Goal: Task Accomplishment & Management: Manage account settings

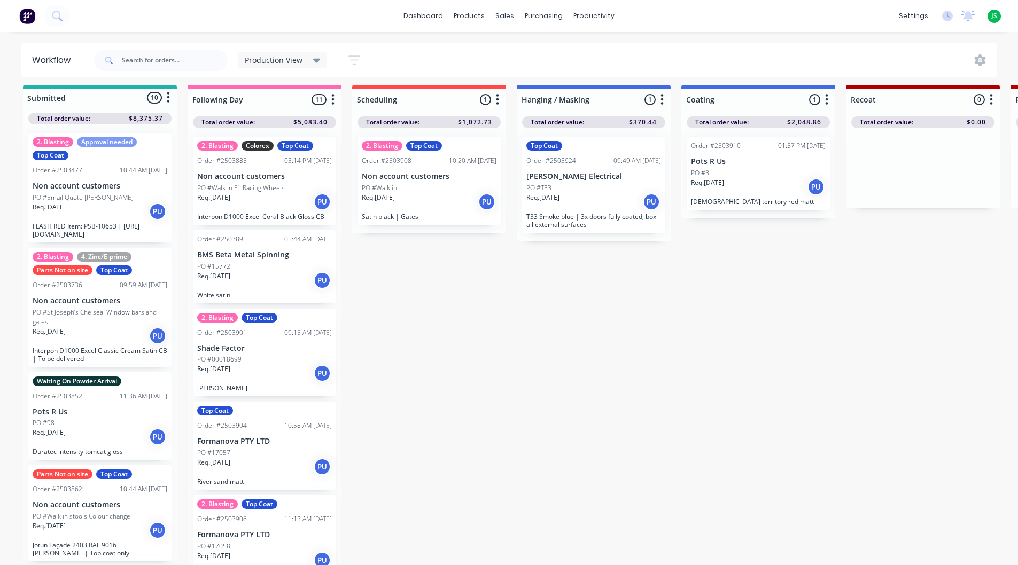
scroll to position [190, 0]
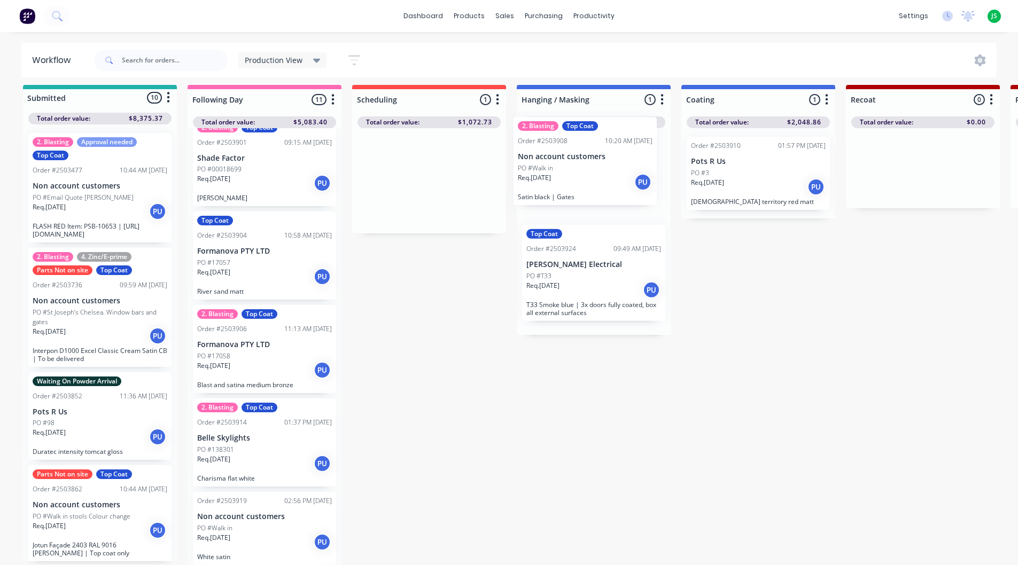
drag, startPoint x: 429, startPoint y: 182, endPoint x: 589, endPoint y: 174, distance: 161.1
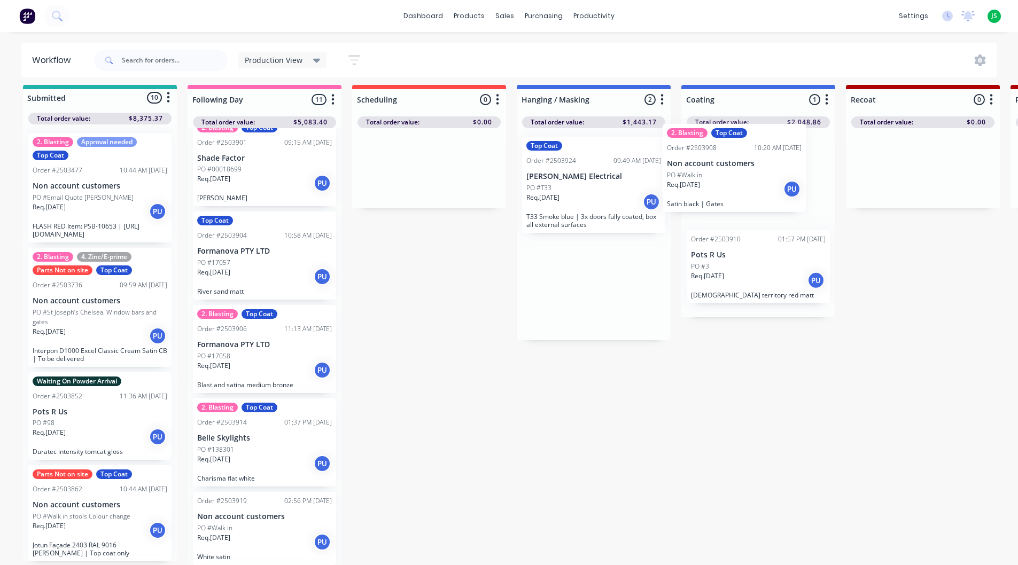
drag, startPoint x: 589, startPoint y: 174, endPoint x: 743, endPoint y: 170, distance: 153.4
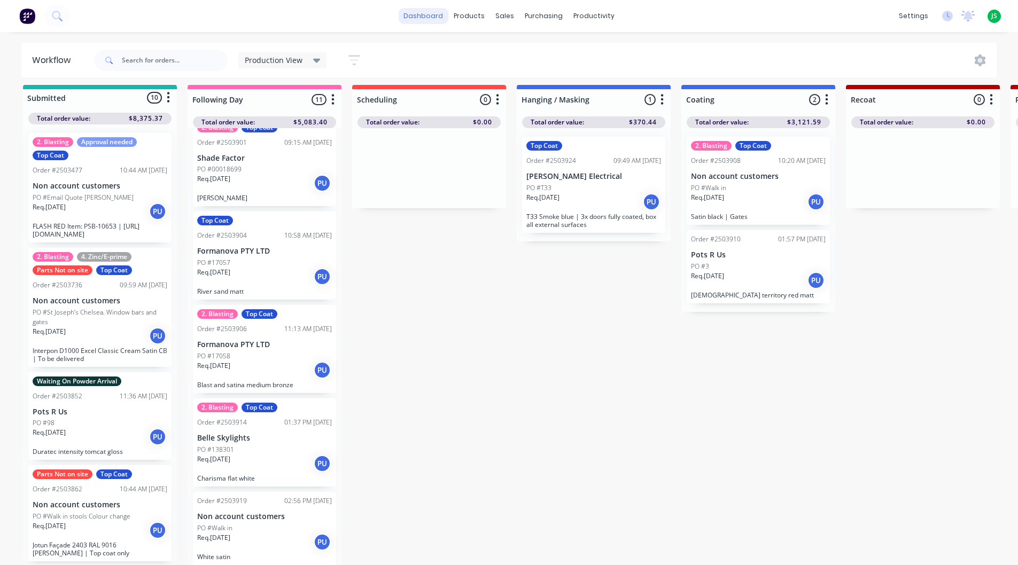
click at [425, 21] on link "dashboard" at bounding box center [423, 16] width 50 height 16
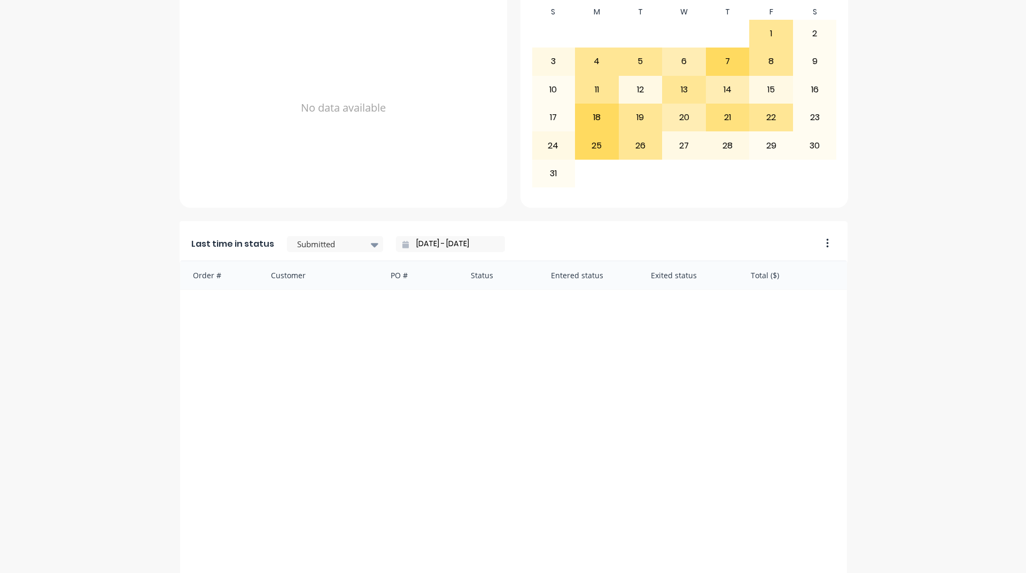
scroll to position [450, 0]
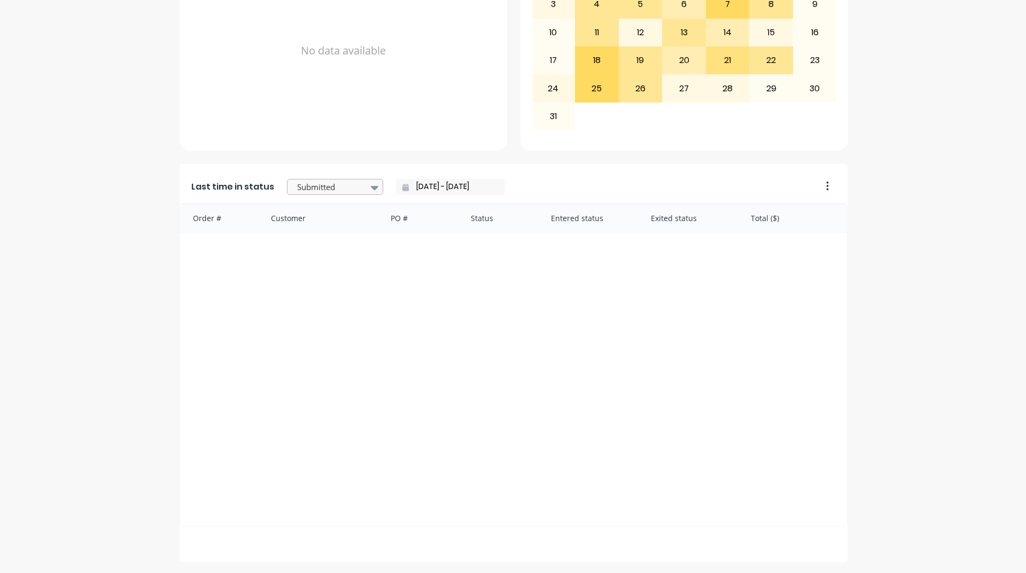
click at [348, 186] on div at bounding box center [329, 187] width 67 height 13
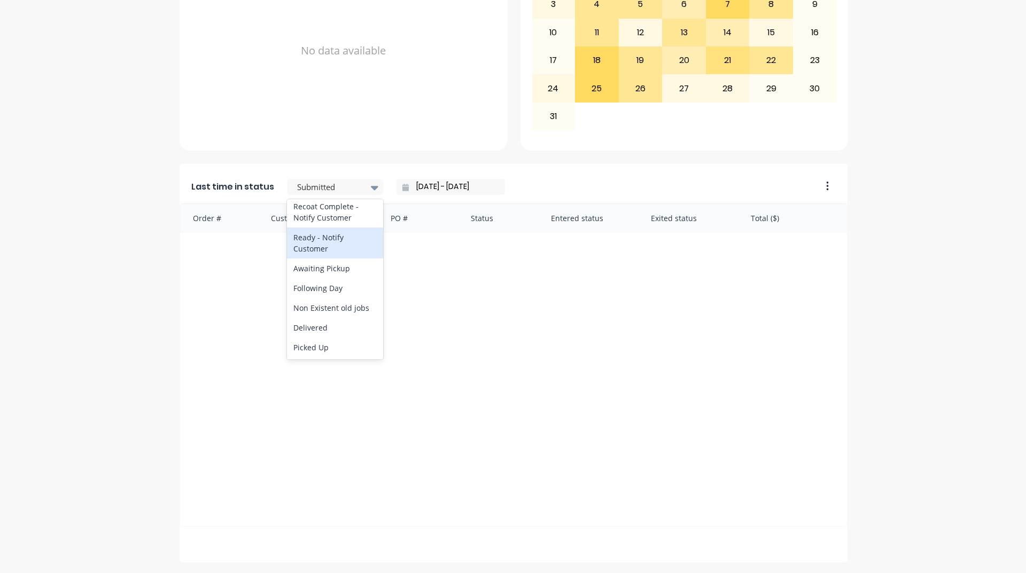
click at [315, 244] on div "Ready - Notify Customer" at bounding box center [335, 243] width 96 height 31
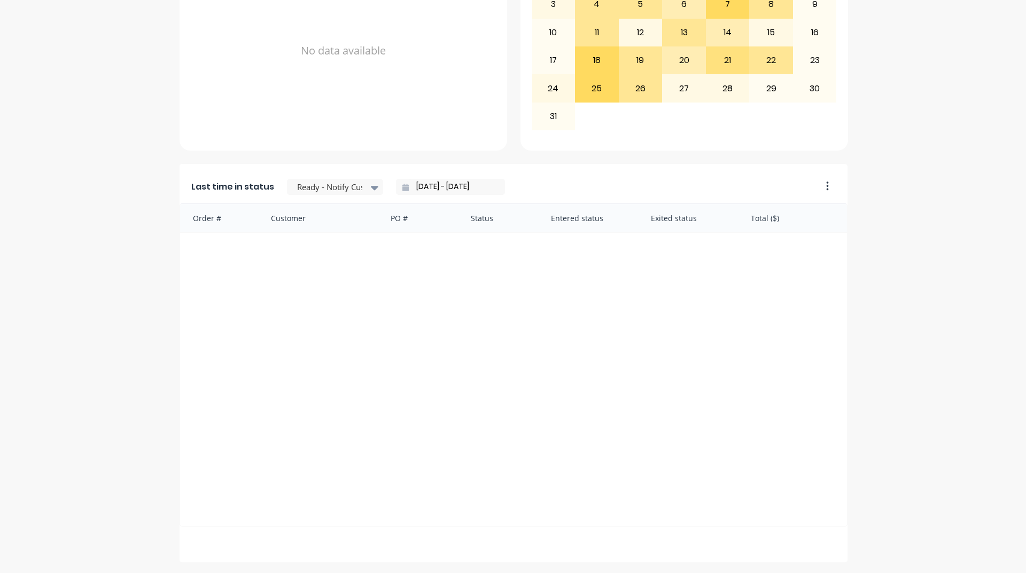
click at [460, 185] on input "[DATE] - [DATE]" at bounding box center [455, 187] width 92 height 16
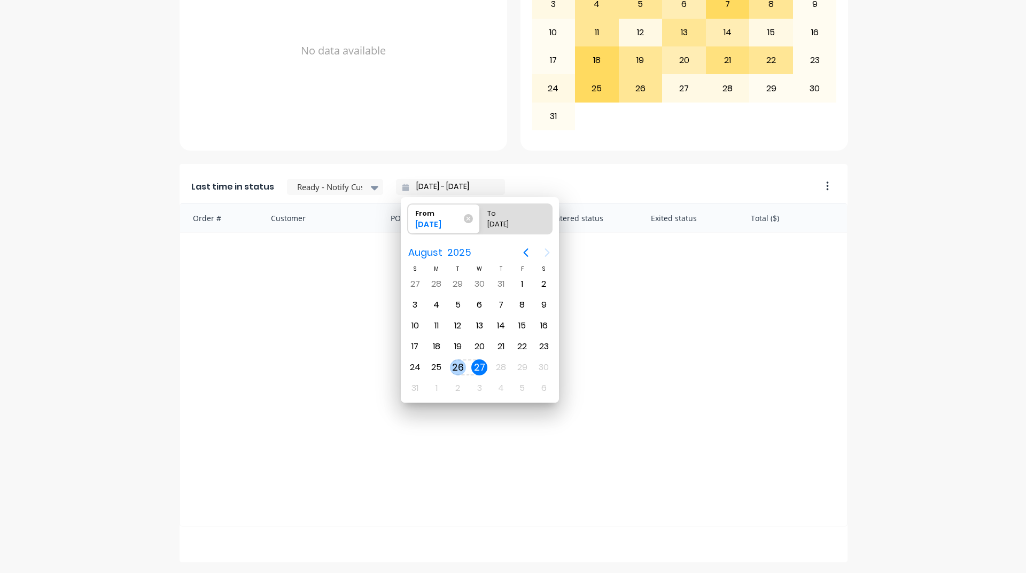
click at [453, 368] on div "26" at bounding box center [458, 368] width 16 height 16
type input "[DATE] - [DATE]"
radio input "false"
radio input "true"
click at [453, 368] on div "26" at bounding box center [458, 368] width 16 height 16
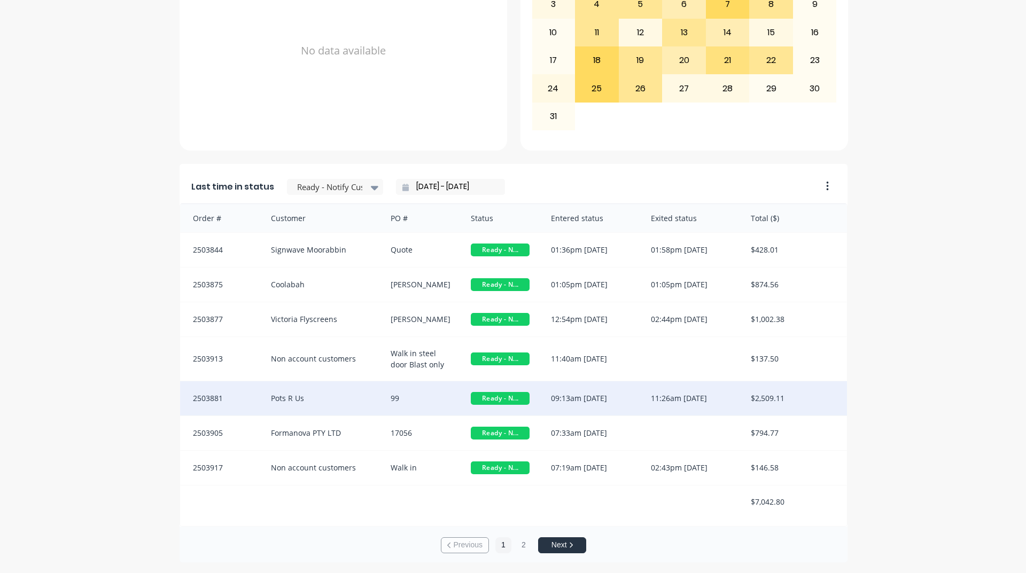
scroll to position [2, 0]
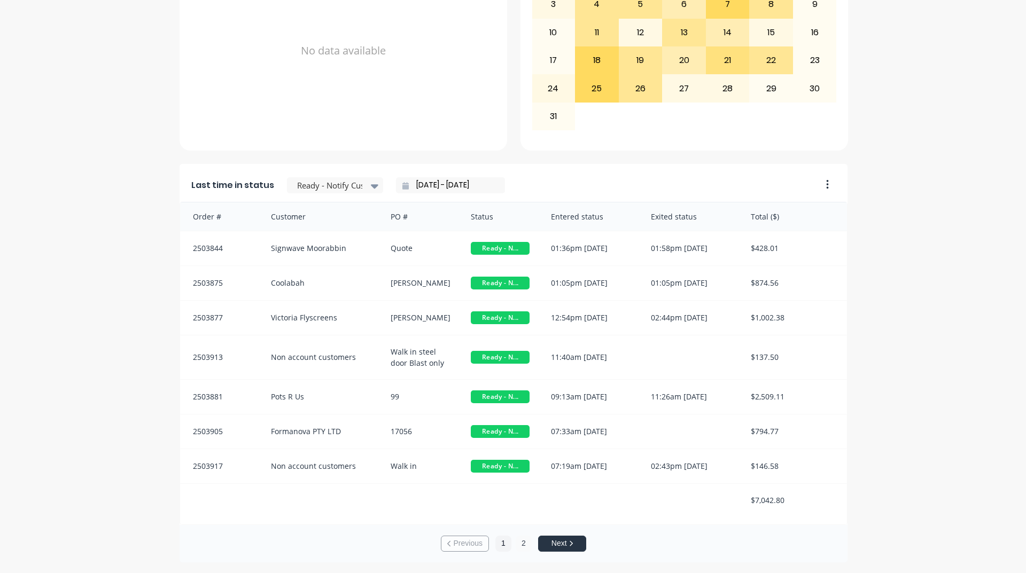
click at [517, 544] on button "2" at bounding box center [524, 544] width 16 height 16
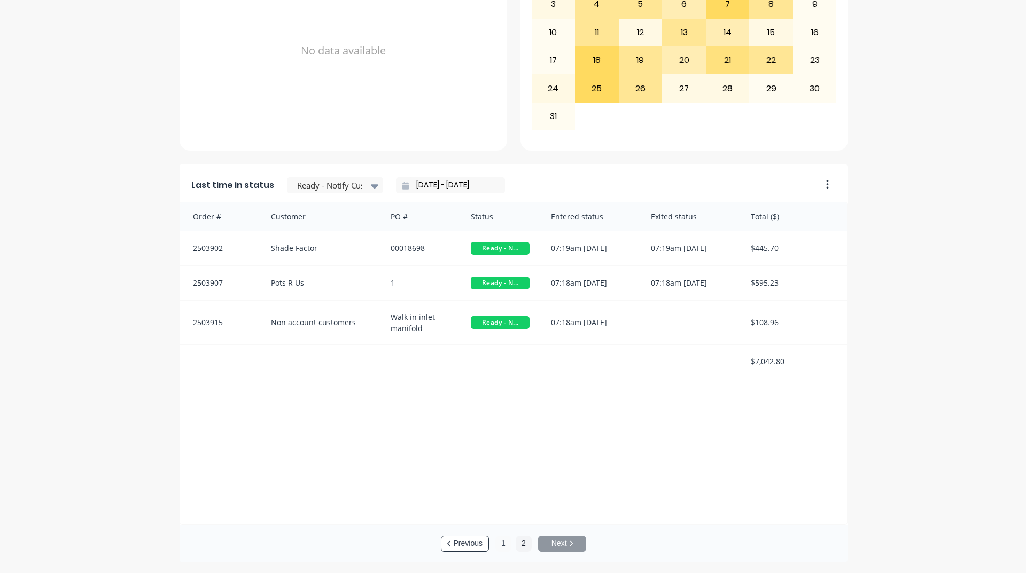
click at [501, 545] on button "1" at bounding box center [503, 544] width 16 height 16
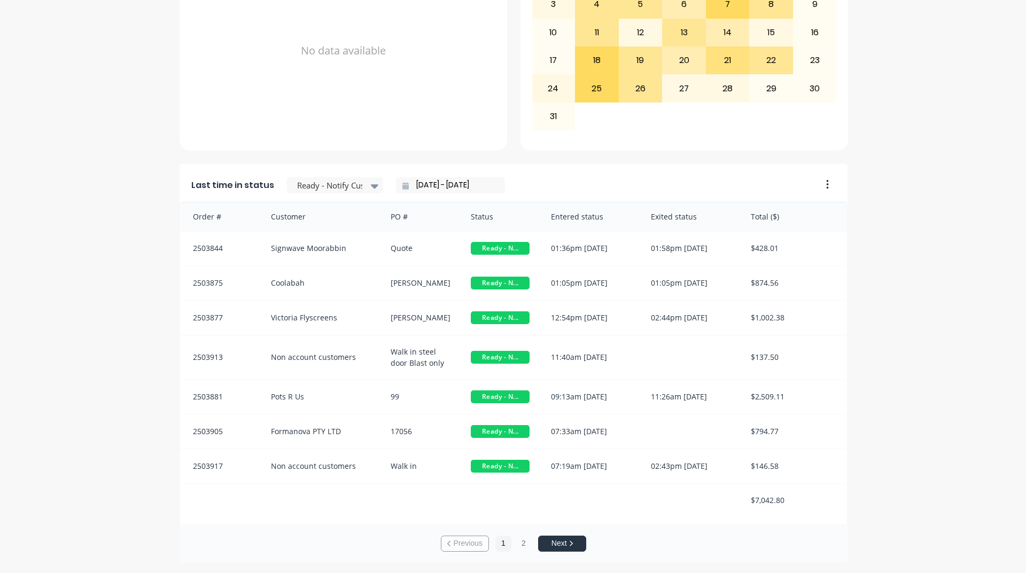
click at [418, 184] on input "[DATE] - [DATE]" at bounding box center [455, 185] width 92 height 16
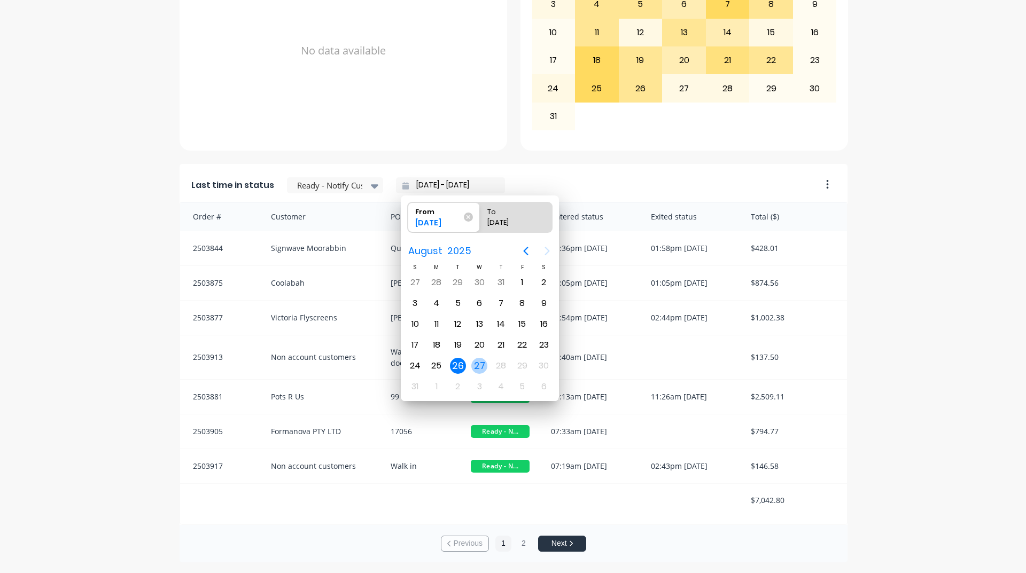
click at [479, 371] on div "27" at bounding box center [479, 366] width 16 height 16
type input "[DATE] - [DATE]"
radio input "false"
radio input "true"
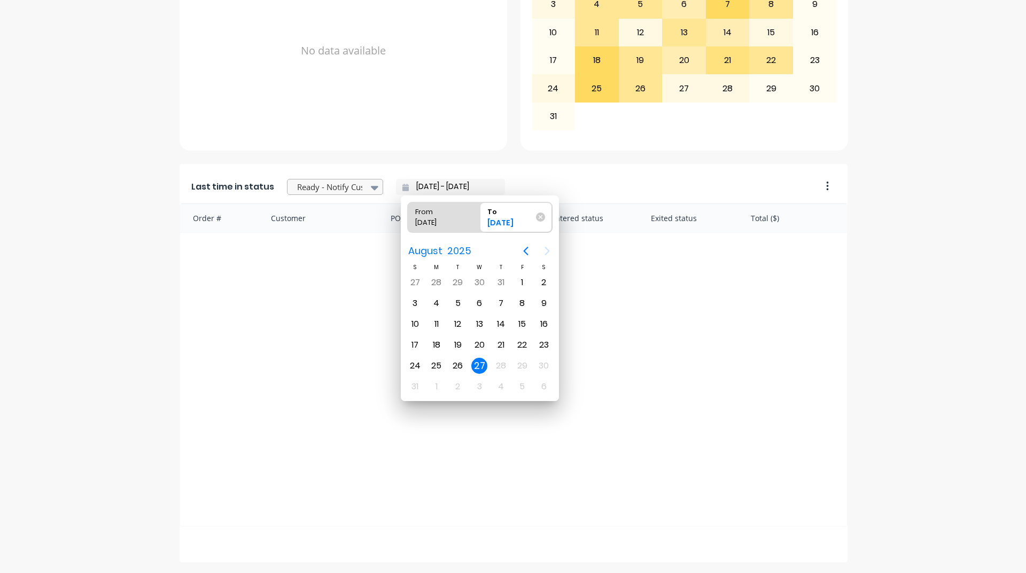
scroll to position [0, 0]
click at [345, 183] on div at bounding box center [329, 187] width 67 height 13
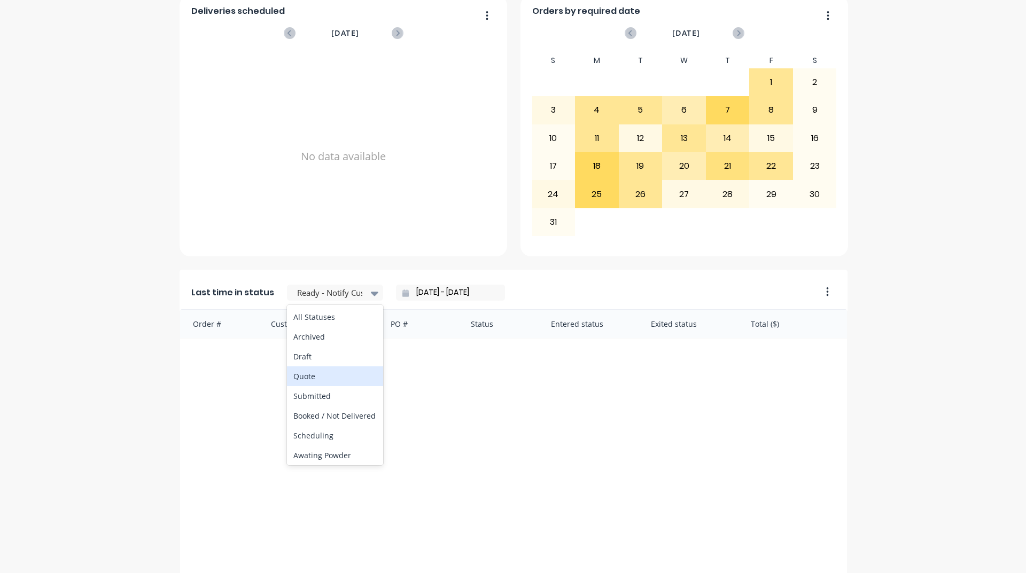
scroll to position [343, 0]
click at [542, 286] on div "Last time in status Ready - Notify Customer All Statuses Archived Draft Quote S…" at bounding box center [497, 291] width 635 height 40
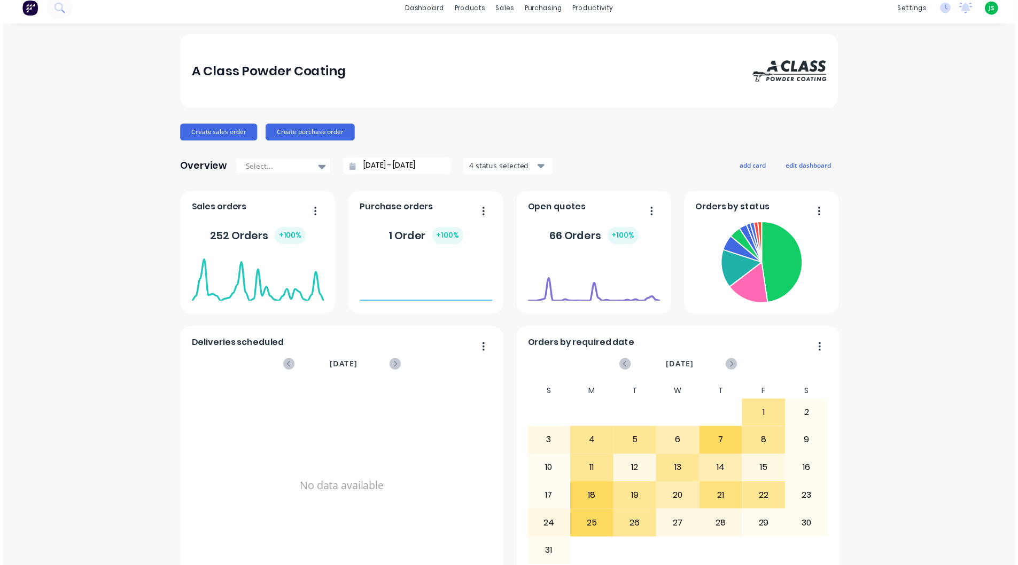
scroll to position [0, 0]
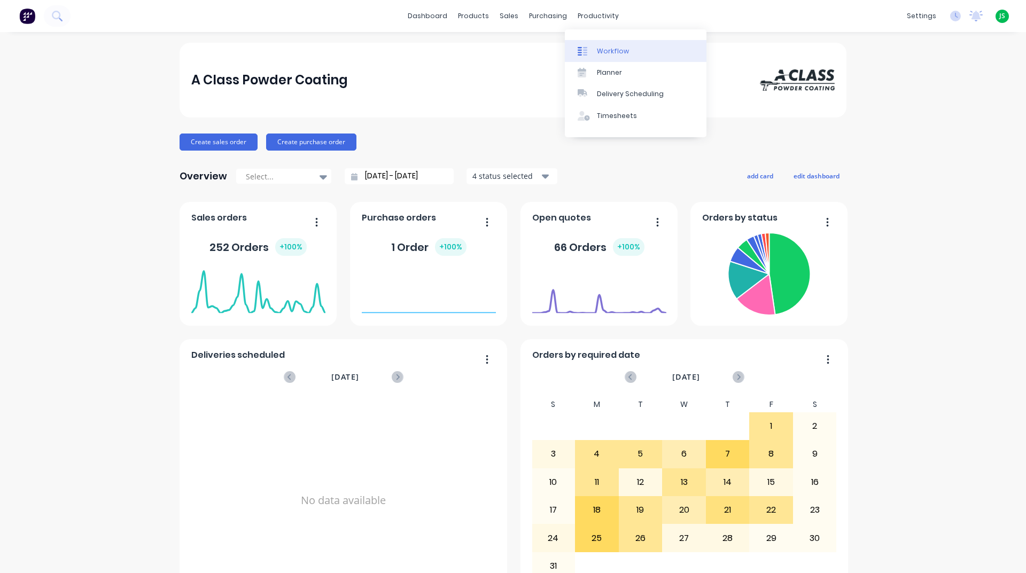
click at [615, 45] on link "Workflow" at bounding box center [636, 50] width 142 height 21
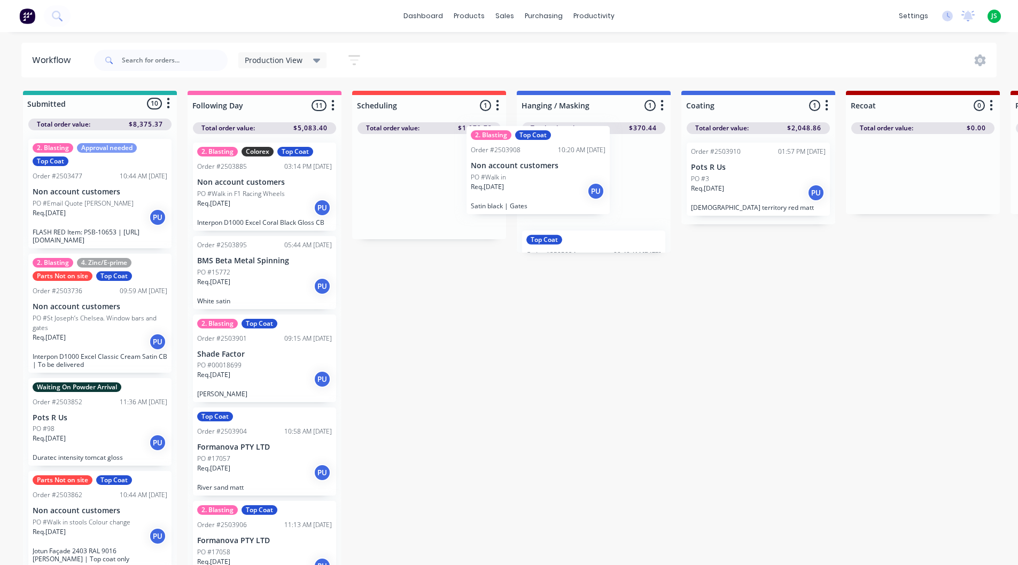
drag, startPoint x: 403, startPoint y: 196, endPoint x: 654, endPoint y: 186, distance: 250.8
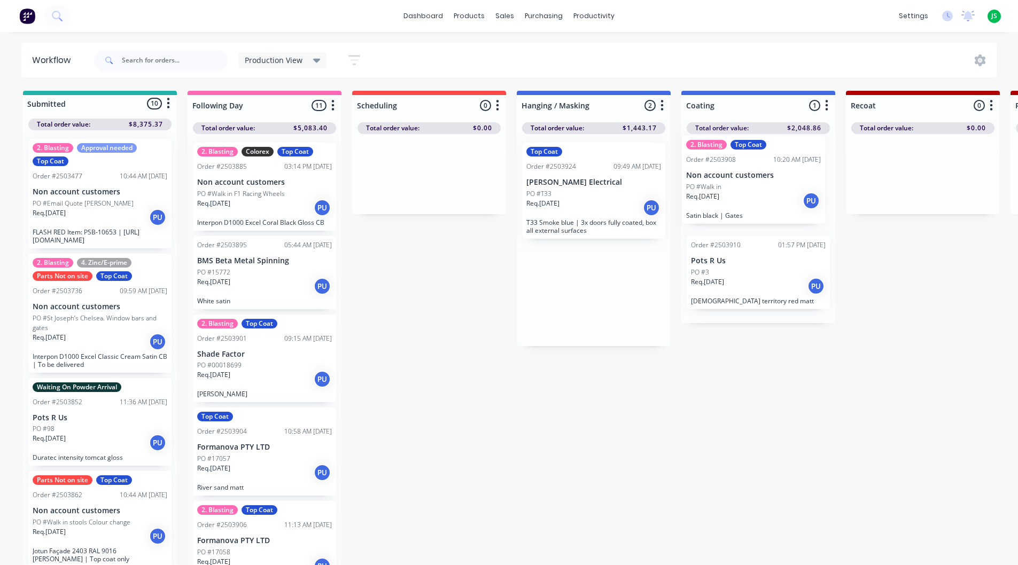
drag, startPoint x: 597, startPoint y: 185, endPoint x: 760, endPoint y: 179, distance: 163.1
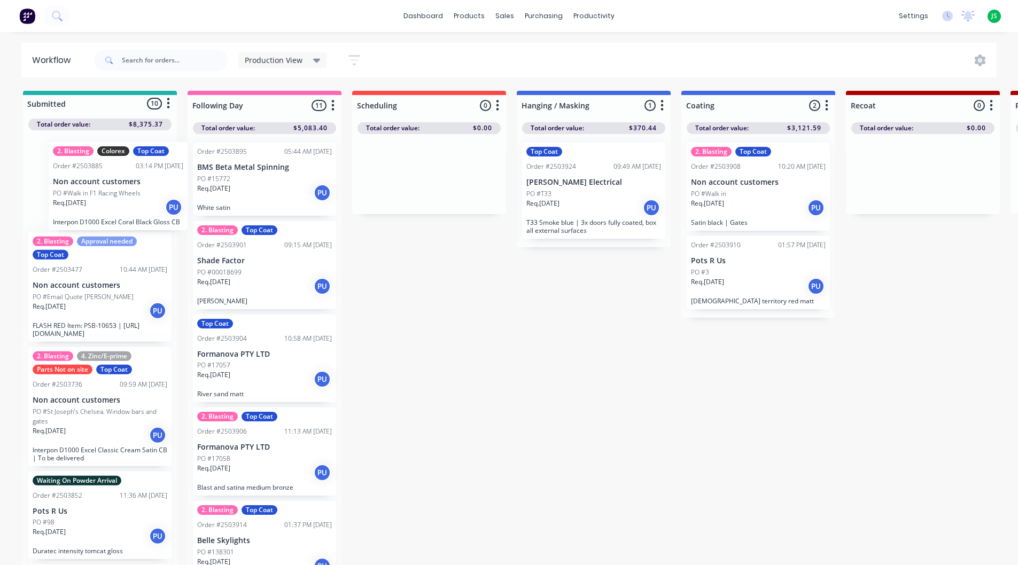
drag, startPoint x: 255, startPoint y: 203, endPoint x: 107, endPoint y: 201, distance: 148.0
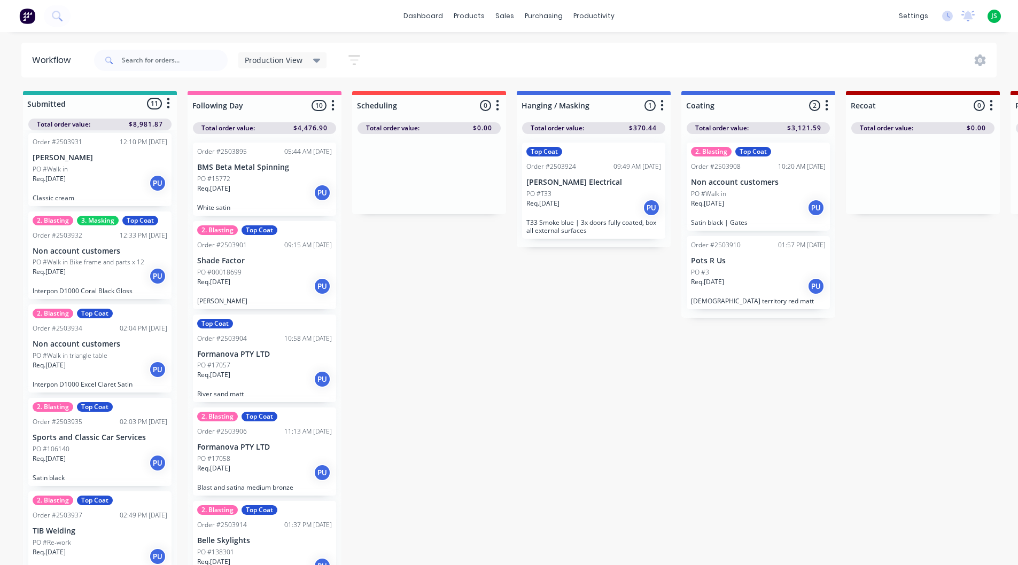
scroll to position [640, 0]
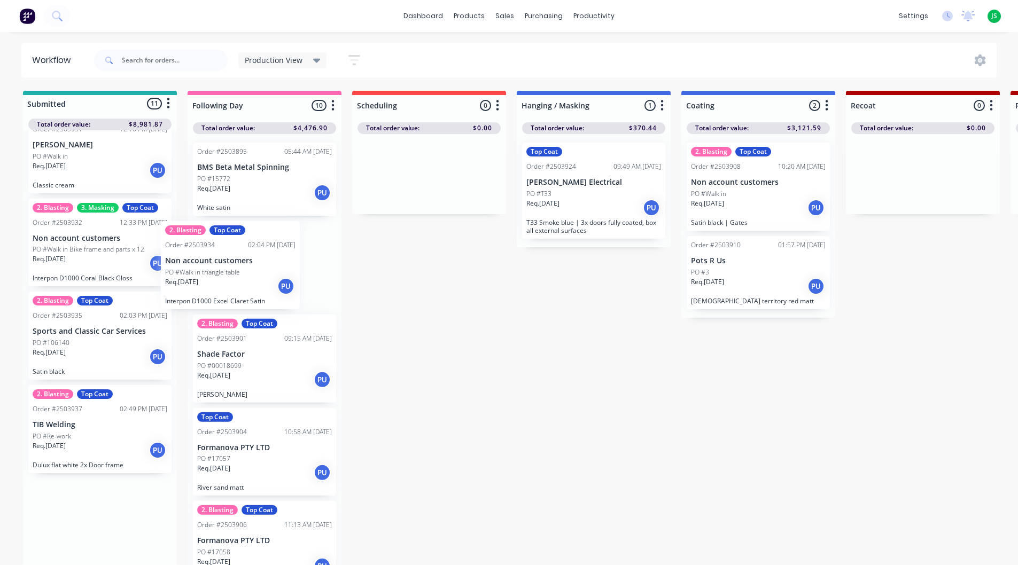
drag, startPoint x: 98, startPoint y: 348, endPoint x: 257, endPoint y: 238, distance: 193.5
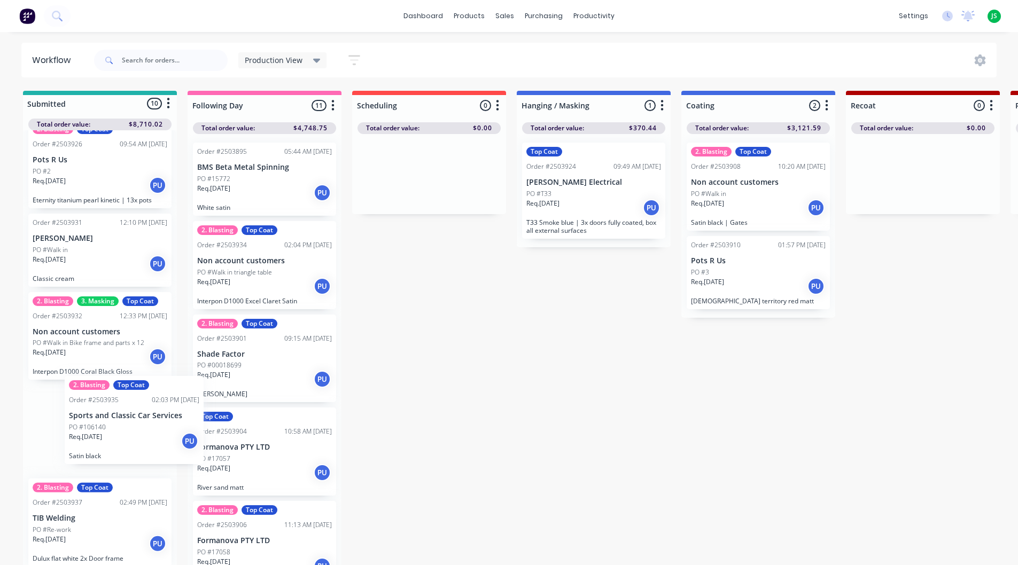
scroll to position [2, 0]
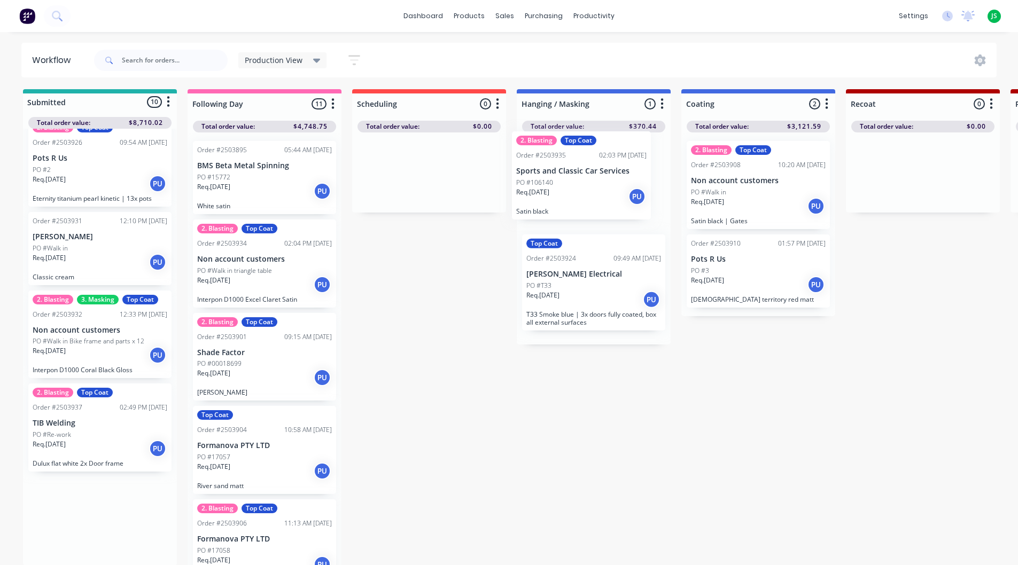
drag, startPoint x: 70, startPoint y: 437, endPoint x: 563, endPoint y: 183, distance: 554.5
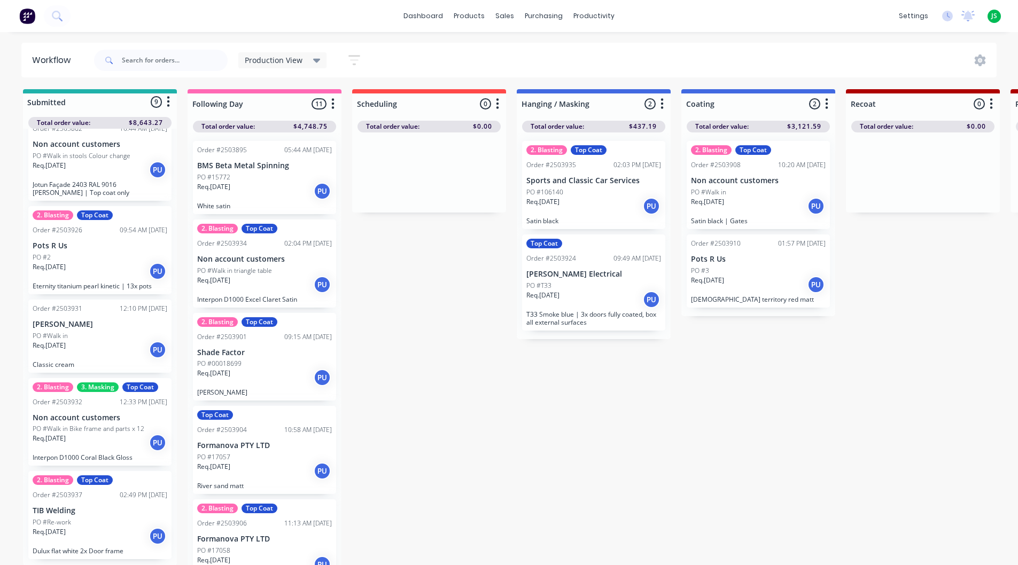
scroll to position [453, 0]
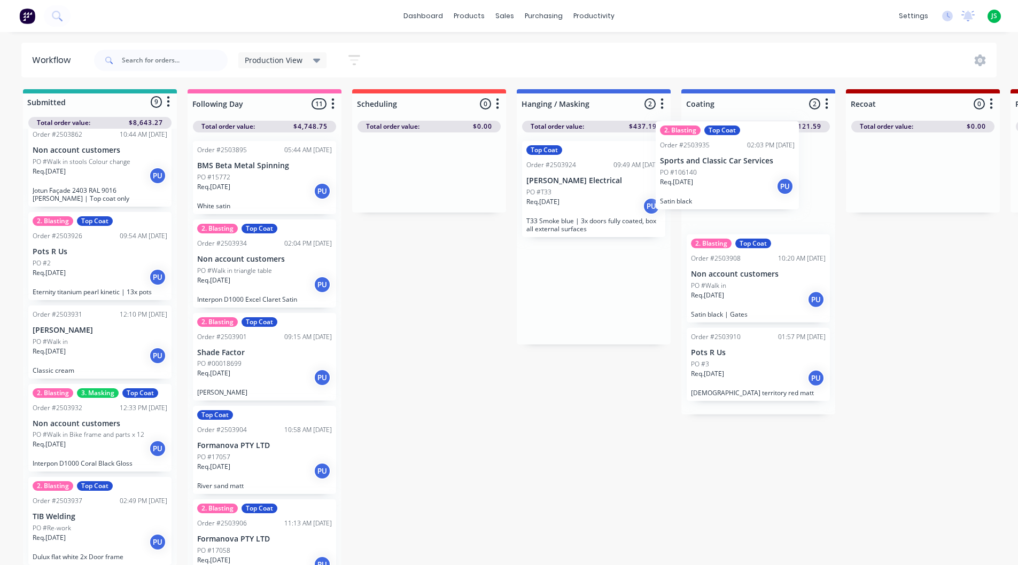
drag, startPoint x: 561, startPoint y: 187, endPoint x: 712, endPoint y: 168, distance: 151.9
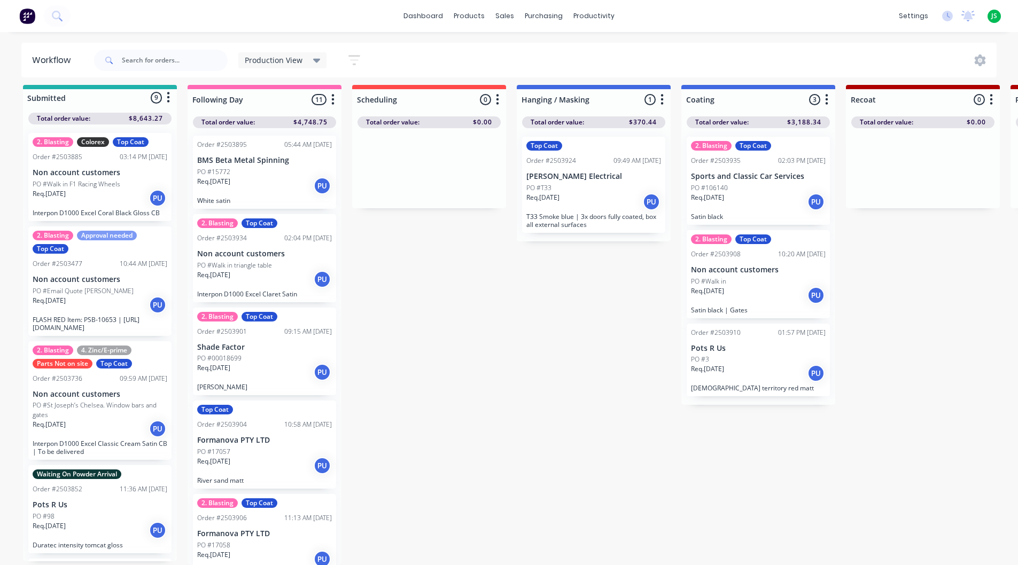
scroll to position [0, 0]
click at [726, 277] on div "PO #Walk in" at bounding box center [758, 282] width 135 height 10
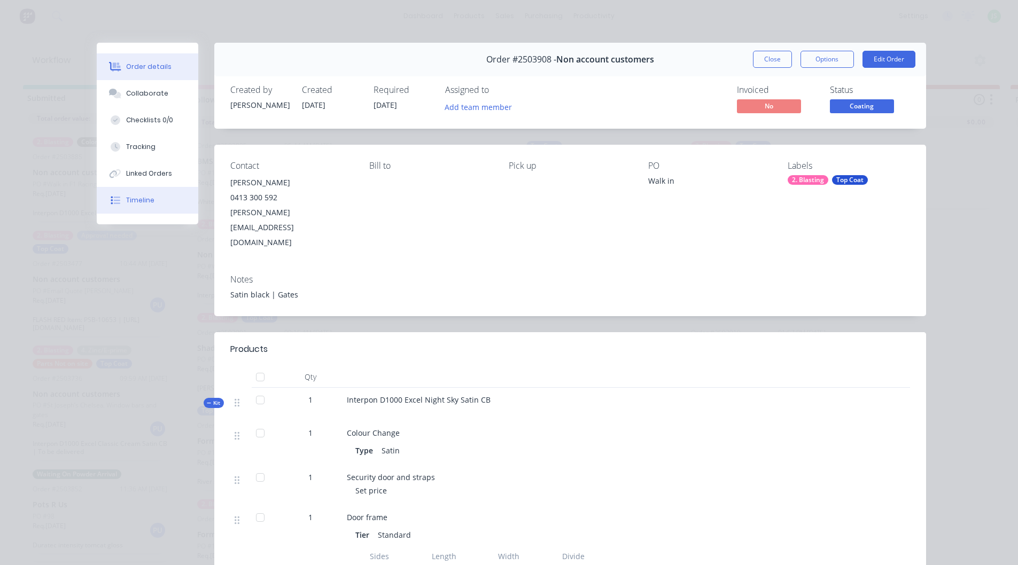
click at [142, 211] on button "Timeline" at bounding box center [148, 200] width 102 height 27
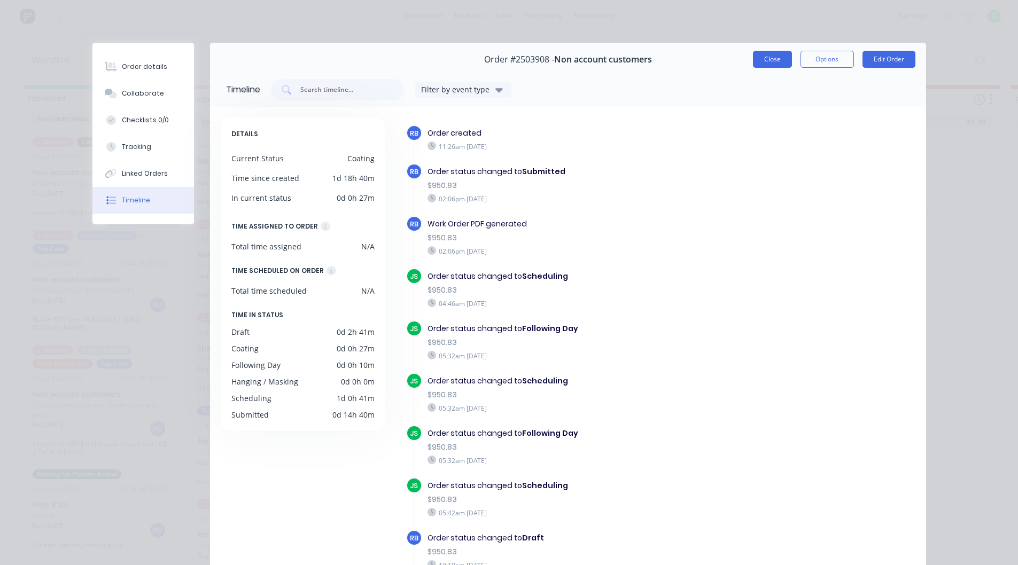
click at [769, 59] on button "Close" at bounding box center [772, 59] width 39 height 17
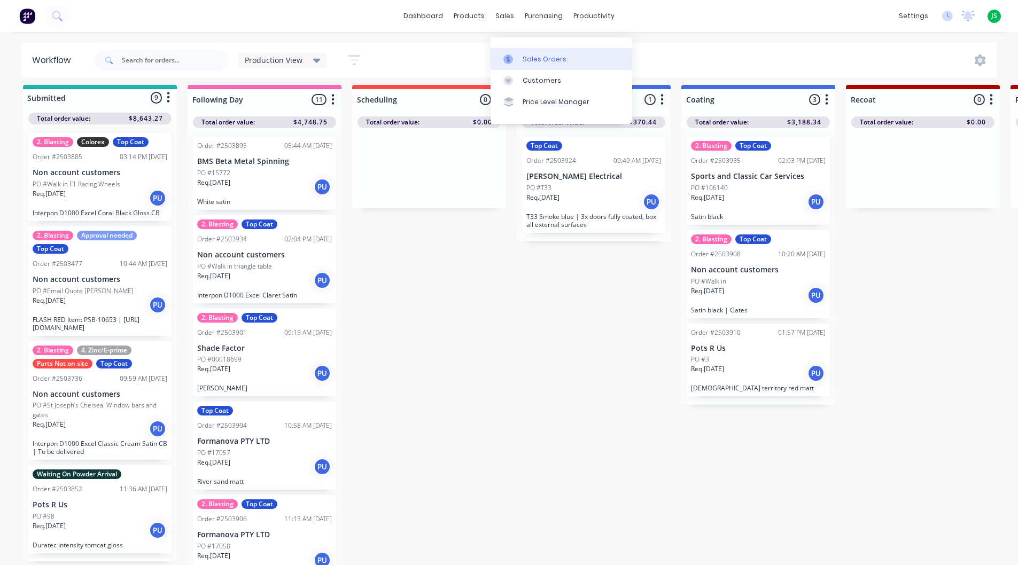
click at [518, 55] on div at bounding box center [511, 60] width 16 height 10
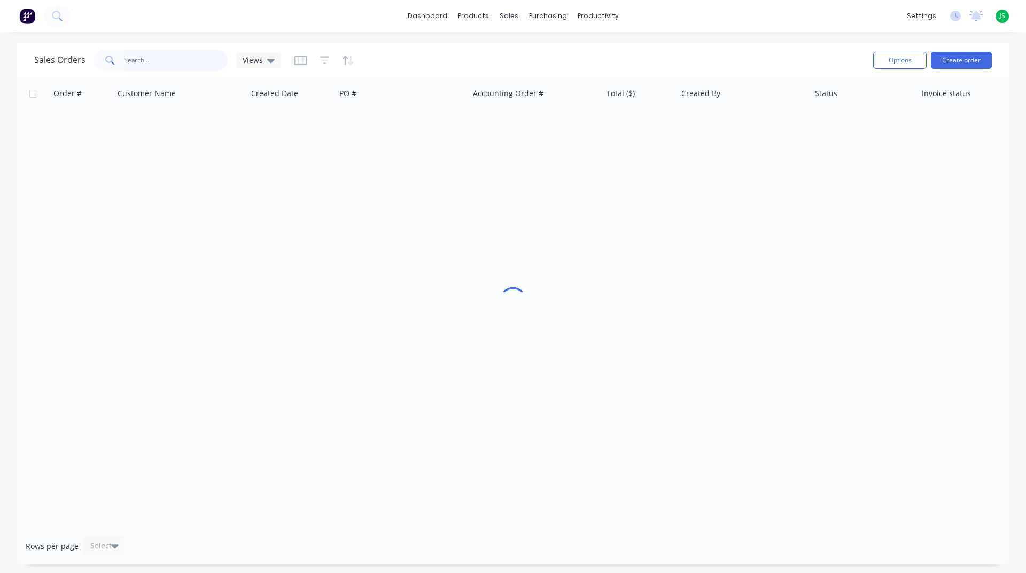
click at [156, 65] on input "text" at bounding box center [176, 60] width 104 height 21
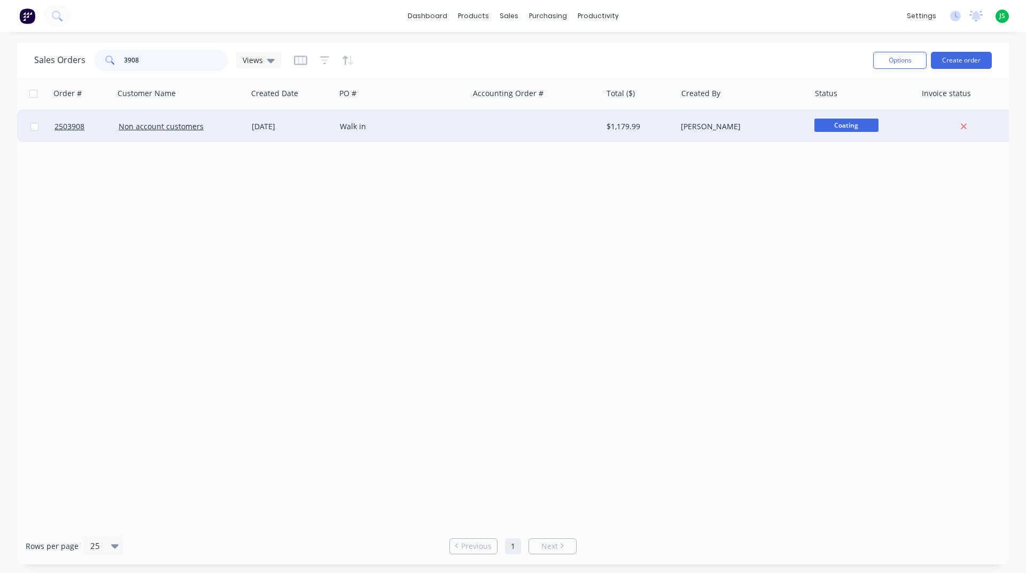
type input "3908"
click at [220, 126] on div "Non account customers" at bounding box center [178, 126] width 119 height 11
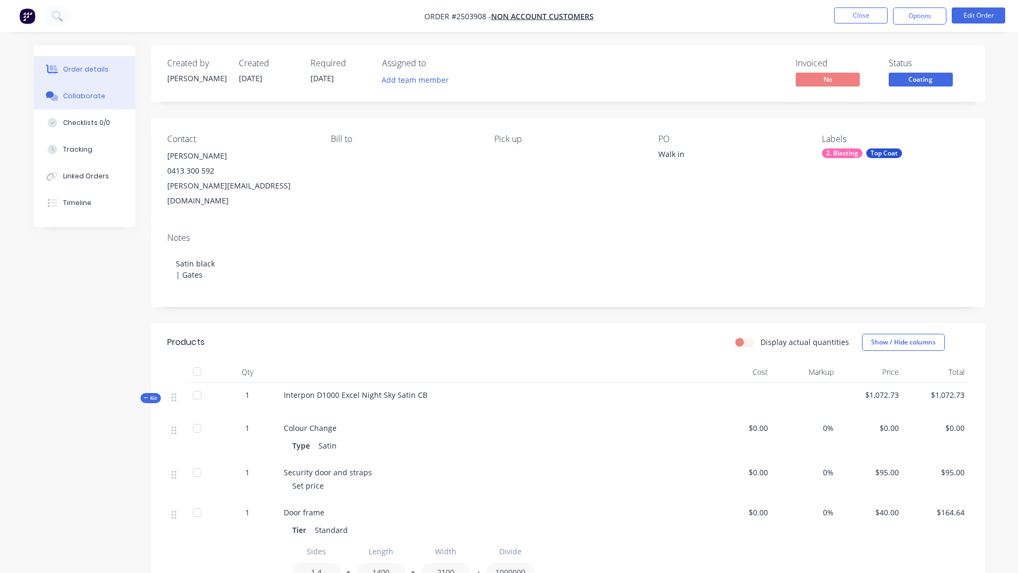
click at [117, 107] on button "Collaborate" at bounding box center [85, 96] width 102 height 27
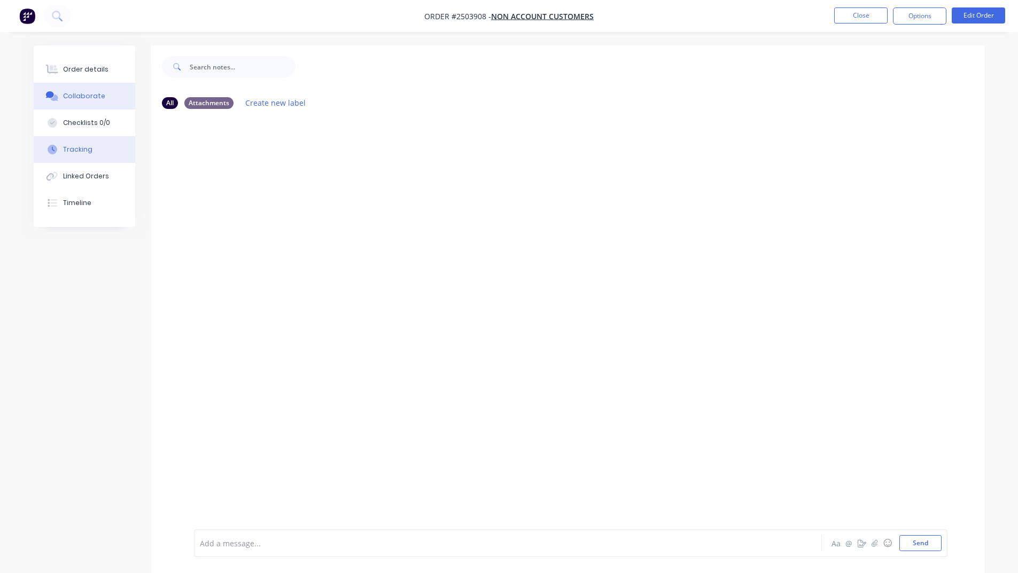
click at [121, 154] on button "Tracking" at bounding box center [85, 149] width 102 height 27
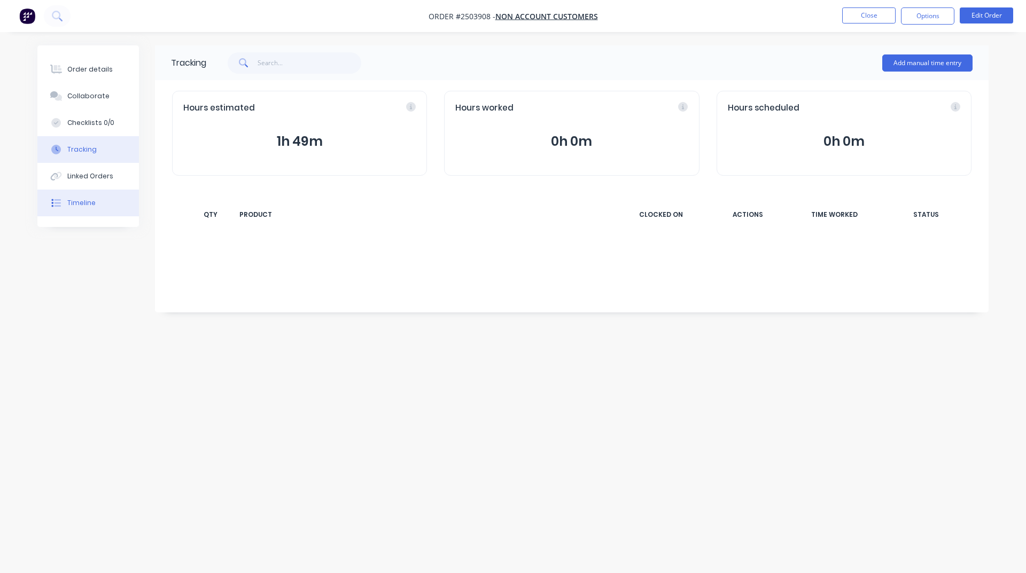
click at [118, 204] on button "Timeline" at bounding box center [88, 203] width 102 height 27
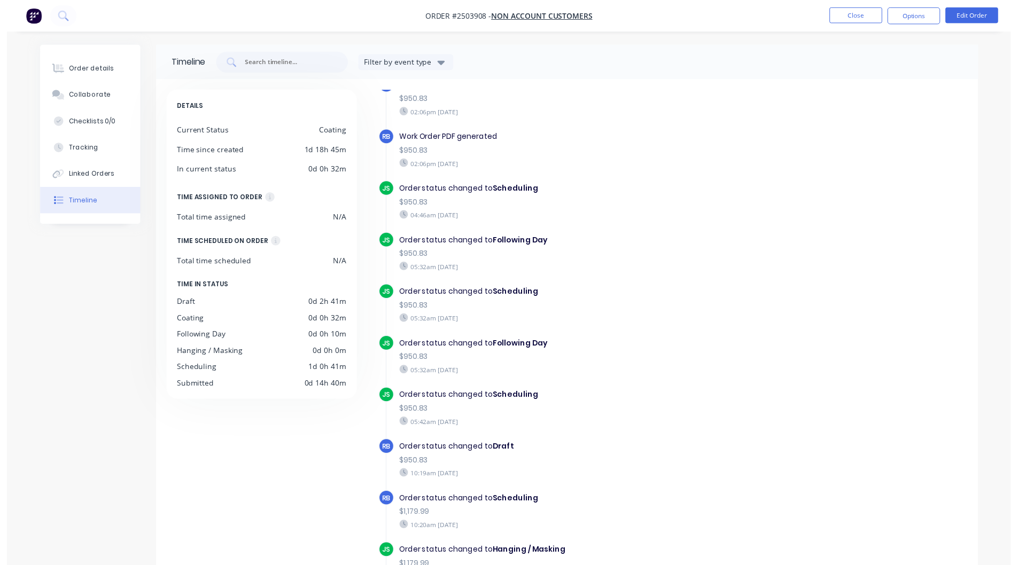
scroll to position [107, 0]
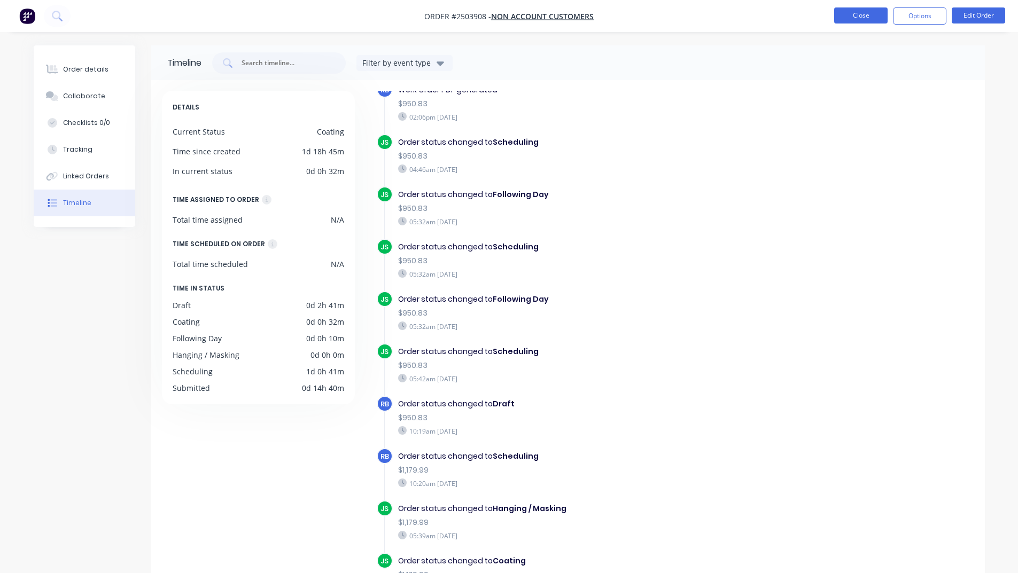
click at [854, 20] on button "Close" at bounding box center [860, 15] width 53 height 16
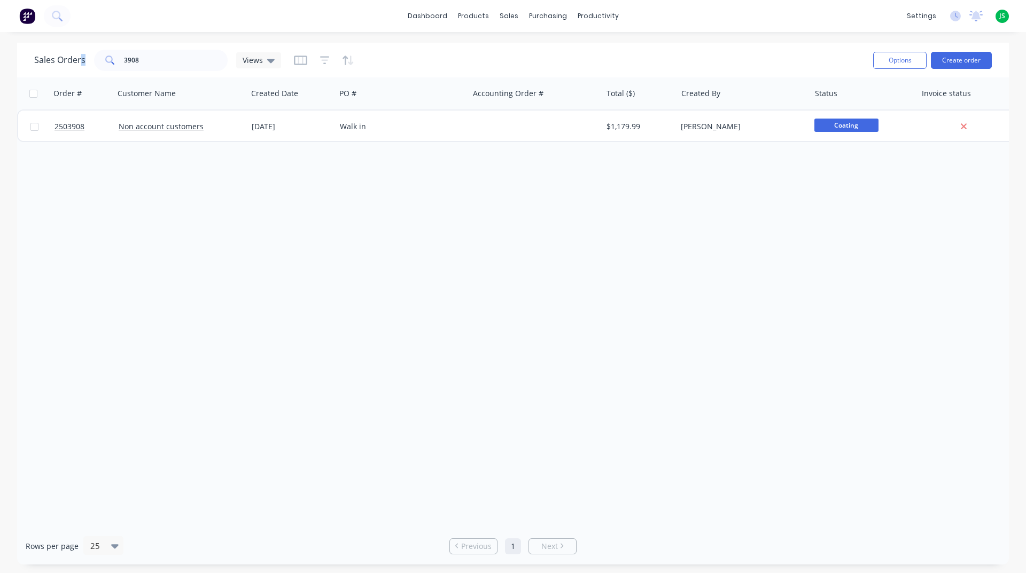
drag, startPoint x: 192, startPoint y: 72, endPoint x: 187, endPoint y: 74, distance: 5.5
click at [56, 53] on div "Sales Orders 3908 Views" at bounding box center [449, 60] width 830 height 26
click at [611, 44] on link "Workflow" at bounding box center [640, 50] width 142 height 21
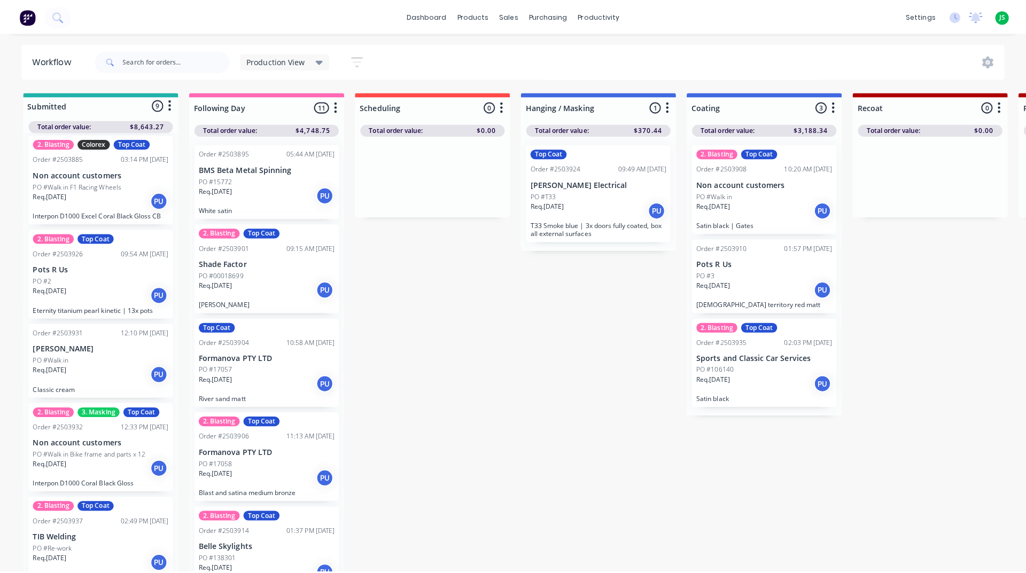
scroll to position [453, 0]
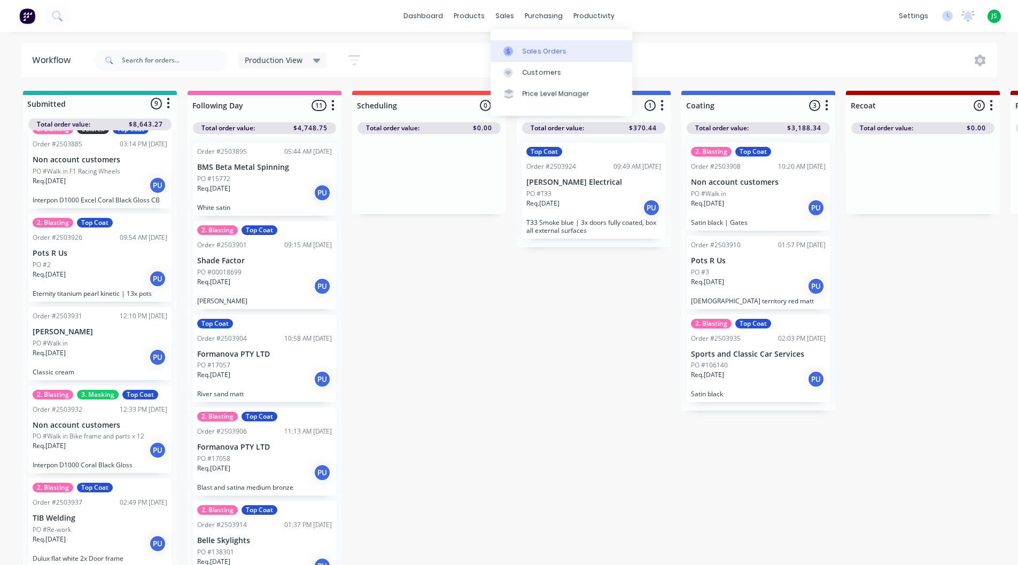
click at [532, 56] on link "Sales Orders" at bounding box center [562, 50] width 142 height 21
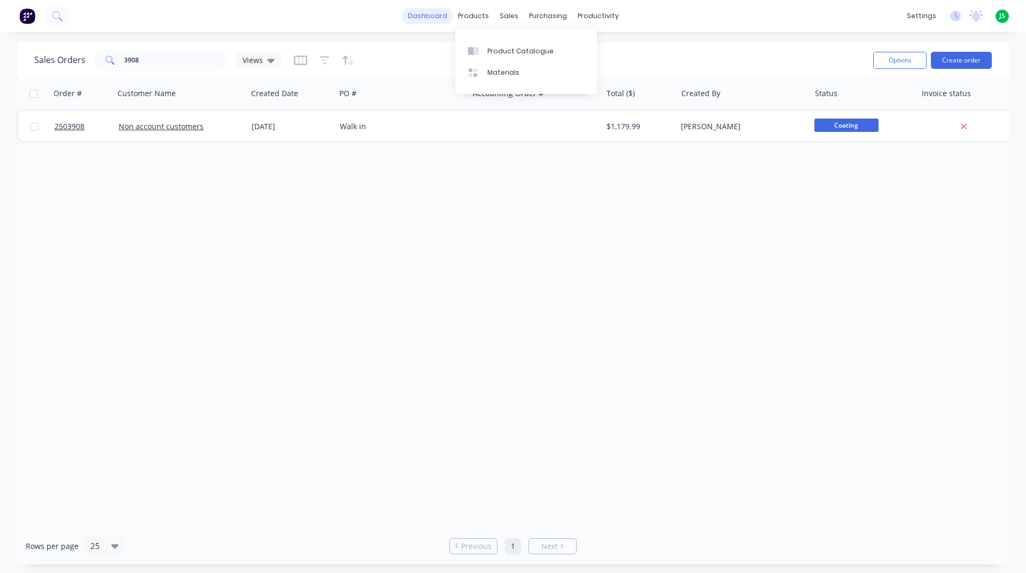
click at [446, 15] on link "dashboard" at bounding box center [427, 16] width 50 height 16
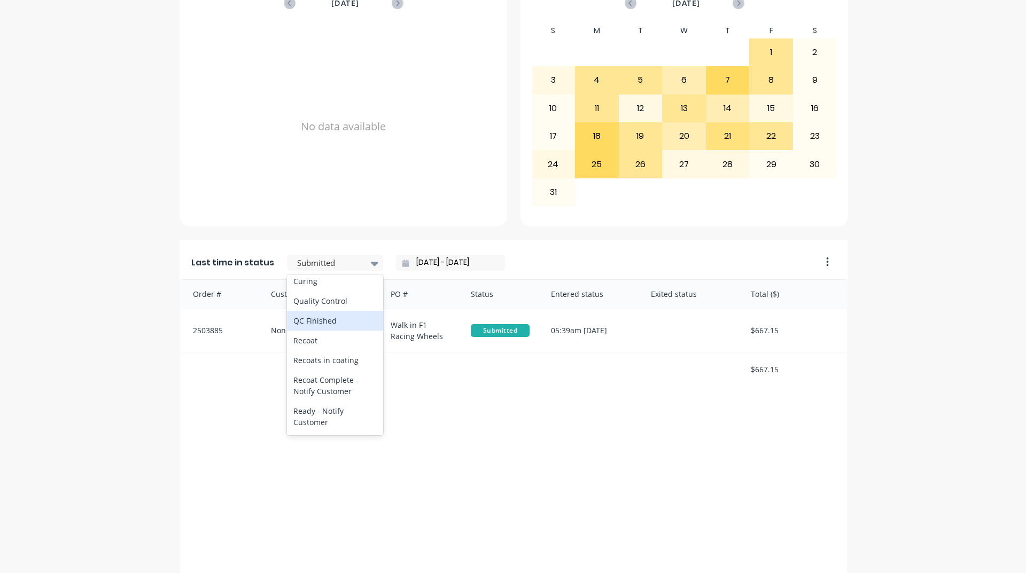
scroll to position [428, 0]
click at [317, 268] on div "Coating" at bounding box center [335, 258] width 96 height 20
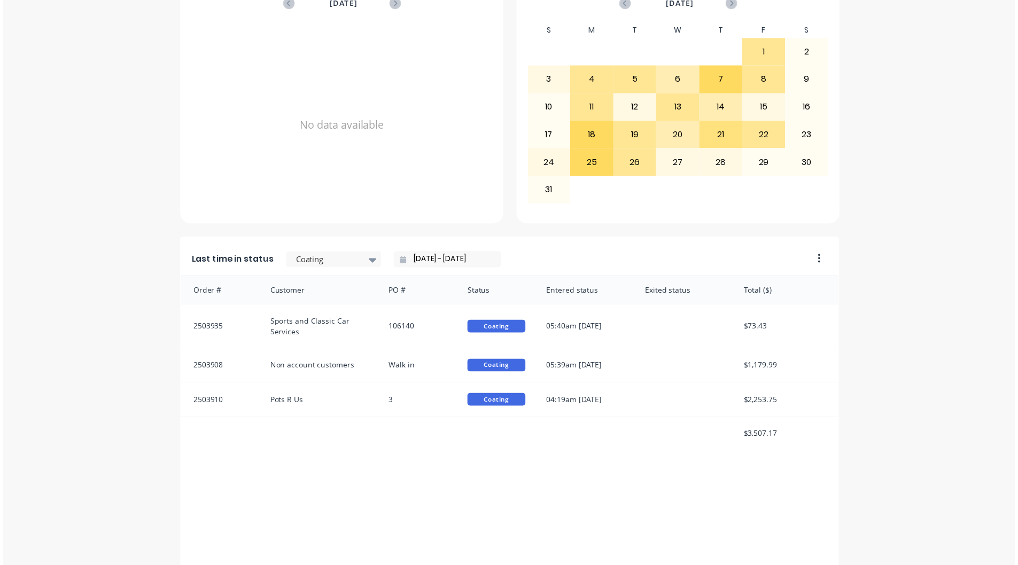
scroll to position [0, 0]
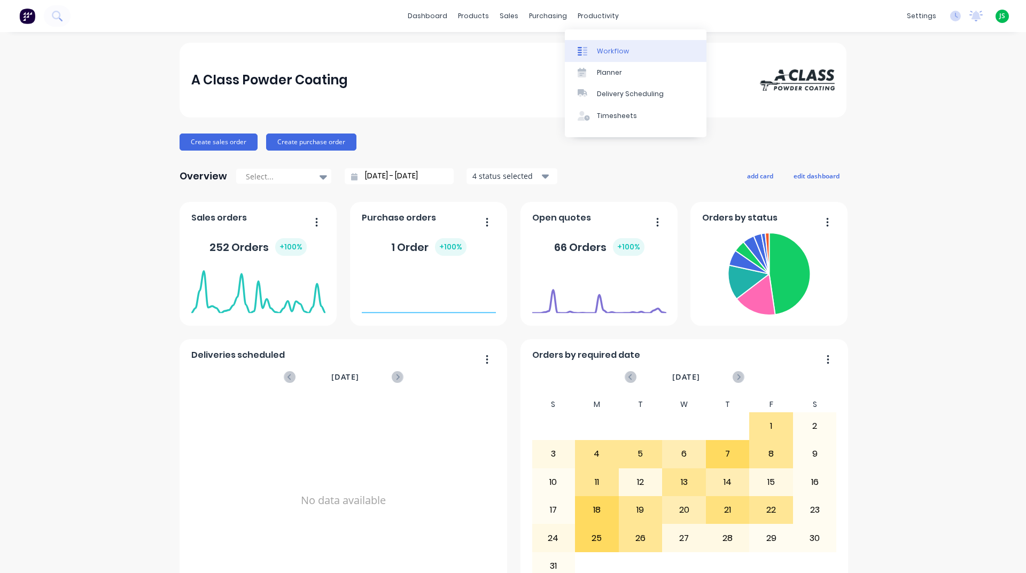
click at [607, 46] on div "Workflow" at bounding box center [613, 51] width 32 height 10
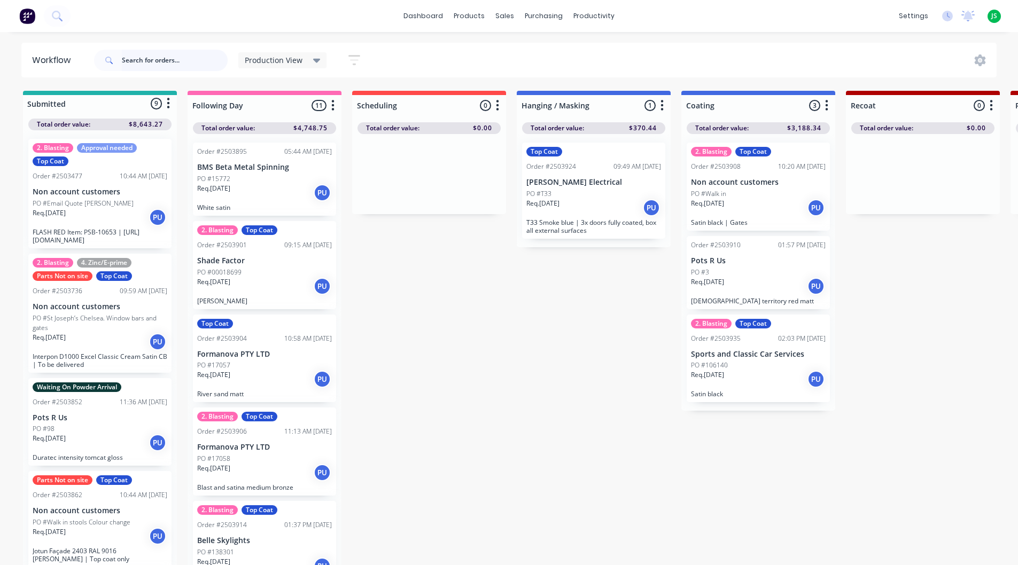
click at [174, 65] on input "text" at bounding box center [175, 60] width 106 height 21
type input "claret"
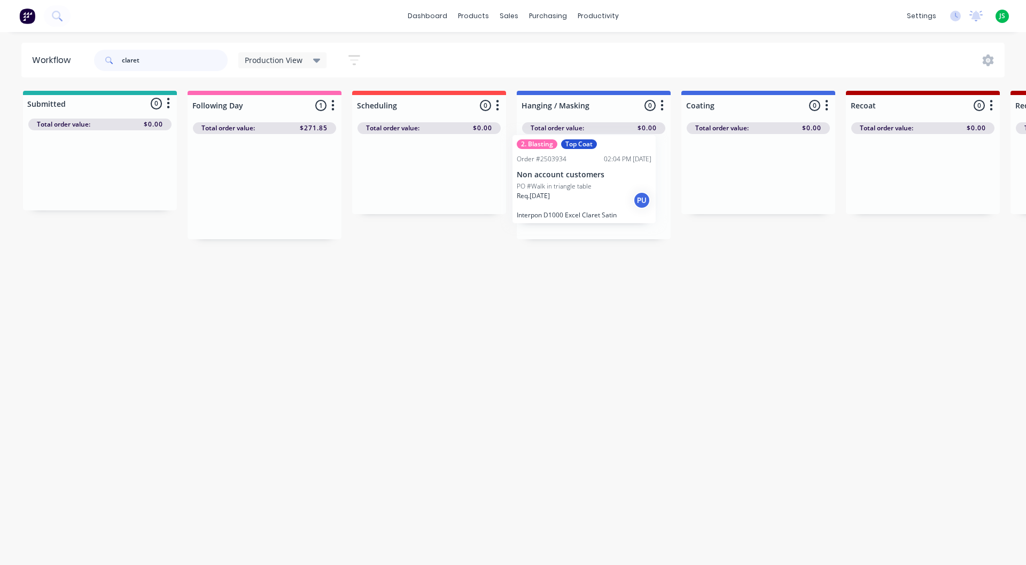
drag, startPoint x: 293, startPoint y: 200, endPoint x: 574, endPoint y: 192, distance: 281.2
drag, startPoint x: 183, startPoint y: 57, endPoint x: 0, endPoint y: 37, distance: 184.4
click at [0, 37] on div "dashboard products sales purchasing productivity dashboard products Product Cat…" at bounding box center [513, 250] width 1026 height 501
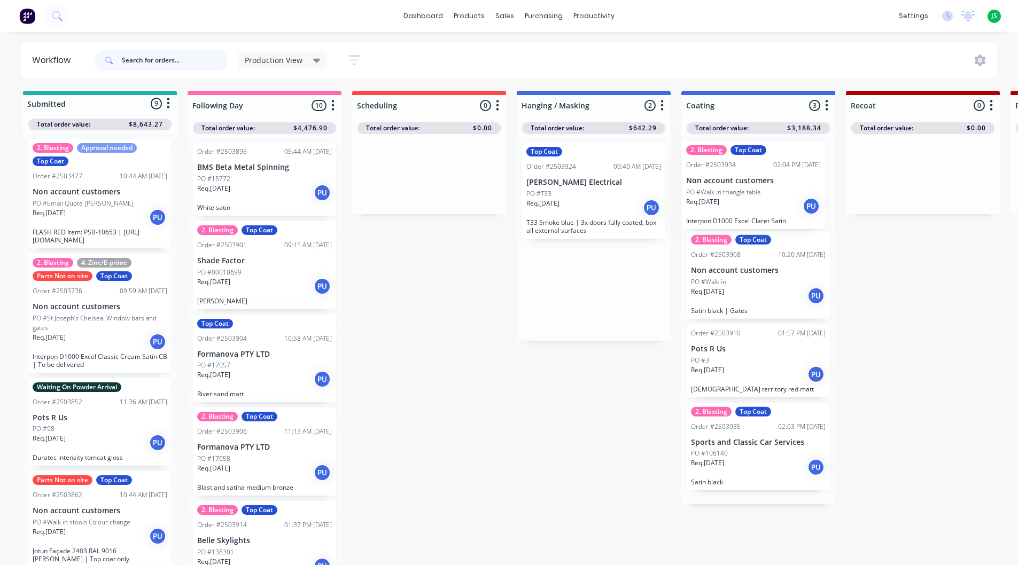
drag, startPoint x: 601, startPoint y: 300, endPoint x: 764, endPoint y: 194, distance: 194.3
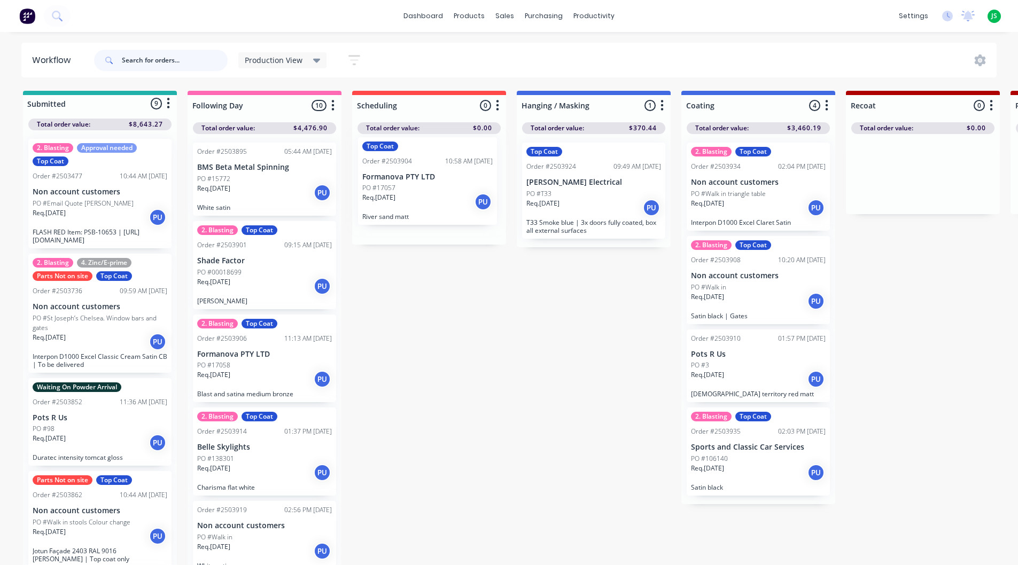
drag, startPoint x: 244, startPoint y: 370, endPoint x: 412, endPoint y: 191, distance: 245.4
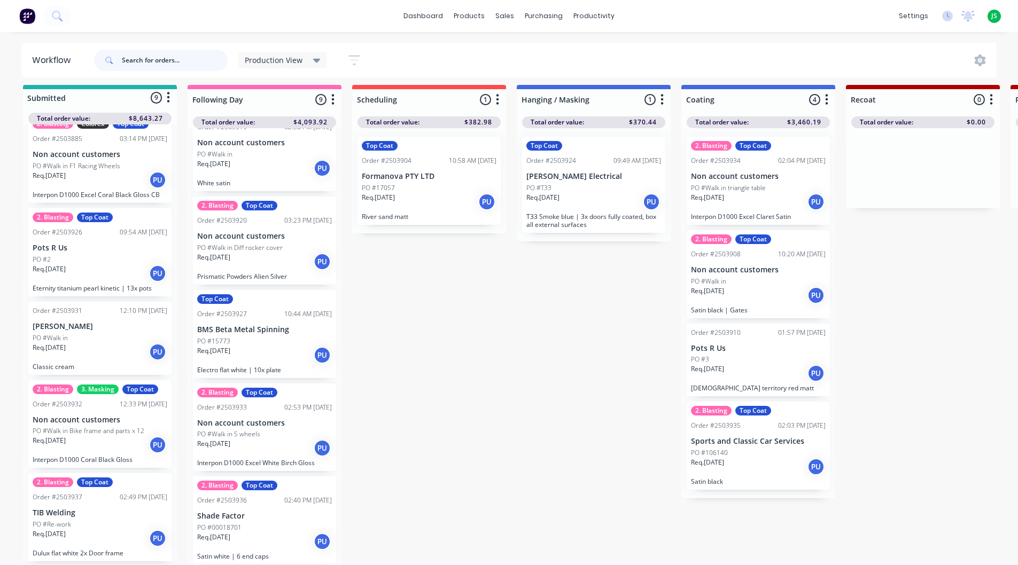
scroll to position [453, 0]
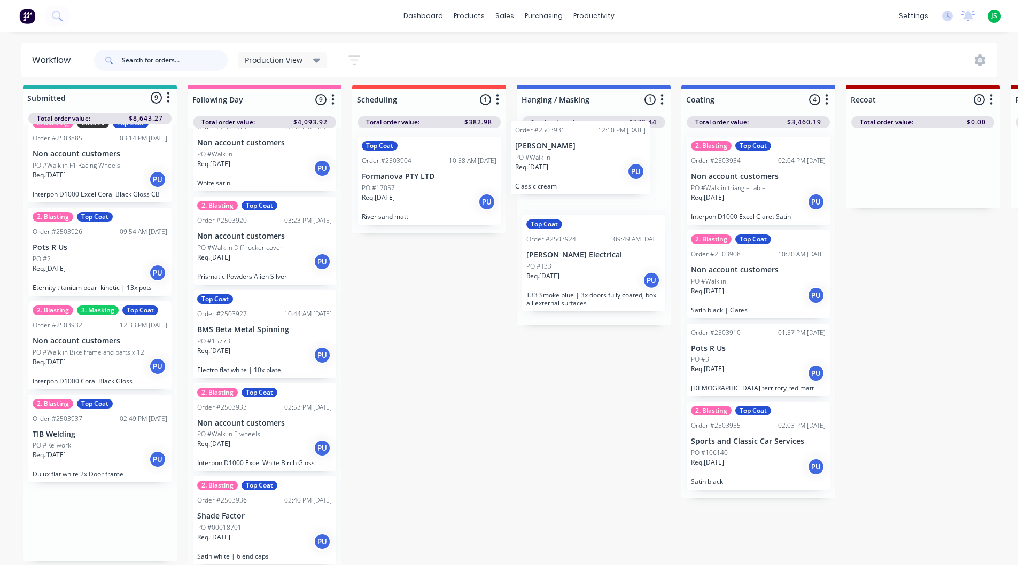
drag, startPoint x: 105, startPoint y: 327, endPoint x: 594, endPoint y: 156, distance: 518.2
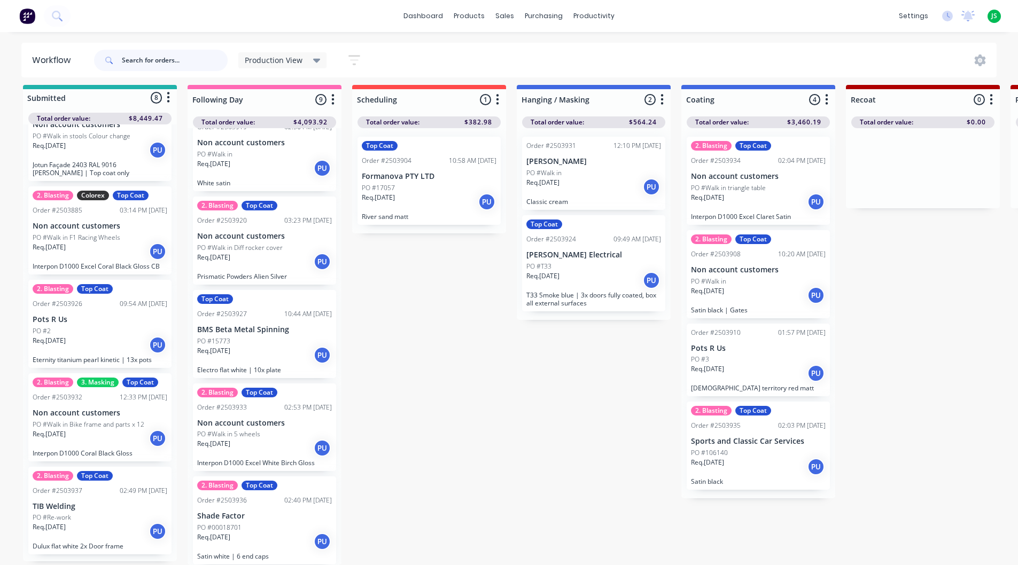
scroll to position [374, 0]
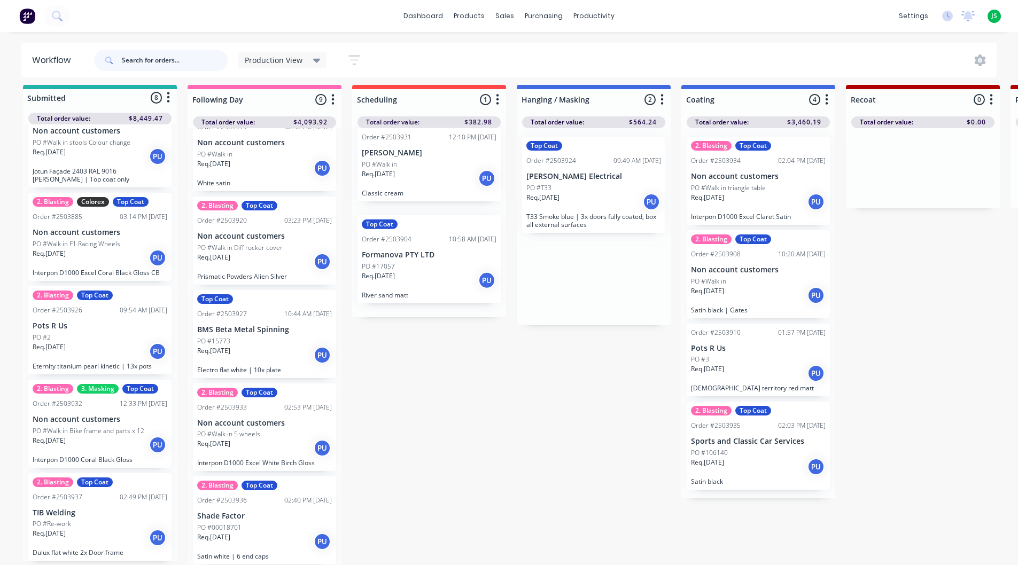
drag, startPoint x: 581, startPoint y: 157, endPoint x: 410, endPoint y: 157, distance: 171.0
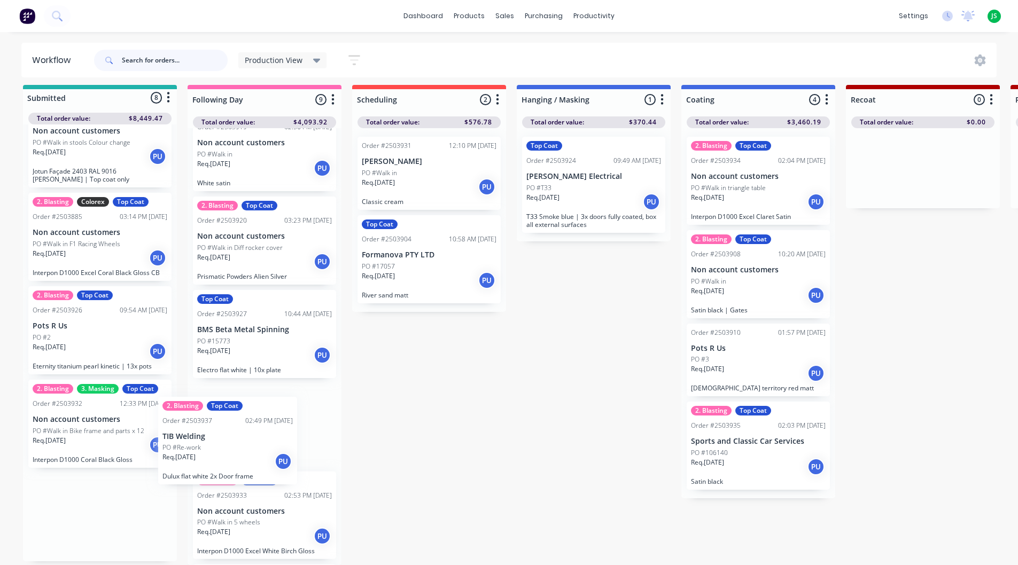
scroll to position [379, 0]
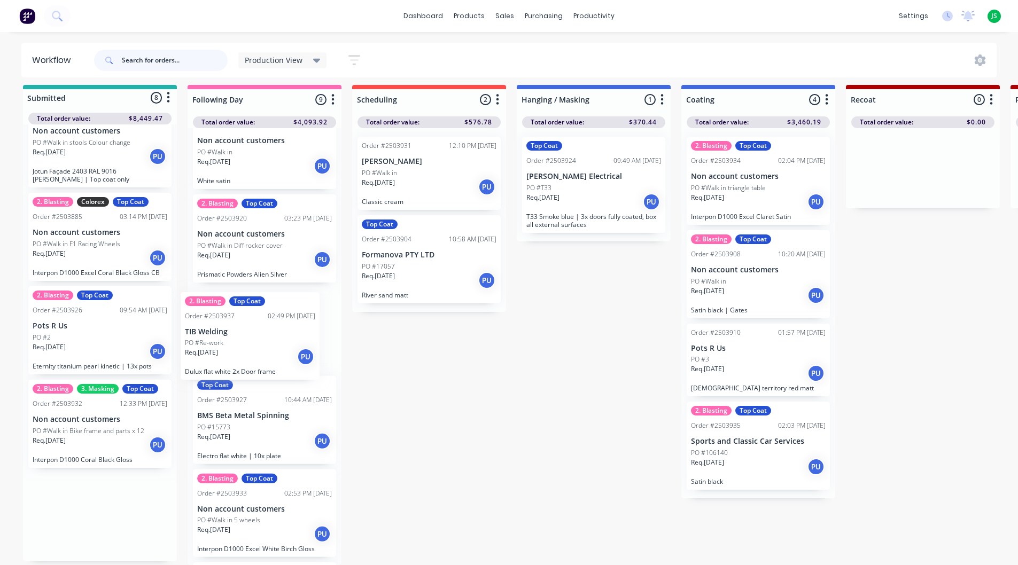
drag, startPoint x: 112, startPoint y: 518, endPoint x: 267, endPoint y: 345, distance: 232.4
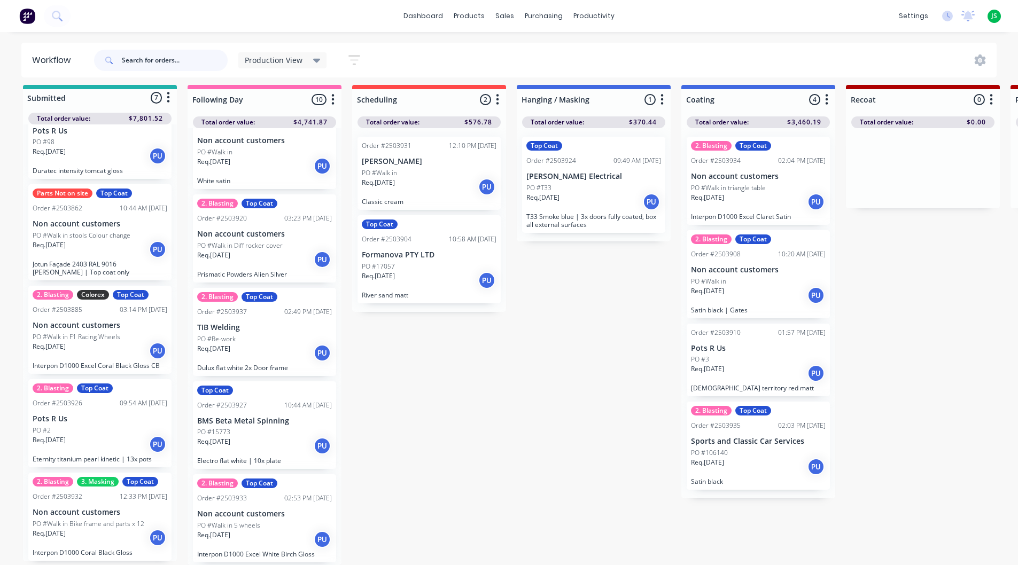
scroll to position [471, 0]
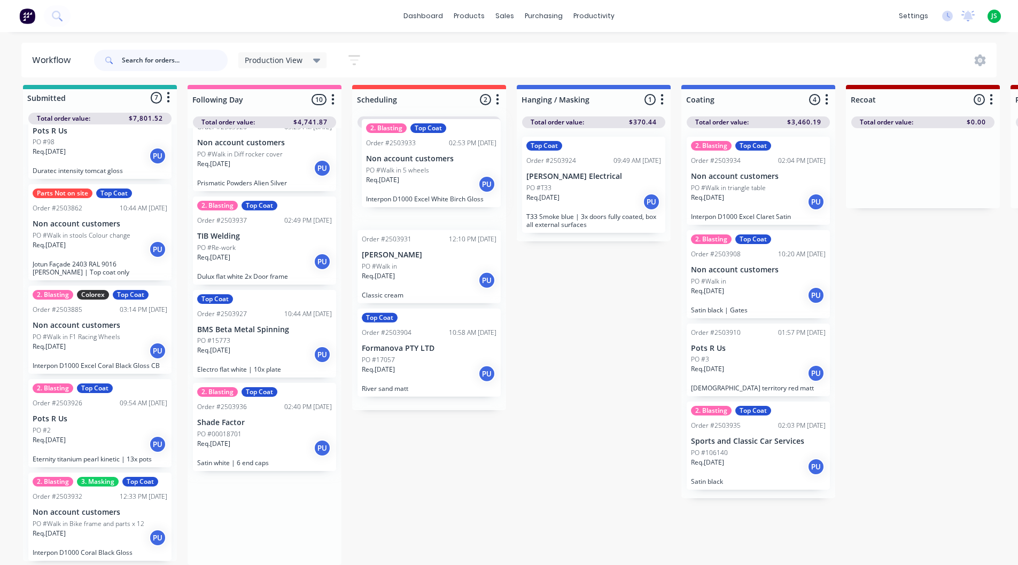
drag, startPoint x: 255, startPoint y: 438, endPoint x: 430, endPoint y: 175, distance: 315.3
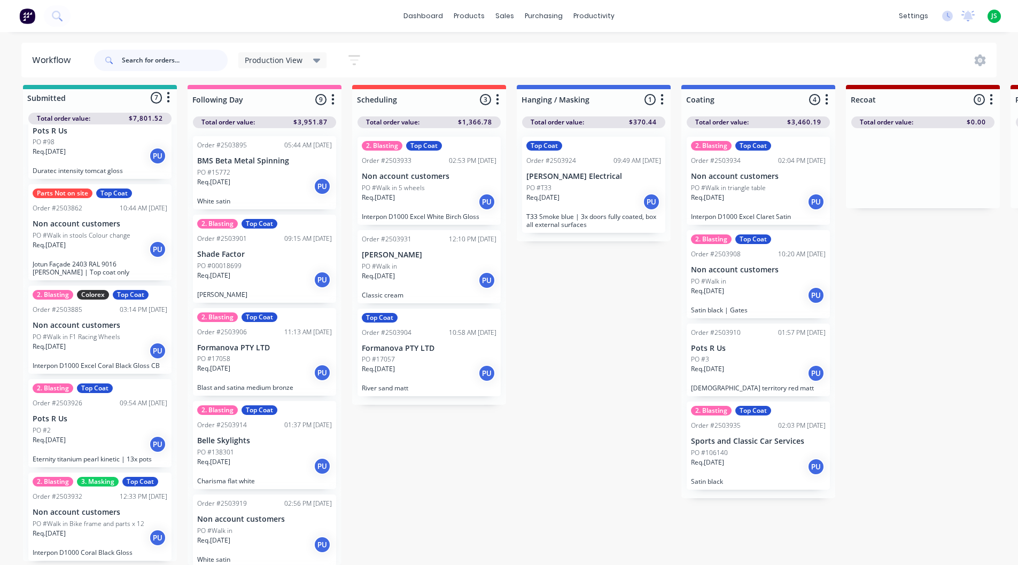
scroll to position [0, 0]
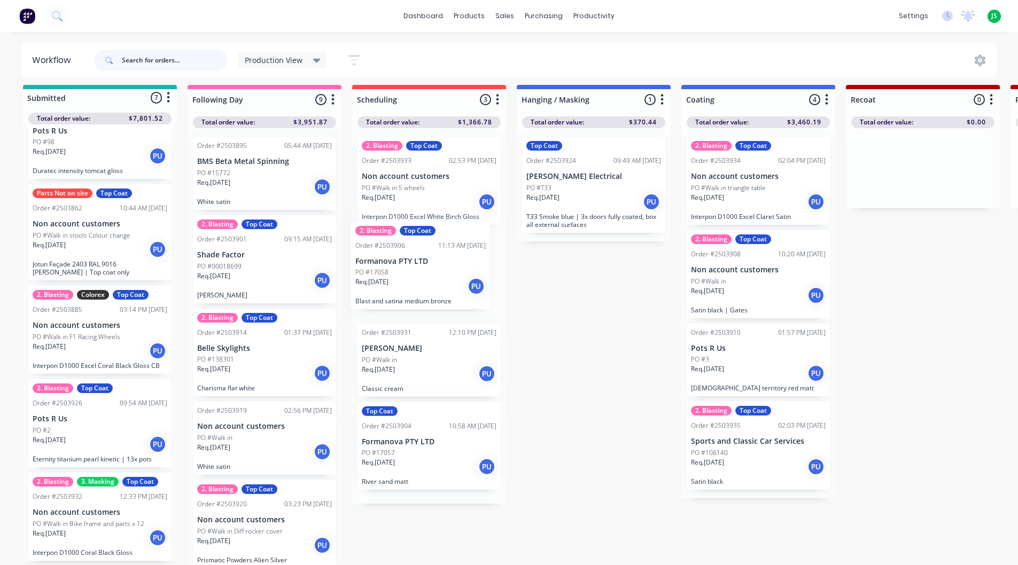
drag, startPoint x: 251, startPoint y: 354, endPoint x: 412, endPoint y: 275, distance: 179.7
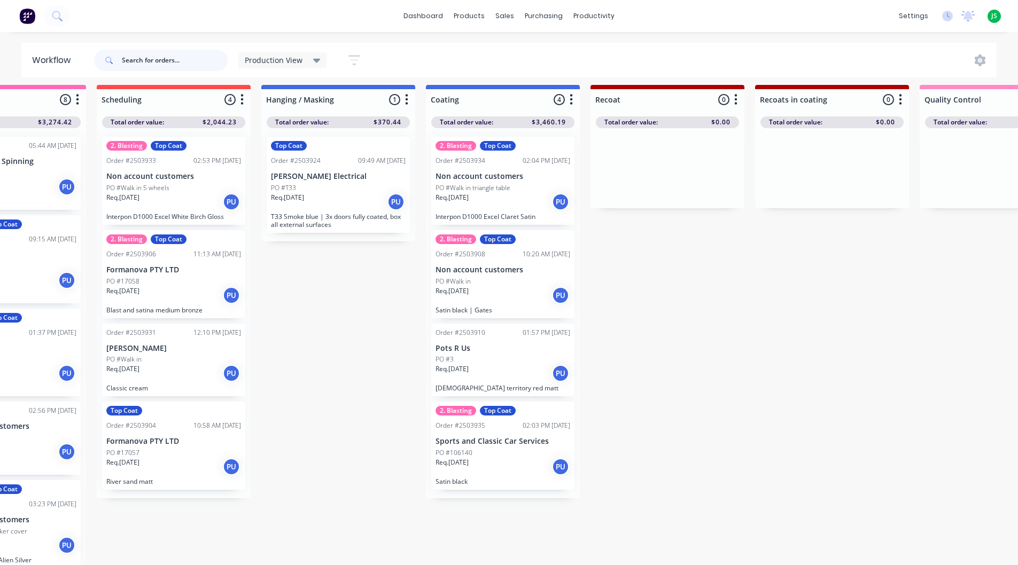
scroll to position [14, 0]
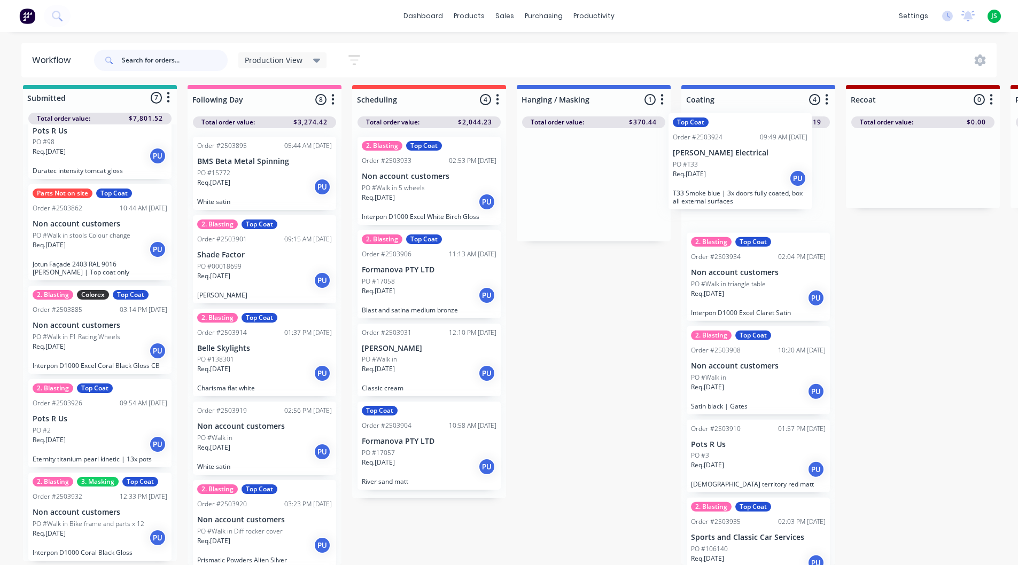
drag, startPoint x: 578, startPoint y: 179, endPoint x: 733, endPoint y: 162, distance: 155.9
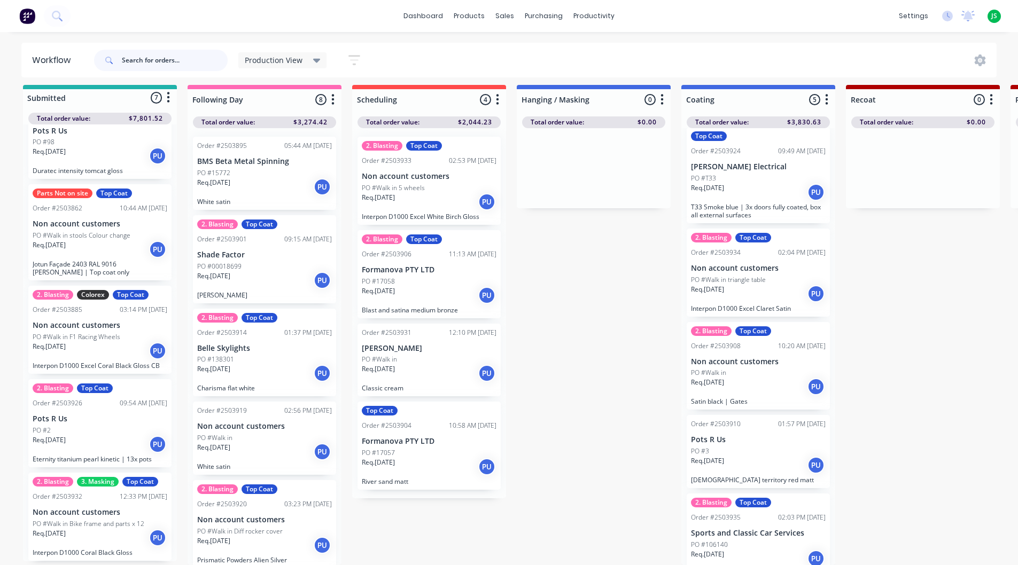
scroll to position [0, 0]
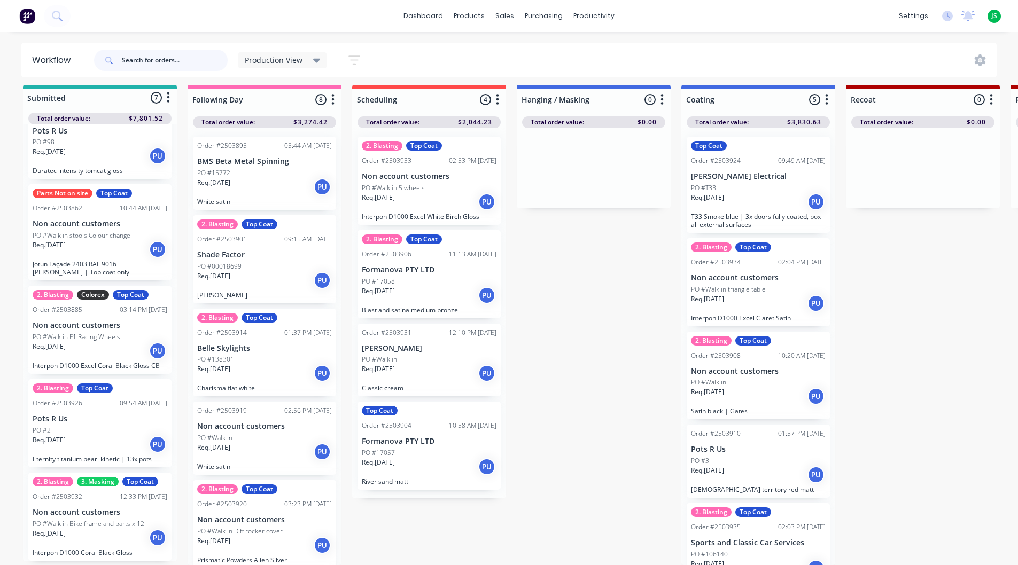
click at [191, 64] on input "text" at bounding box center [175, 60] width 106 height 21
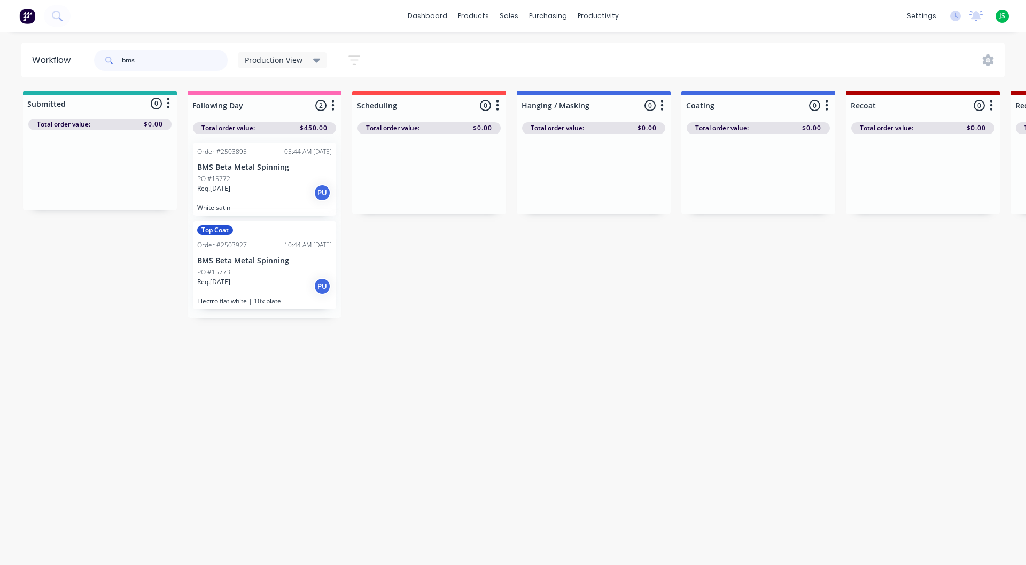
type input "bms"
click at [274, 185] on div "Req. [DATE] PU" at bounding box center [264, 193] width 135 height 18
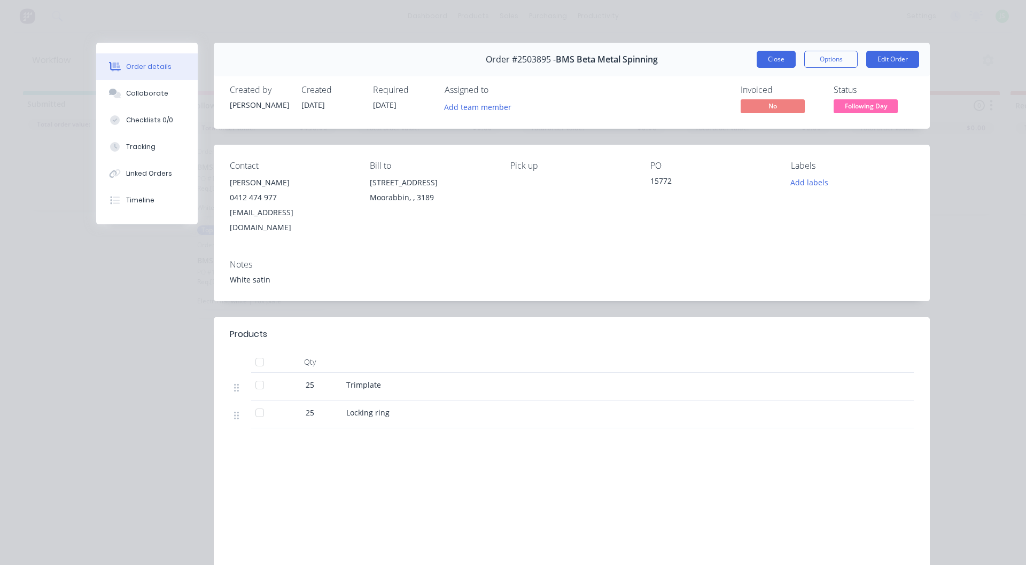
click at [759, 55] on button "Close" at bounding box center [776, 59] width 39 height 17
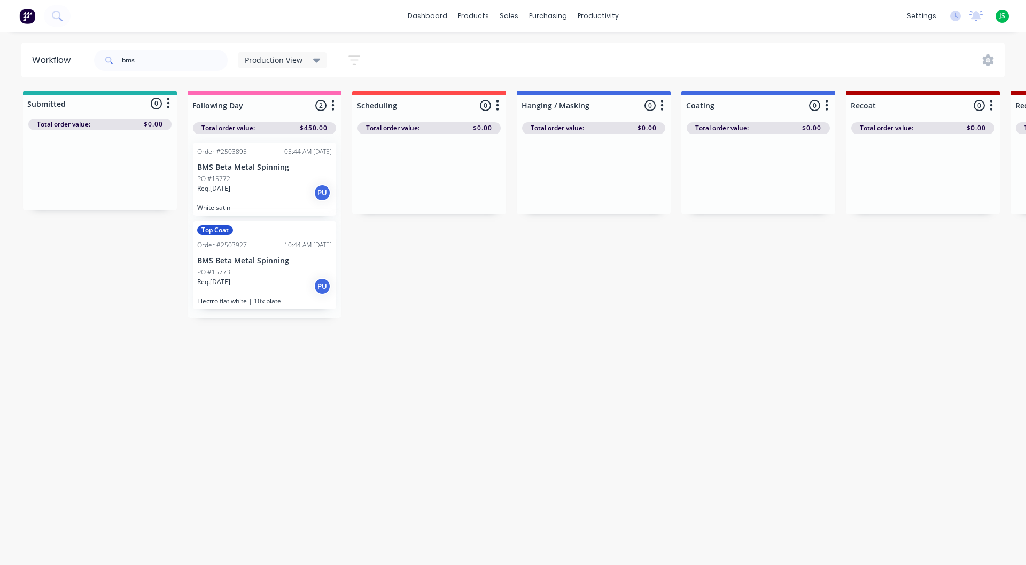
click at [262, 285] on div "Req. [DATE] PU" at bounding box center [264, 286] width 135 height 18
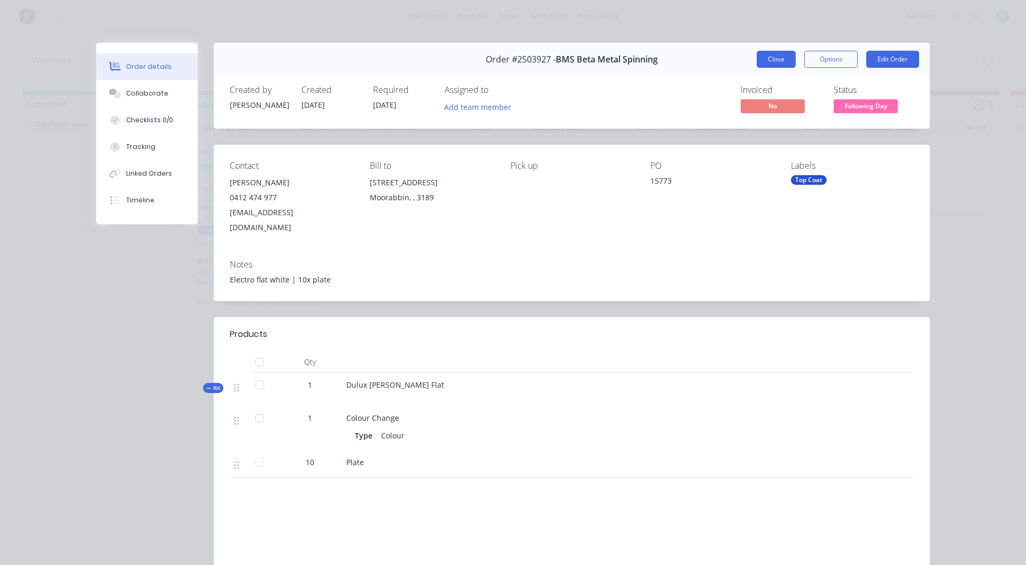
click at [769, 64] on button "Close" at bounding box center [776, 59] width 39 height 17
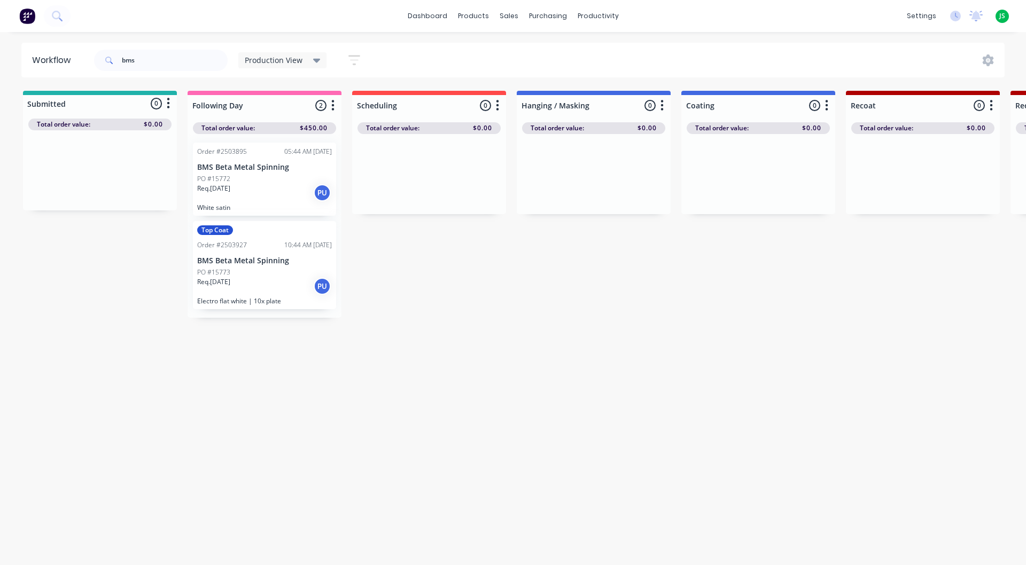
click at [268, 262] on p "BMS Beta Metal Spinning" at bounding box center [264, 261] width 135 height 9
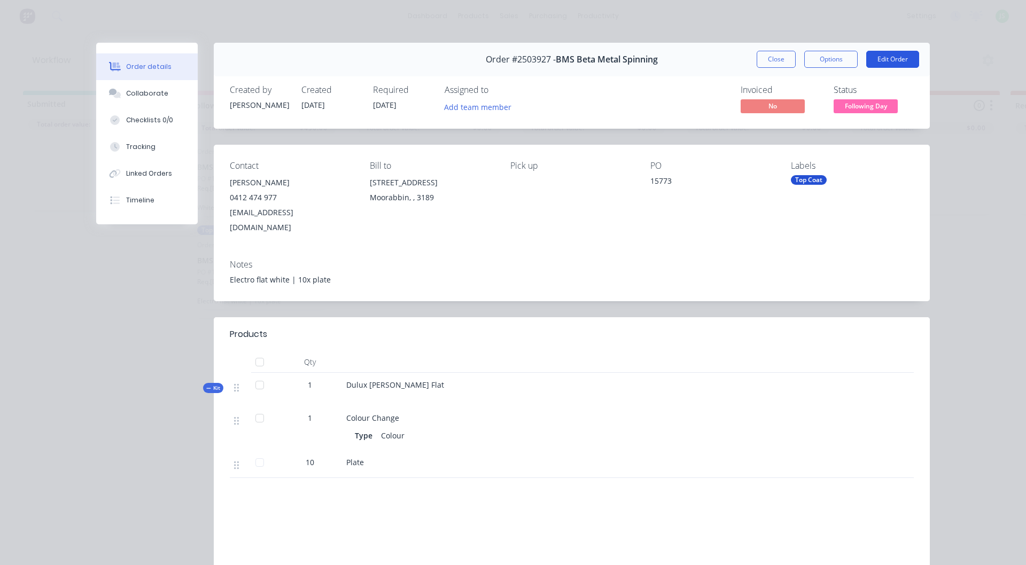
click at [876, 57] on button "Edit Order" at bounding box center [892, 59] width 53 height 17
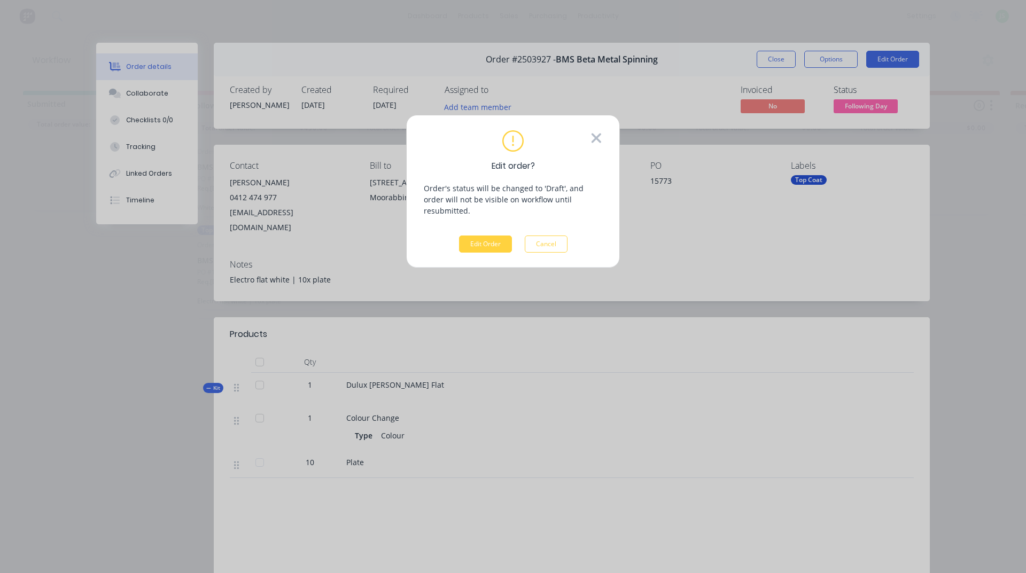
click at [598, 142] on icon at bounding box center [597, 138] width 12 height 16
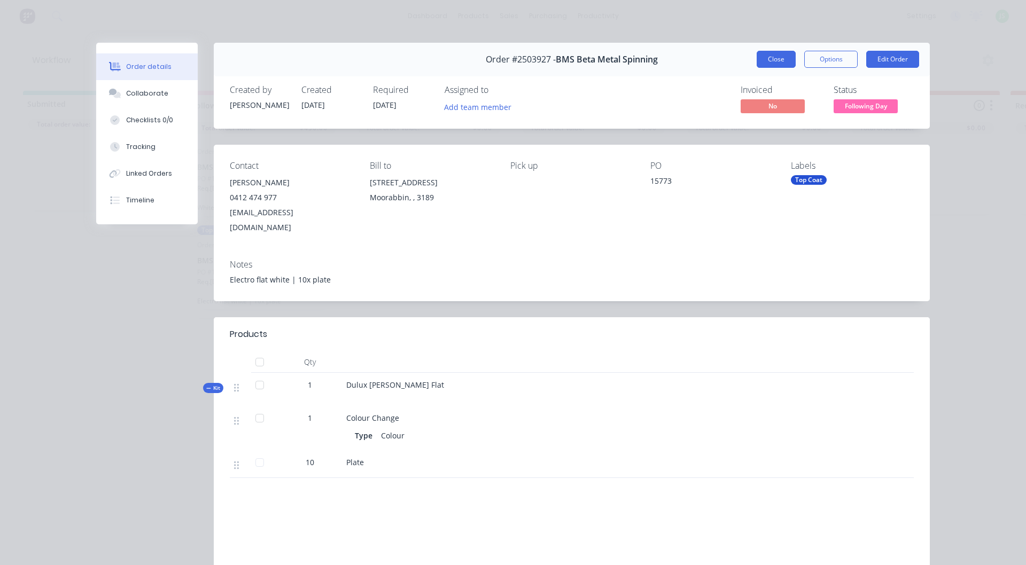
click at [777, 58] on button "Close" at bounding box center [776, 59] width 39 height 17
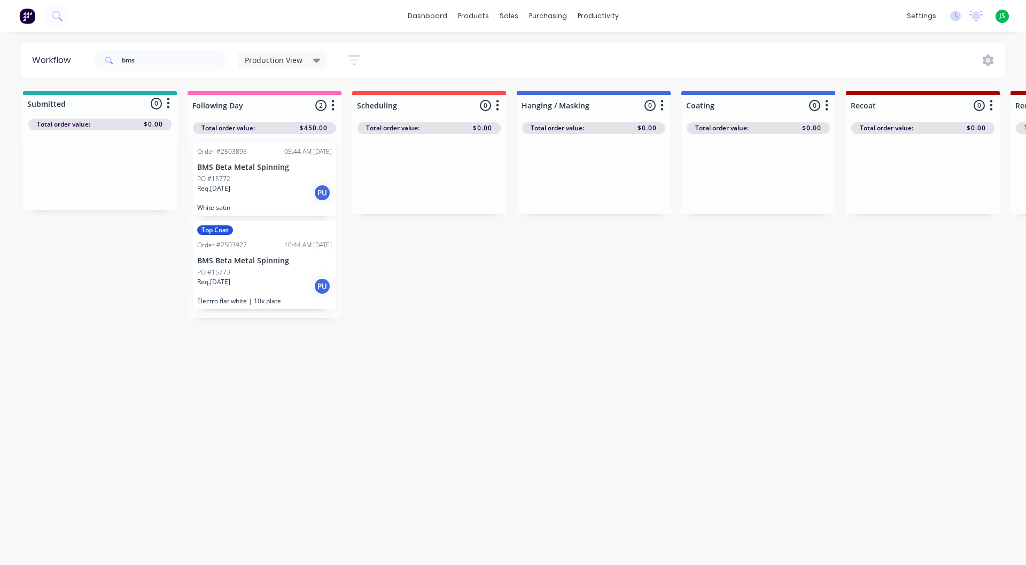
click at [282, 270] on div "PO #15773" at bounding box center [264, 273] width 135 height 10
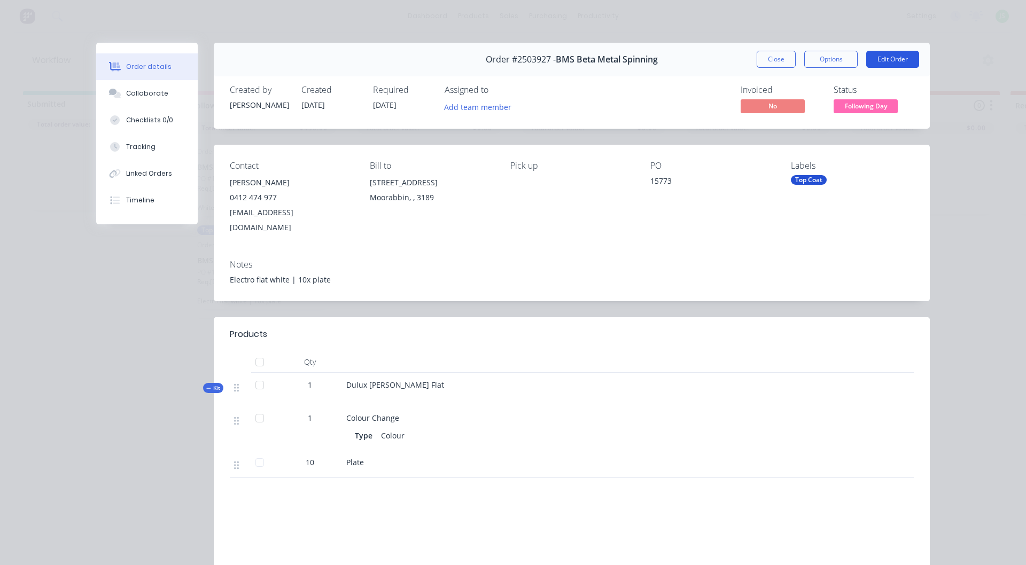
click at [871, 58] on button "Edit Order" at bounding box center [892, 59] width 53 height 17
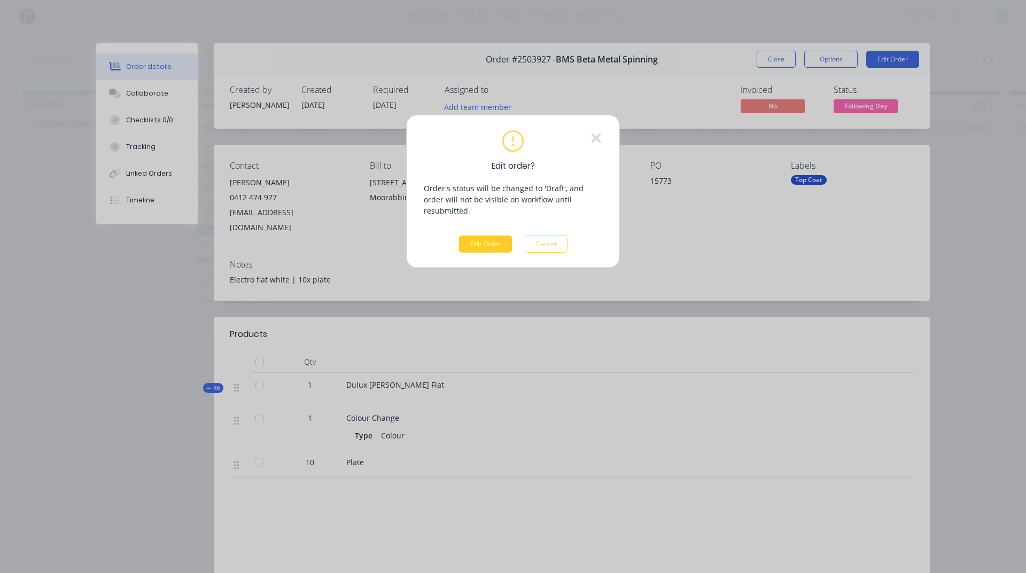
click at [490, 236] on button "Edit Order" at bounding box center [485, 244] width 53 height 17
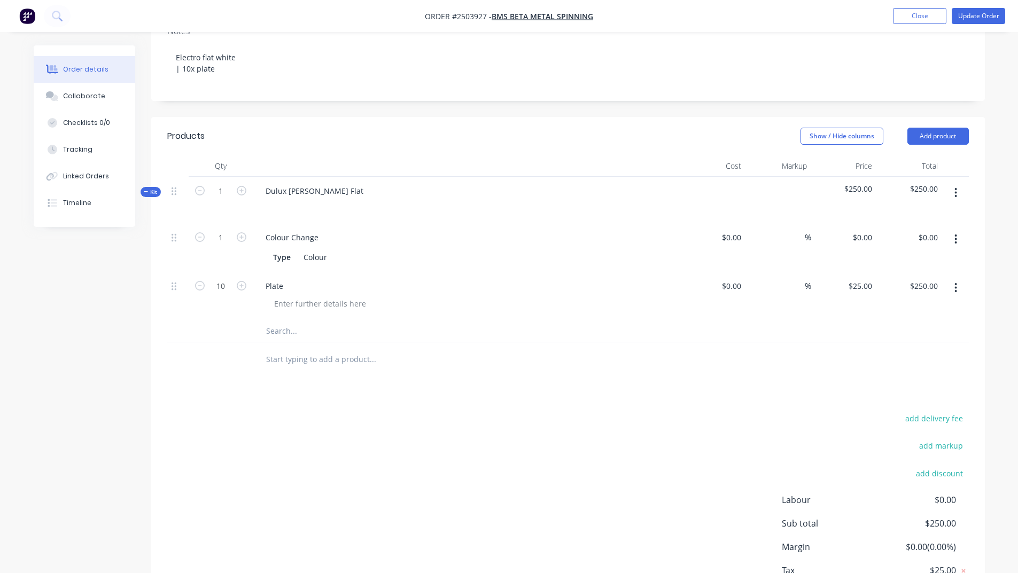
scroll to position [214, 0]
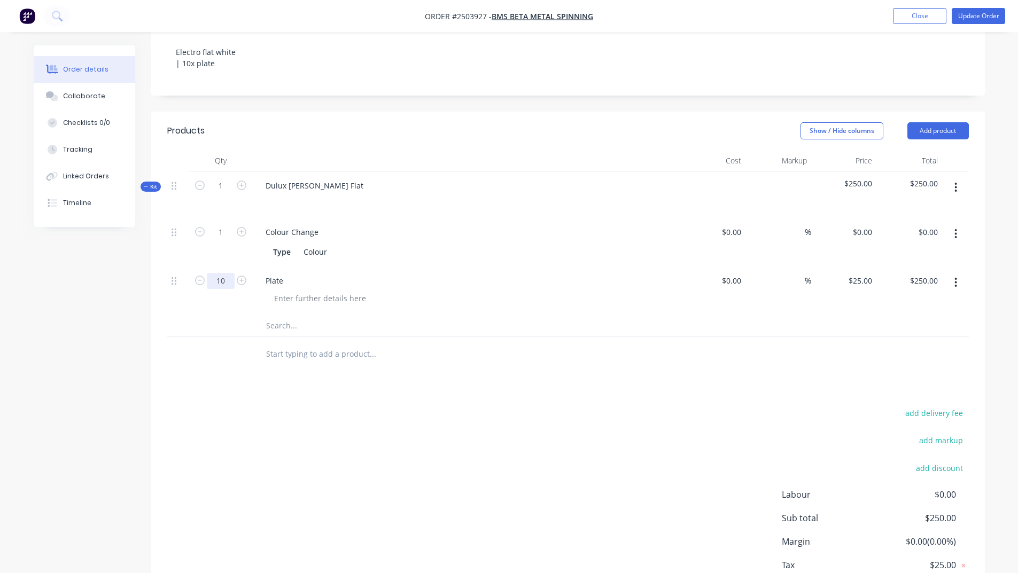
click at [231, 240] on input "10" at bounding box center [221, 232] width 28 height 16
type input "20"
type input "$500.00"
click at [330, 406] on div "add delivery fee add markup add discount Labour $0.00 Sub total $500.00 Margin …" at bounding box center [568, 509] width 802 height 206
click at [226, 240] on input "20" at bounding box center [221, 232] width 28 height 16
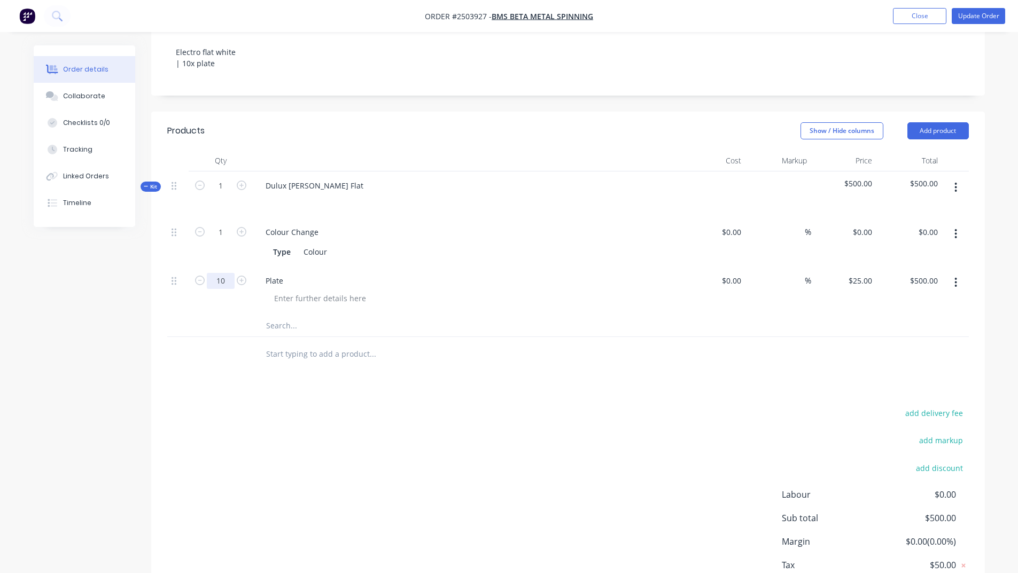
type input "10"
type input "$250.00"
click at [321, 468] on div "add delivery fee add markup add discount Labour $0.00 Sub total $250.00 Margin …" at bounding box center [568, 509] width 802 height 206
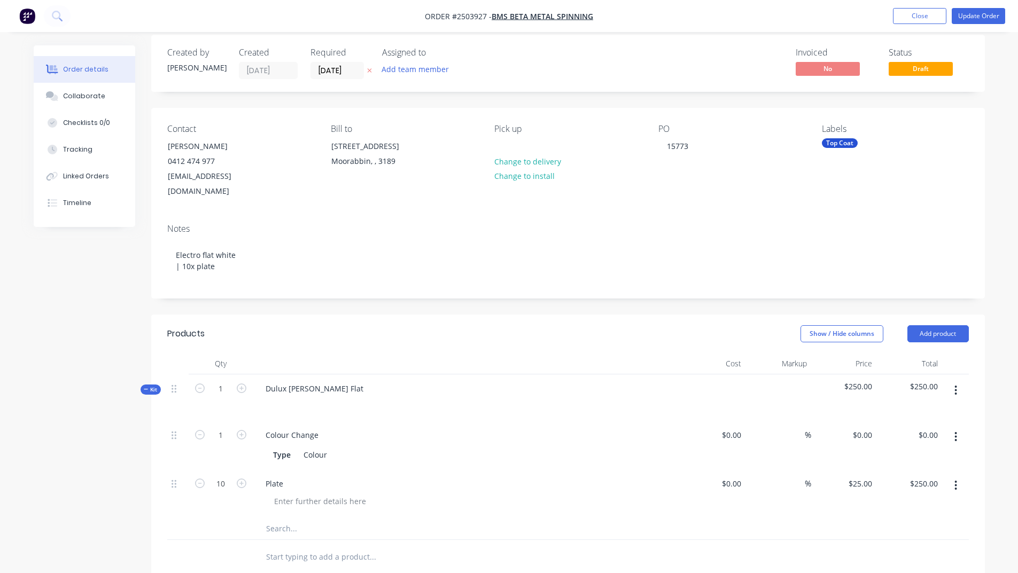
scroll to position [3, 0]
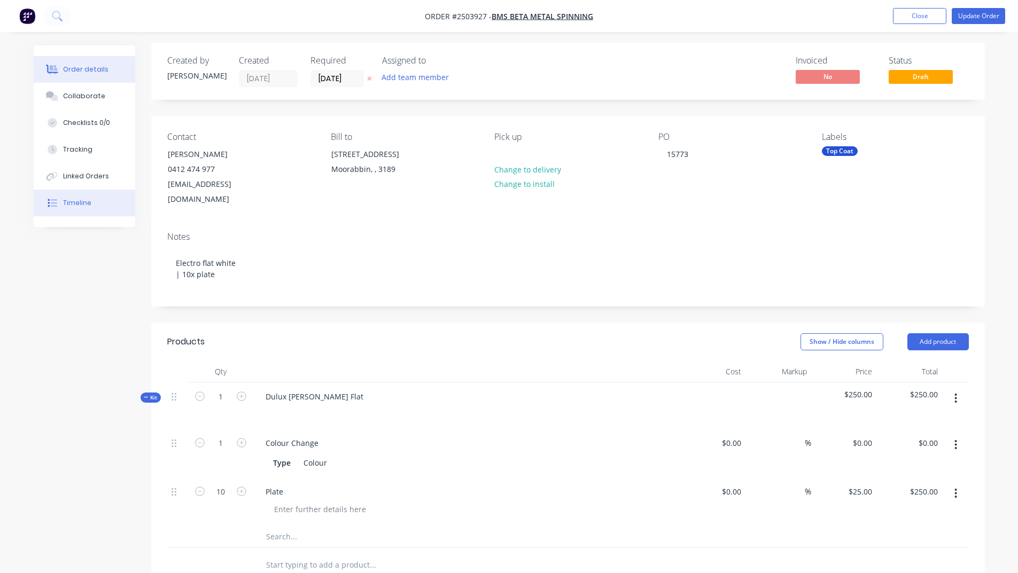
click at [106, 199] on button "Timeline" at bounding box center [85, 203] width 102 height 27
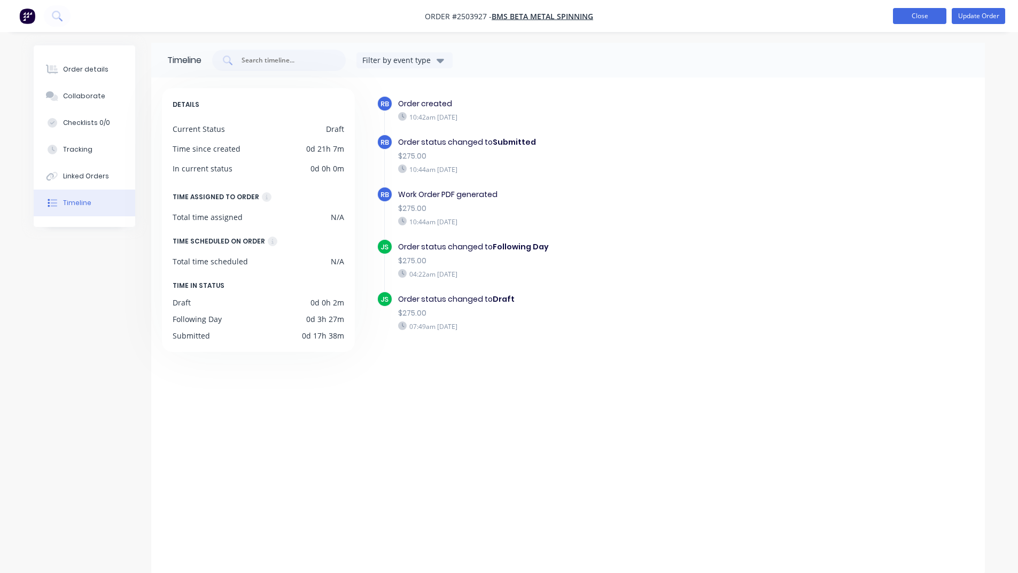
click at [914, 12] on button "Close" at bounding box center [919, 16] width 53 height 16
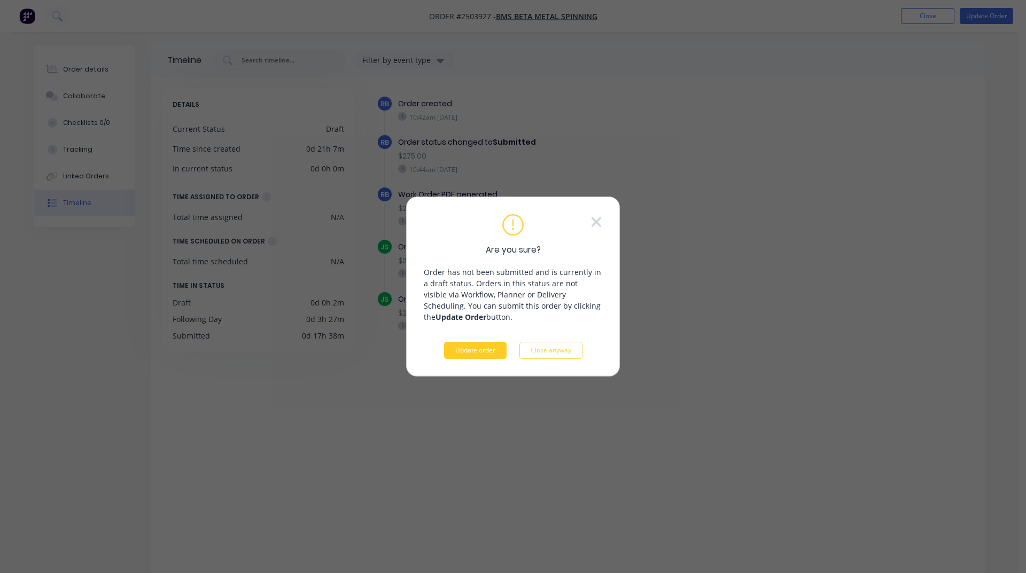
click at [477, 346] on button "Update order" at bounding box center [475, 350] width 63 height 17
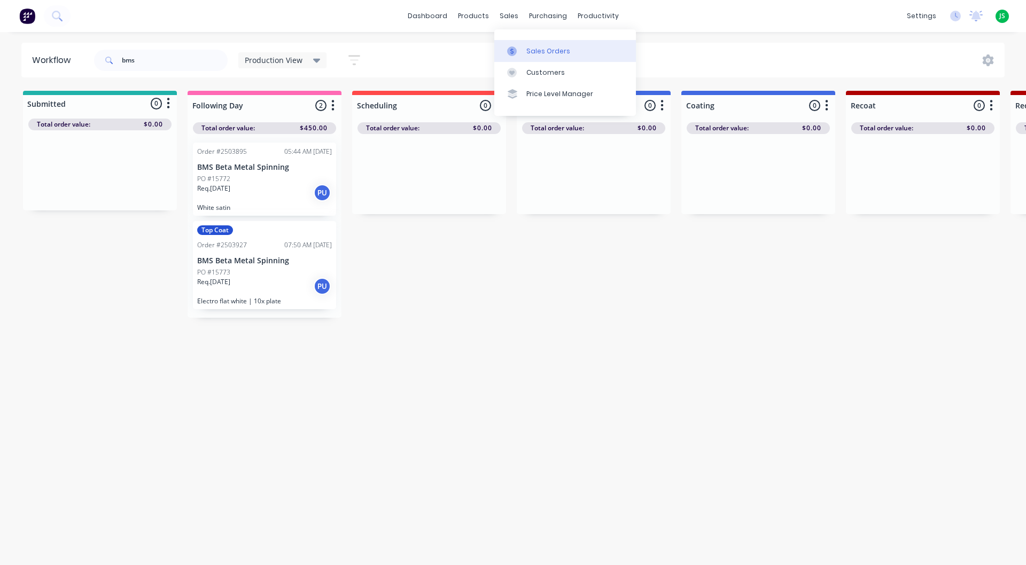
click at [518, 46] on div at bounding box center [515, 51] width 16 height 10
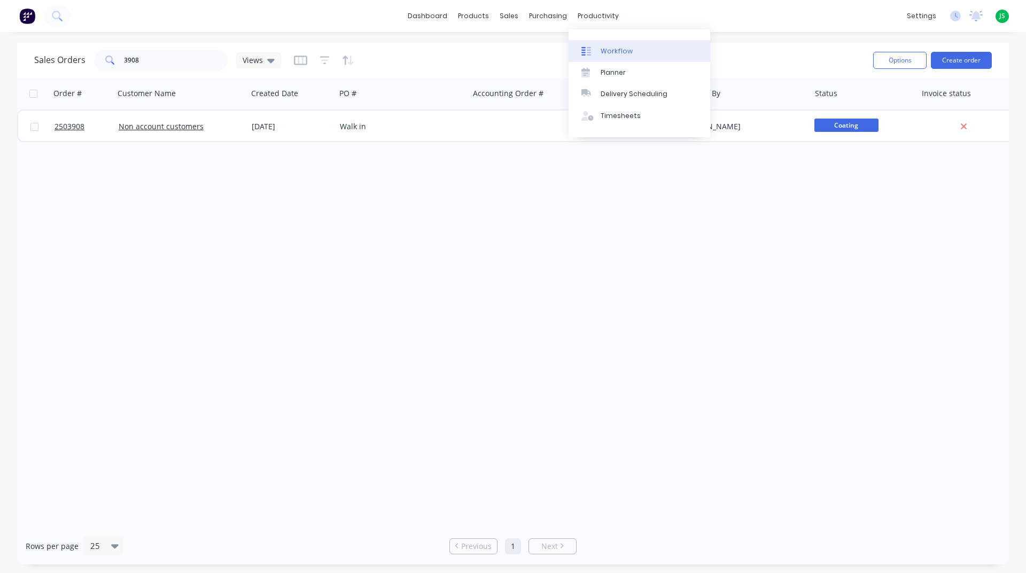
click at [610, 43] on link "Workflow" at bounding box center [640, 50] width 142 height 21
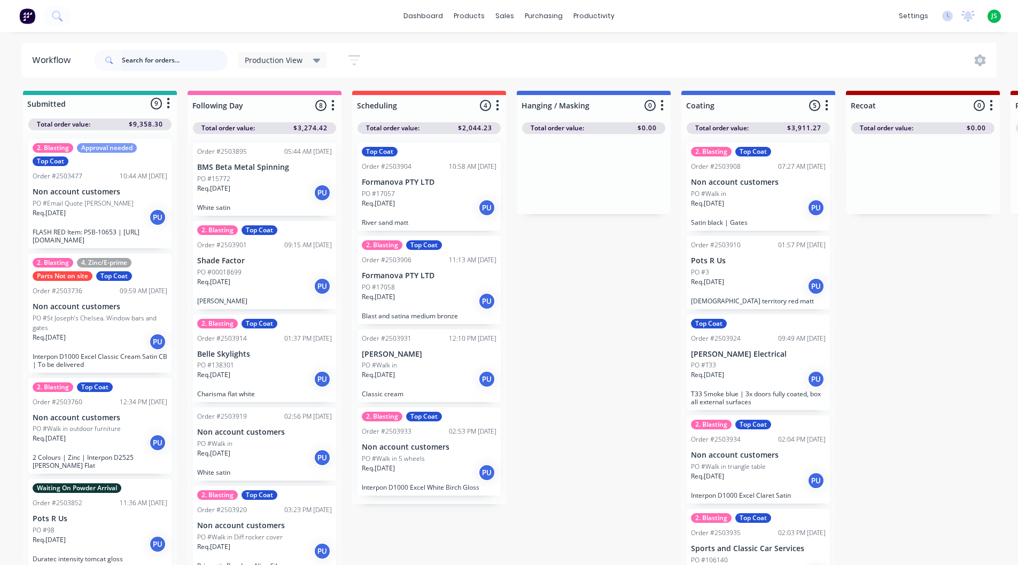
click at [141, 58] on input "text" at bounding box center [175, 60] width 106 height 21
type input "bms"
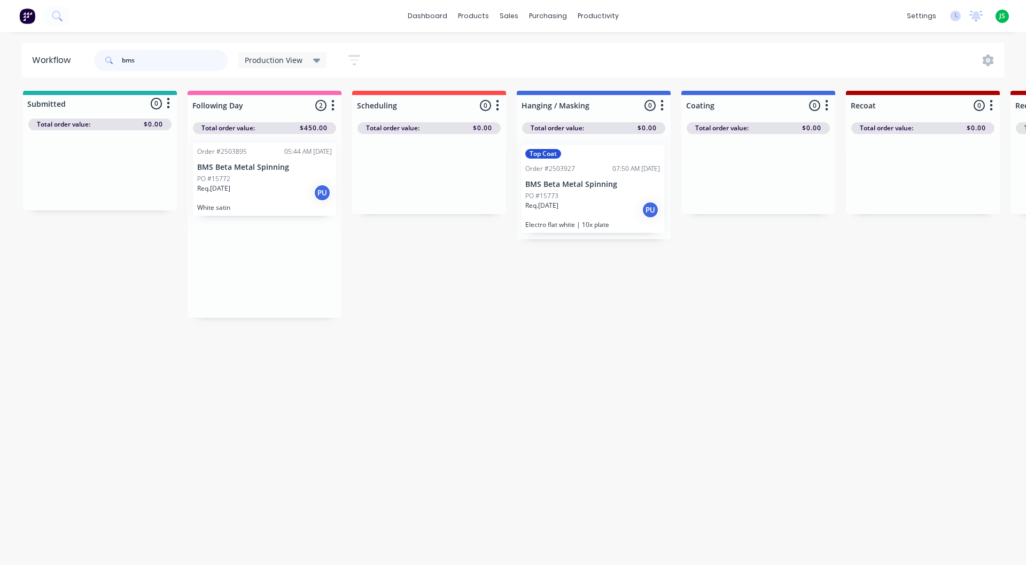
drag, startPoint x: 273, startPoint y: 278, endPoint x: 609, endPoint y: 192, distance: 346.9
drag, startPoint x: 198, startPoint y: 61, endPoint x: 0, endPoint y: 65, distance: 197.8
click at [31, 70] on header "Workflow bms Production View Save new view None edit Production View (Default) …" at bounding box center [513, 60] width 984 height 35
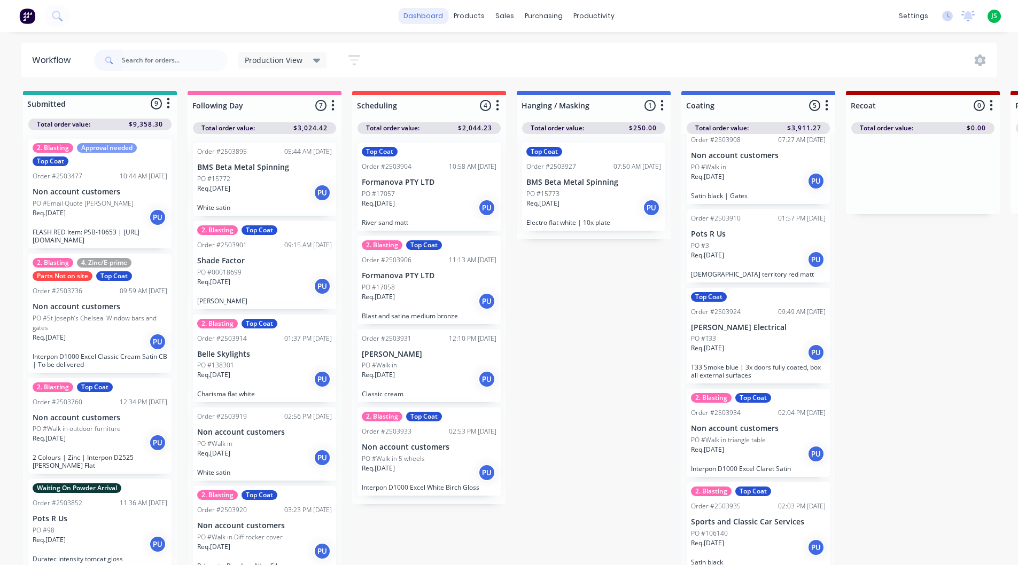
click at [444, 17] on link "dashboard" at bounding box center [423, 16] width 50 height 16
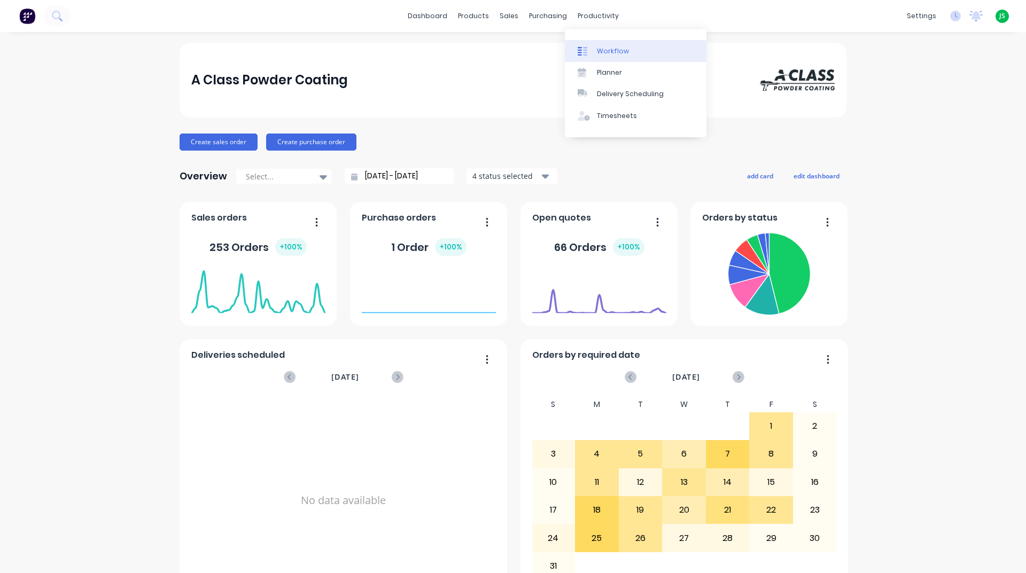
click at [605, 50] on div "Workflow" at bounding box center [613, 51] width 32 height 10
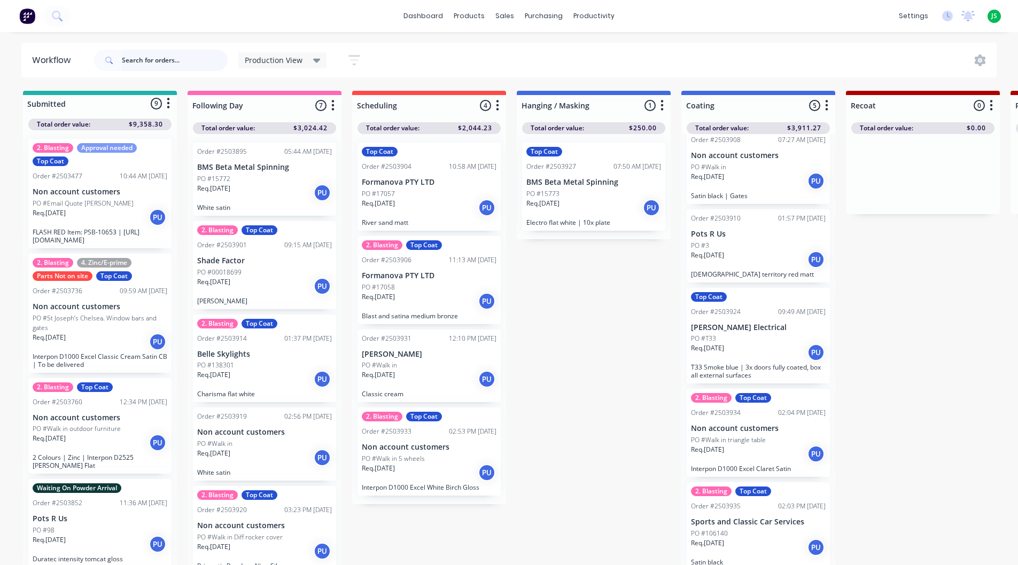
click at [182, 59] on input "text" at bounding box center [175, 60] width 106 height 21
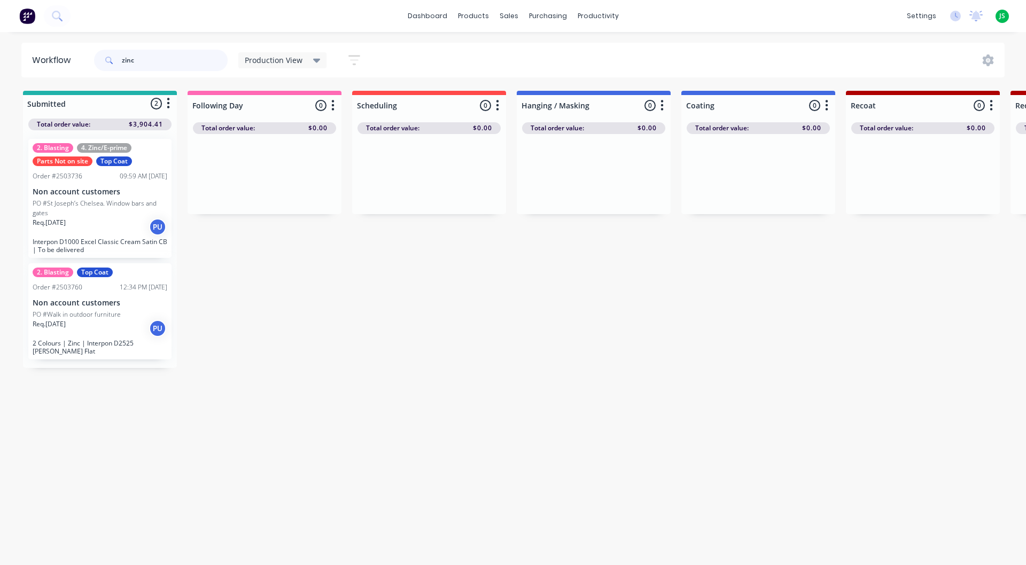
type input "zinc"
click at [121, 356] on div "2. Blasting Top Coat Order #2503760 12:34 PM [DATE] Non account customers PO #W…" at bounding box center [99, 311] width 143 height 96
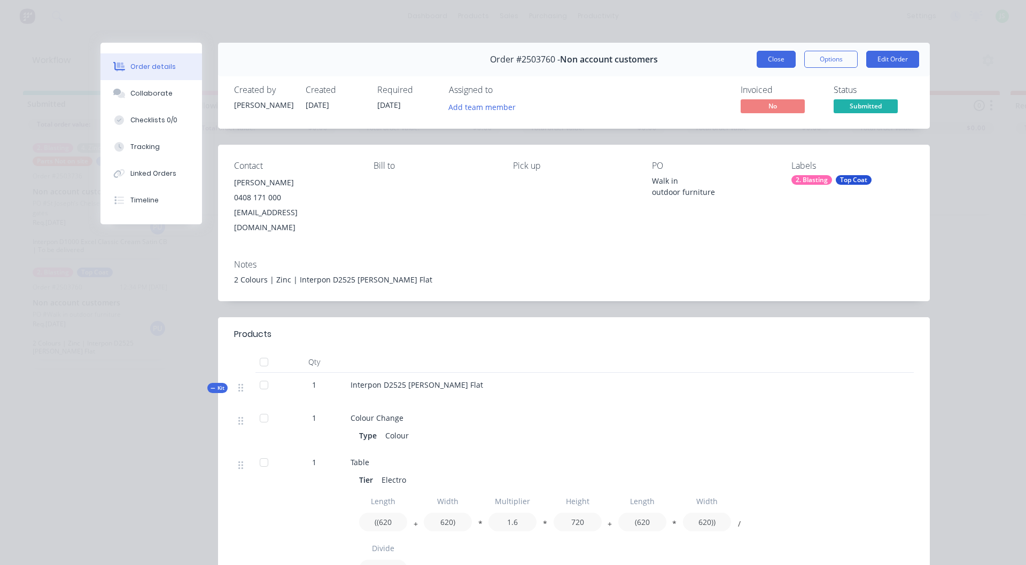
click at [772, 58] on button "Close" at bounding box center [776, 59] width 39 height 17
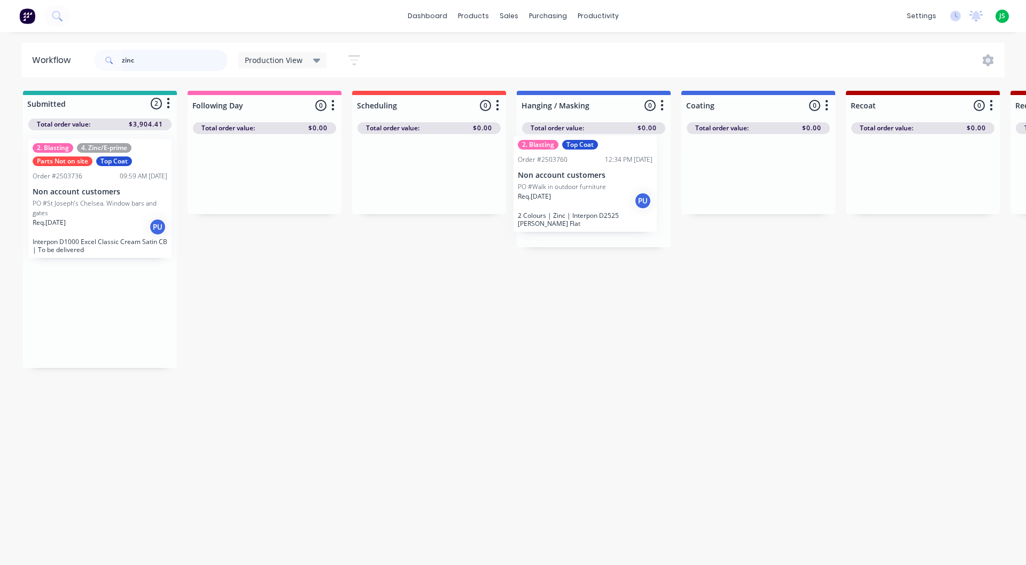
drag, startPoint x: 181, startPoint y: 301, endPoint x: 594, endPoint y: 196, distance: 425.7
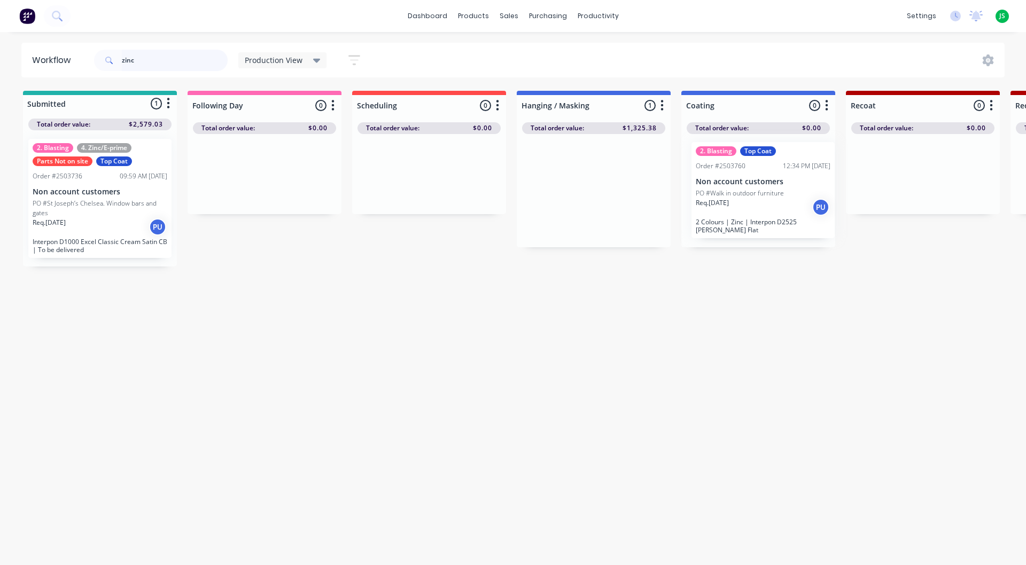
drag, startPoint x: 592, startPoint y: 203, endPoint x: 708, endPoint y: 179, distance: 118.3
drag, startPoint x: 143, startPoint y: 62, endPoint x: 0, endPoint y: 65, distance: 142.7
click at [0, 65] on div "Workflow zinc Production View Save new view None edit Production View (Default)…" at bounding box center [513, 60] width 1026 height 35
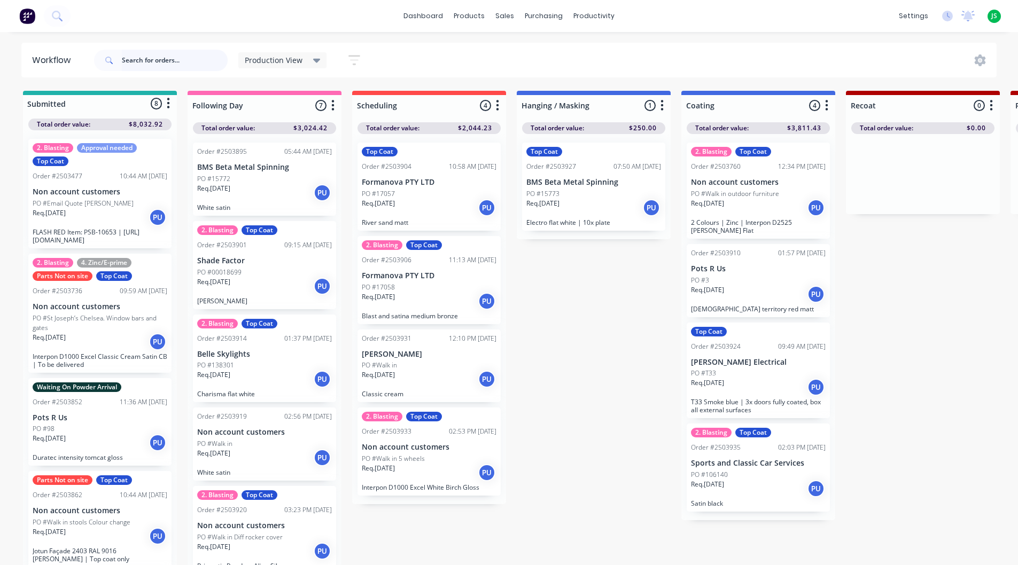
scroll to position [14, 0]
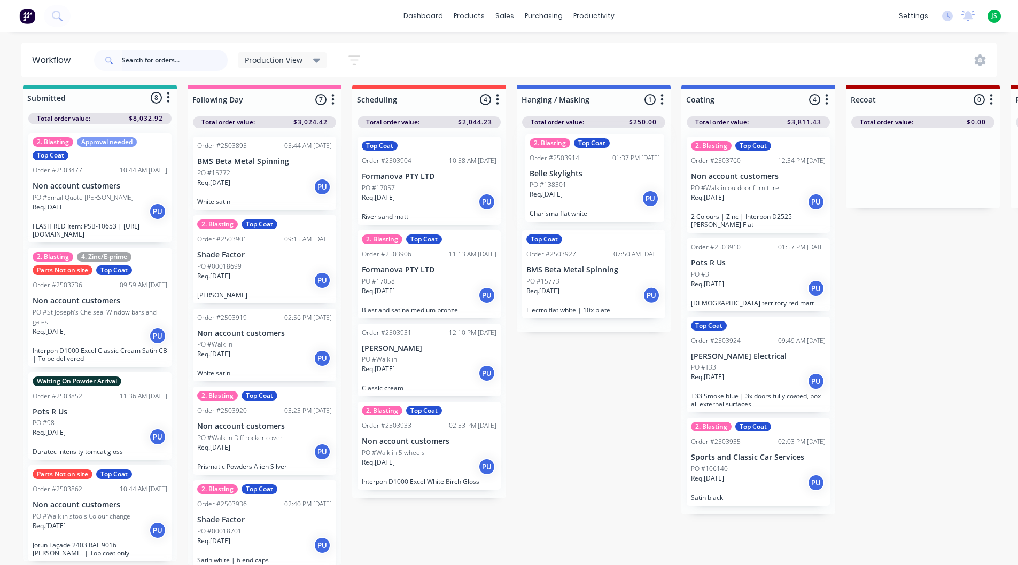
drag, startPoint x: 250, startPoint y: 361, endPoint x: 587, endPoint y: 194, distance: 376.7
click at [743, 193] on div "Req. [DATE] PU" at bounding box center [758, 202] width 135 height 18
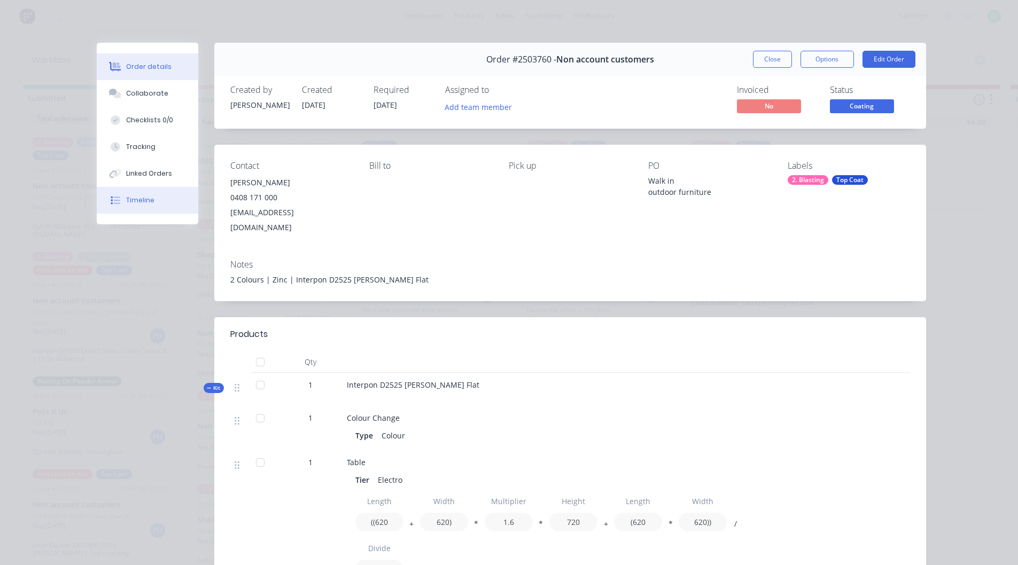
click at [167, 198] on button "Timeline" at bounding box center [148, 200] width 102 height 27
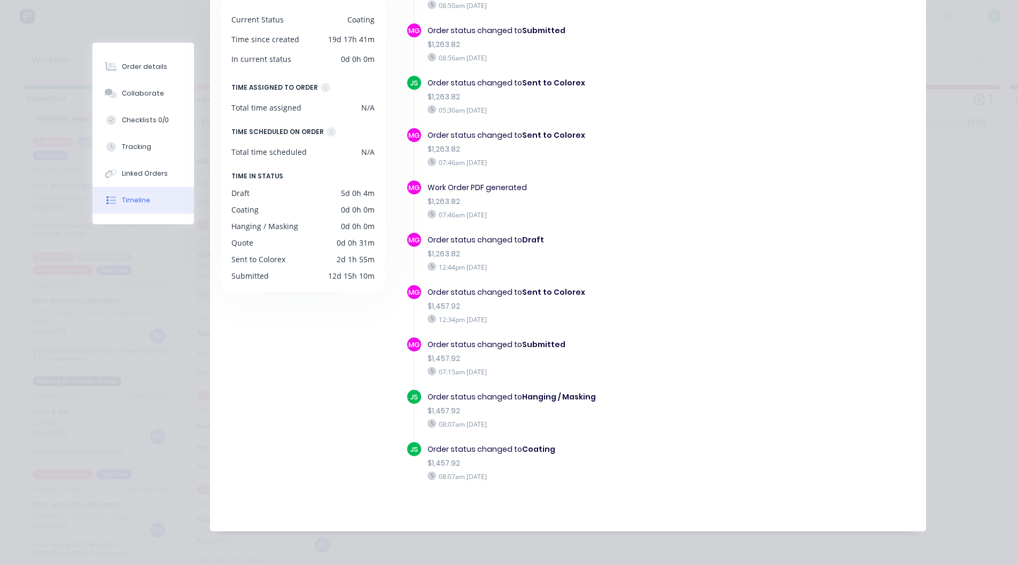
scroll to position [0, 0]
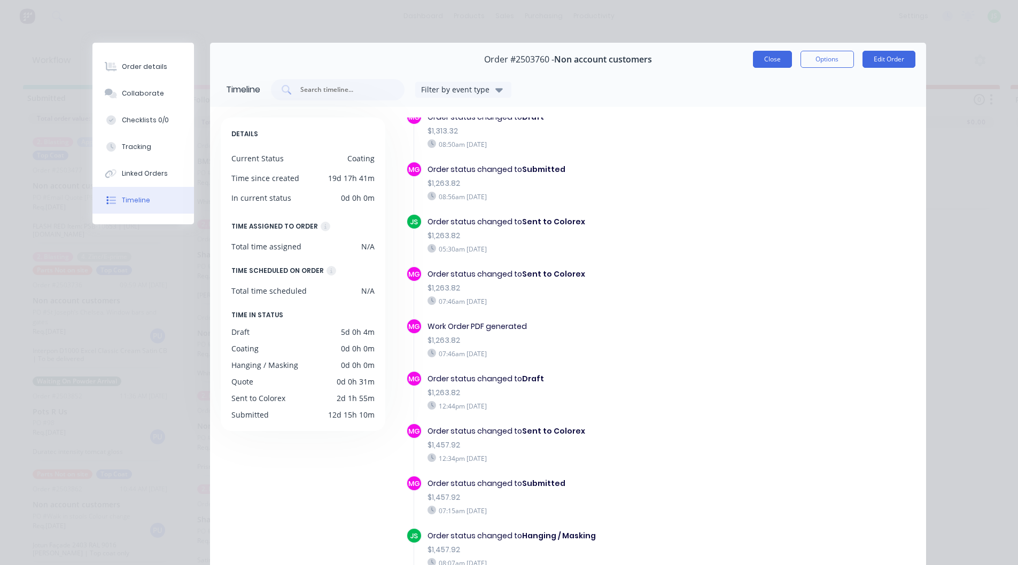
click at [774, 64] on button "Close" at bounding box center [772, 59] width 39 height 17
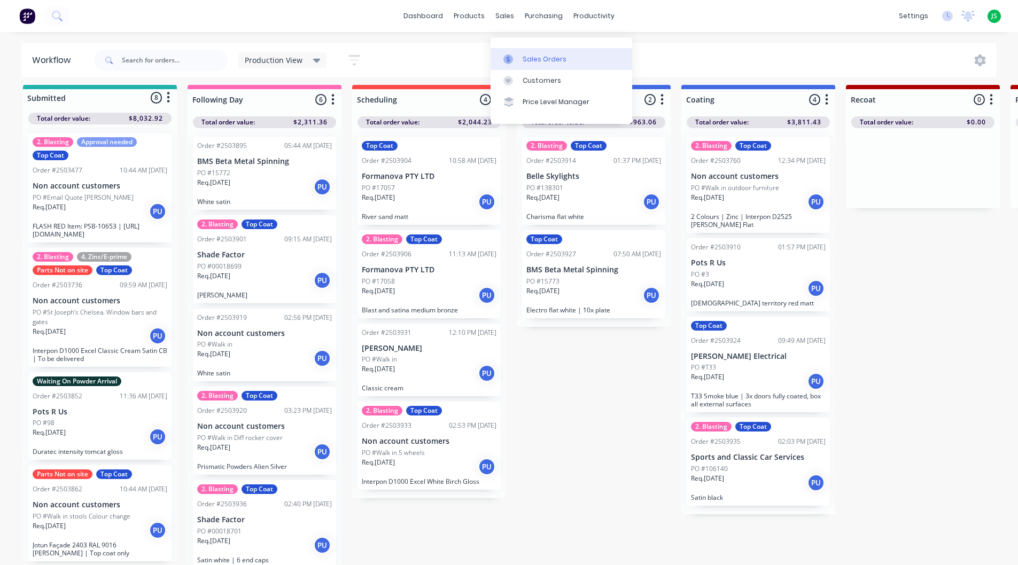
click at [532, 55] on div "Sales Orders" at bounding box center [545, 60] width 44 height 10
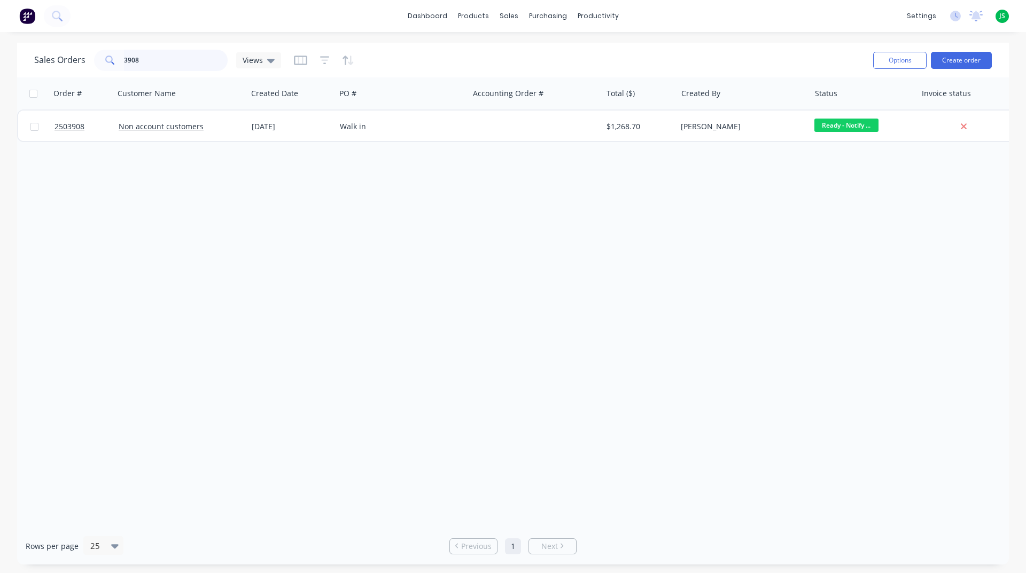
click at [201, 64] on input "3908" at bounding box center [176, 60] width 104 height 21
click at [199, 64] on input "3908" at bounding box center [176, 60] width 104 height 21
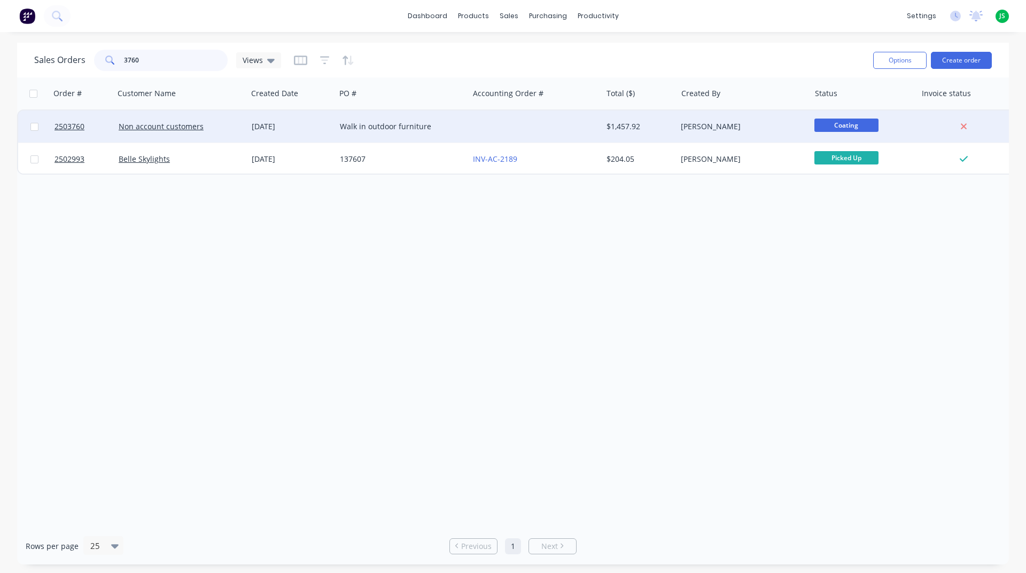
type input "3760"
click at [347, 128] on div "Walk in outdoor furniture" at bounding box center [399, 126] width 119 height 11
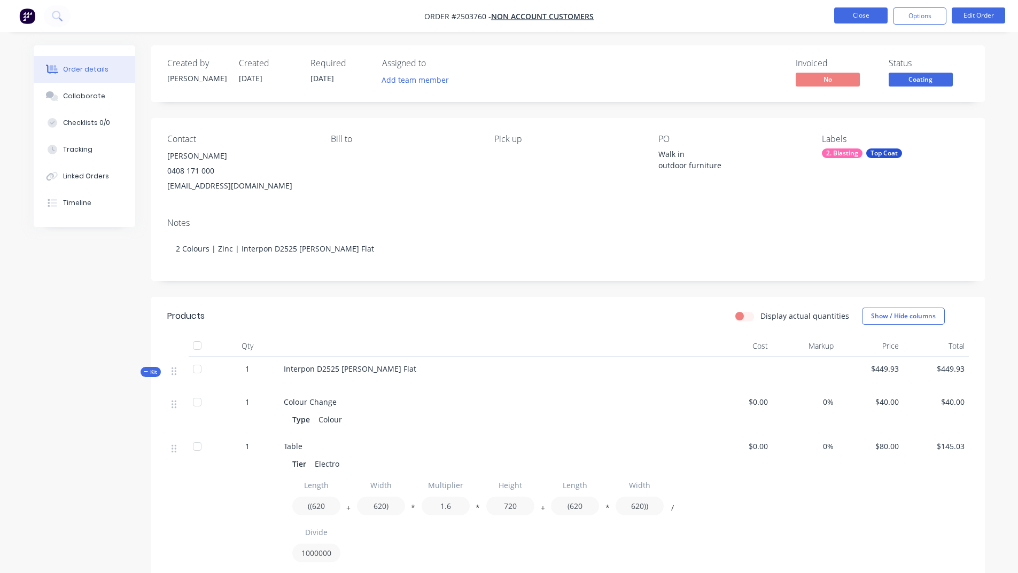
click at [853, 15] on button "Close" at bounding box center [860, 15] width 53 height 16
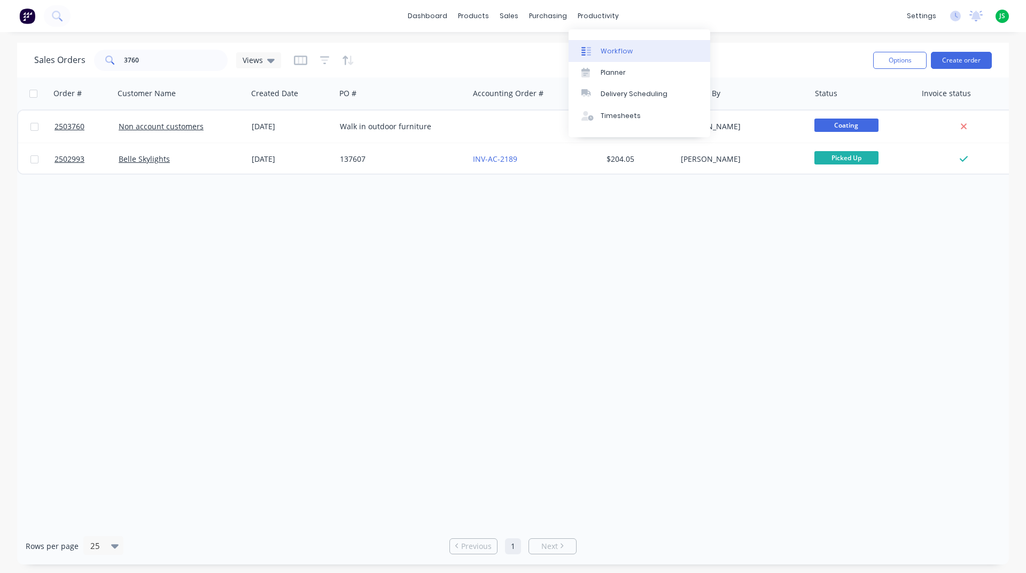
click at [593, 43] on link "Workflow" at bounding box center [640, 50] width 142 height 21
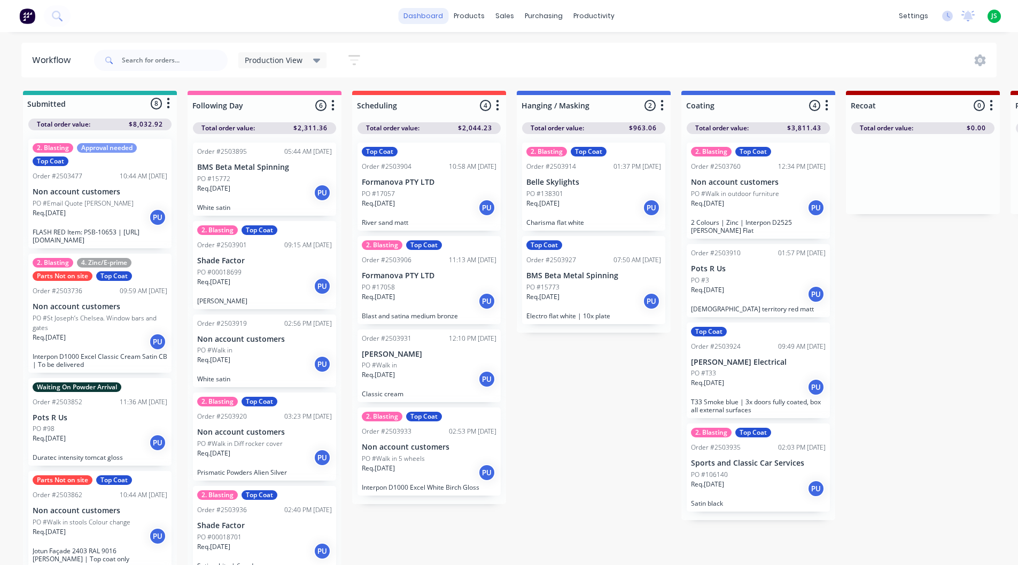
click at [431, 14] on link "dashboard" at bounding box center [423, 16] width 50 height 16
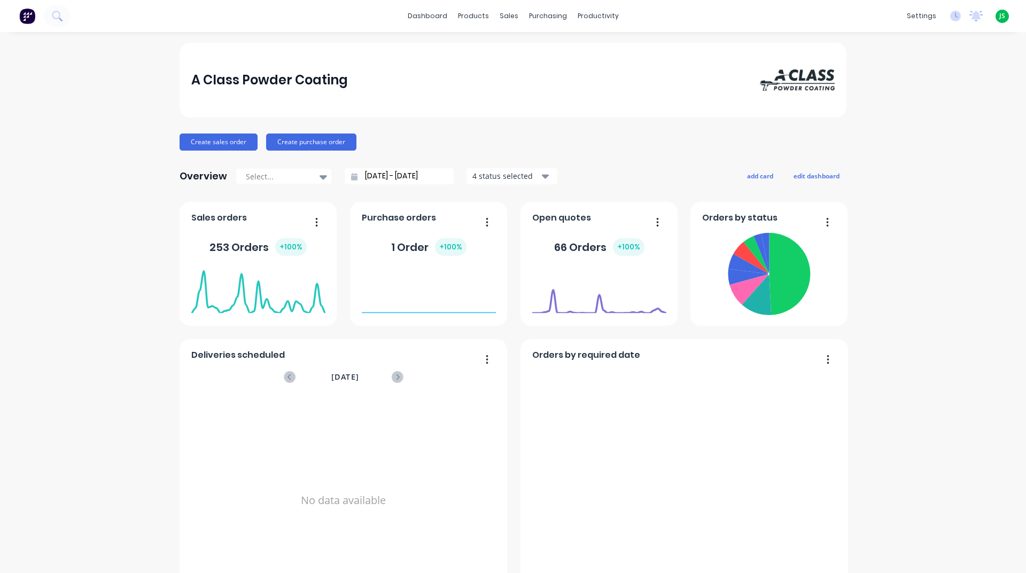
scroll to position [321, 0]
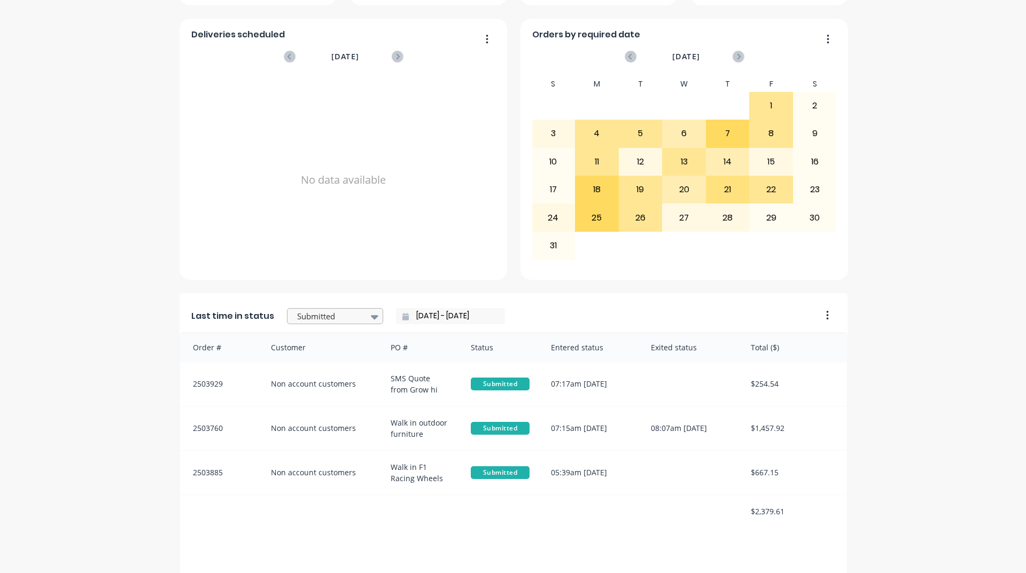
click at [328, 320] on div at bounding box center [329, 316] width 67 height 13
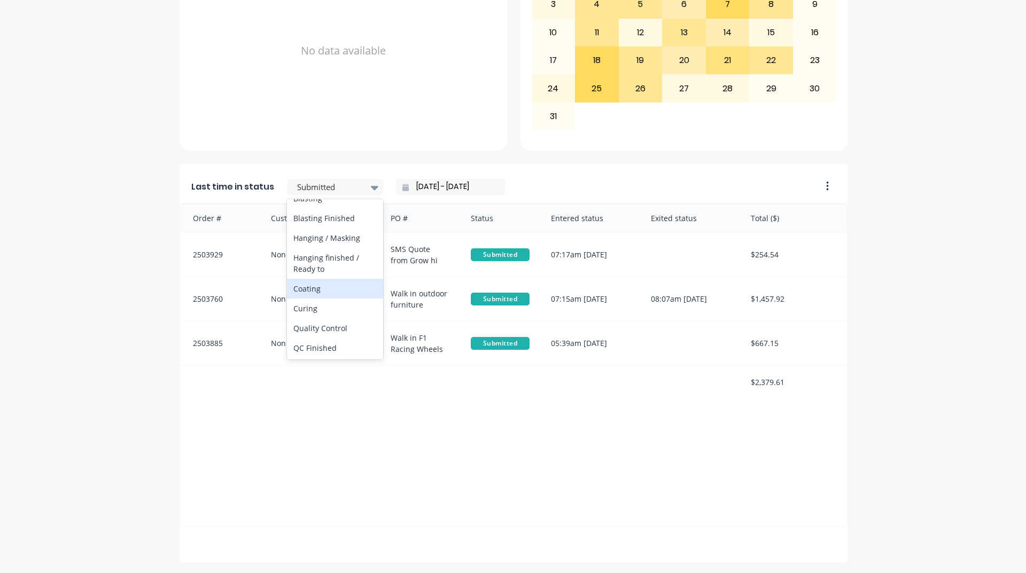
click at [338, 299] on div "Coating" at bounding box center [335, 289] width 96 height 20
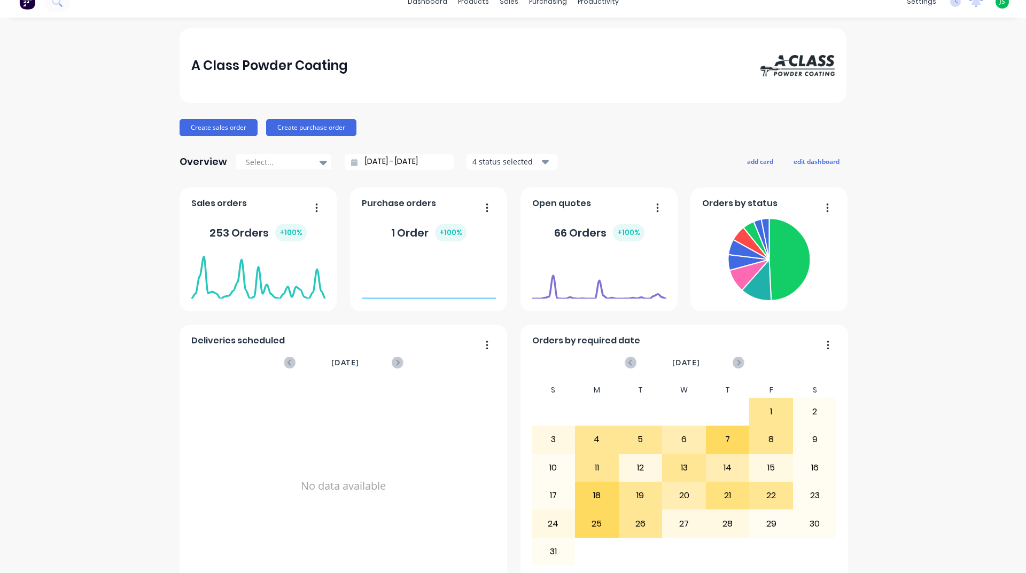
scroll to position [0, 0]
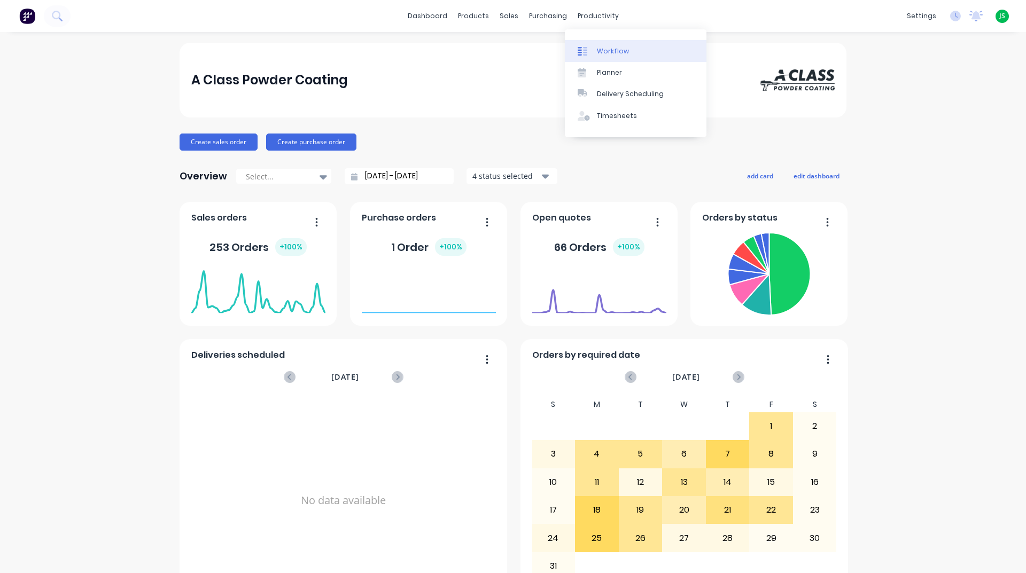
click at [587, 44] on link "Workflow" at bounding box center [636, 50] width 142 height 21
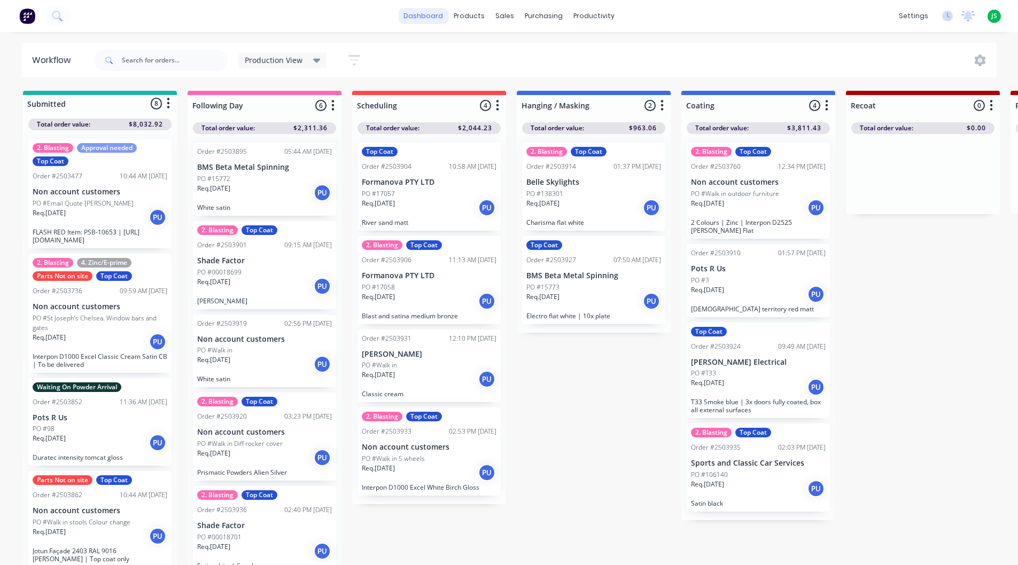
click at [415, 11] on link "dashboard" at bounding box center [423, 16] width 50 height 16
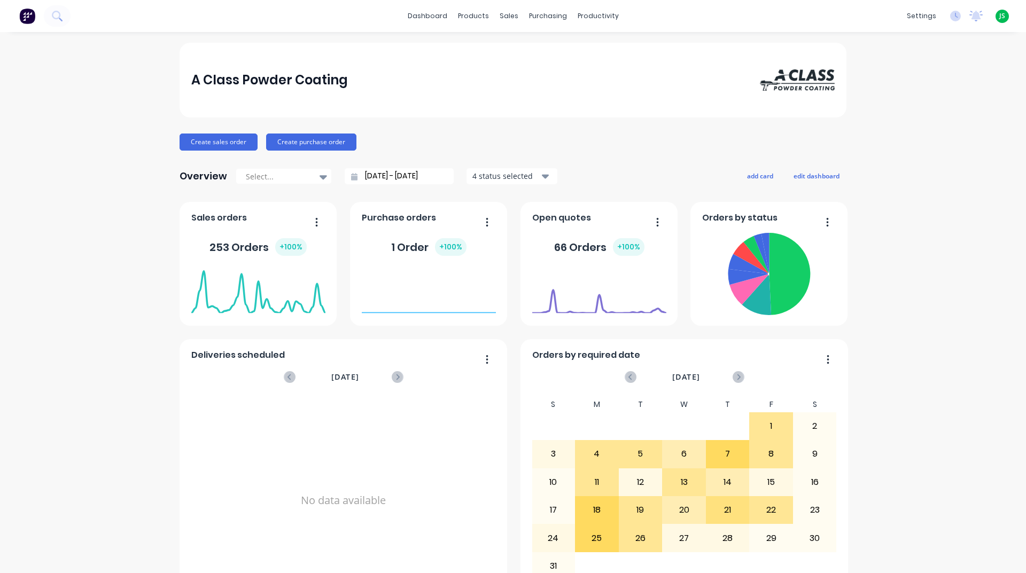
scroll to position [321, 0]
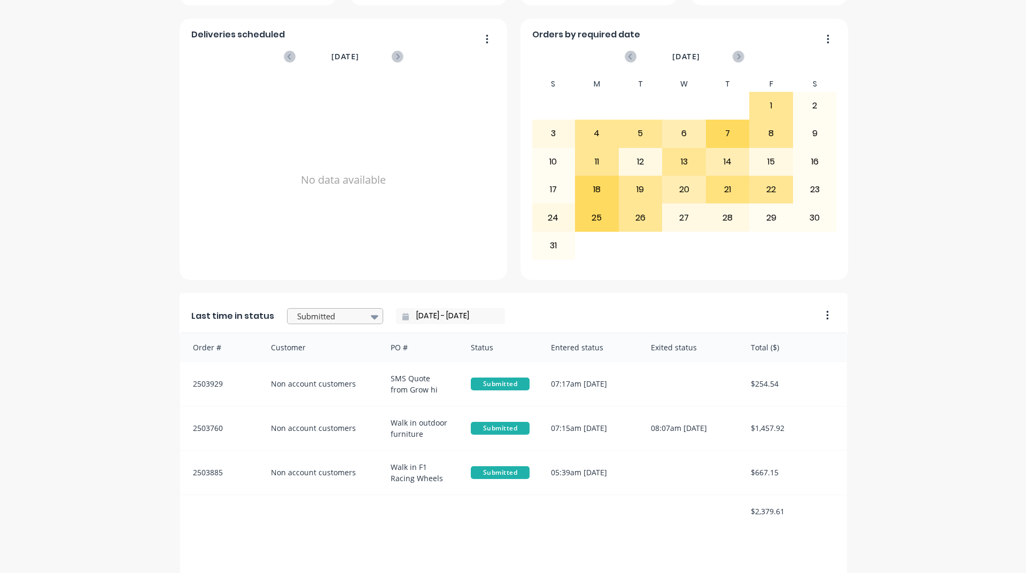
click at [322, 313] on div at bounding box center [329, 316] width 67 height 13
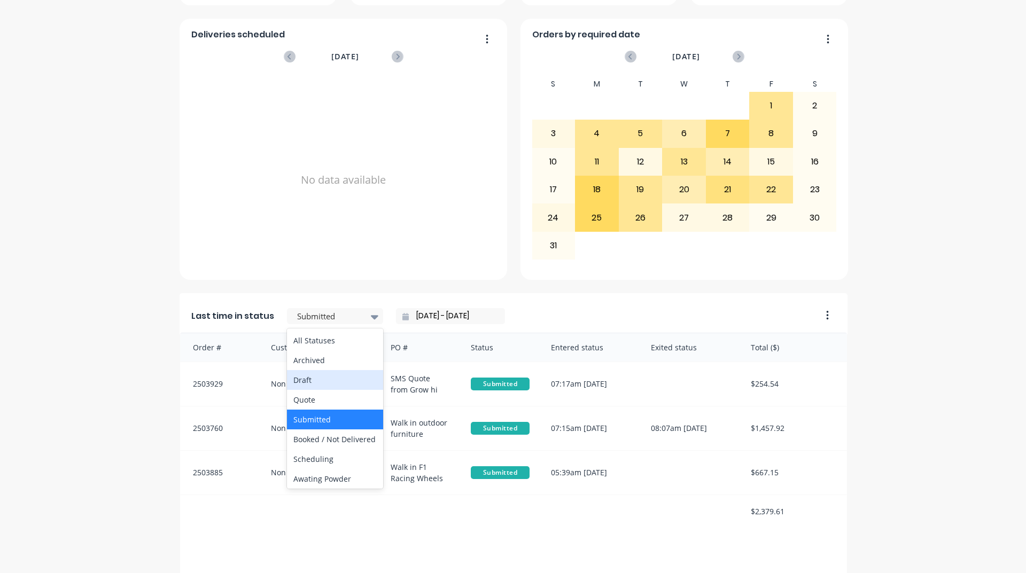
click at [34, 258] on div "A Class Powder Coating Create sales order Create purchase order Overview Select…" at bounding box center [513, 207] width 1026 height 970
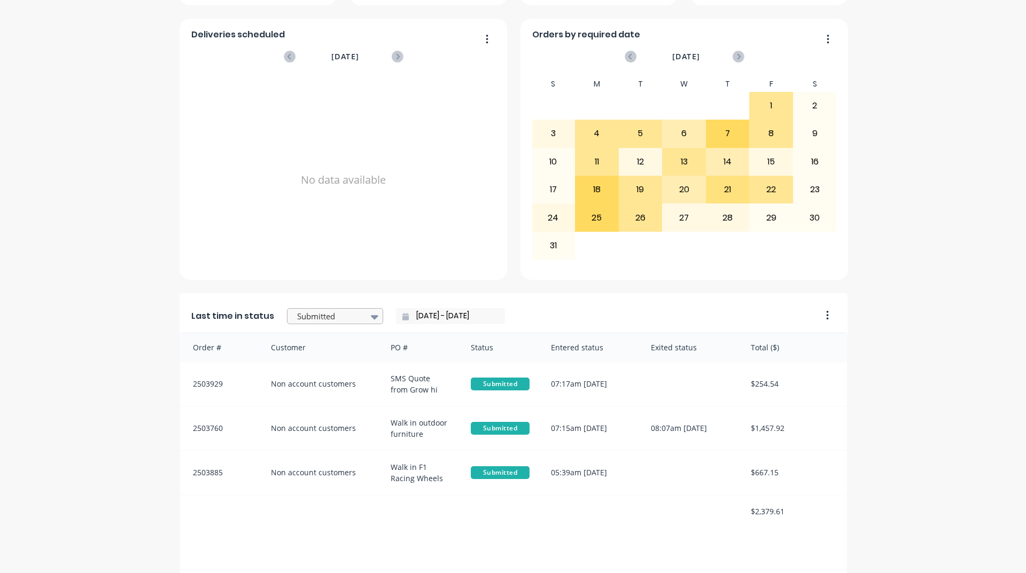
click at [307, 319] on div at bounding box center [329, 316] width 67 height 13
click at [331, 377] on div "Hanging / Masking" at bounding box center [335, 368] width 96 height 20
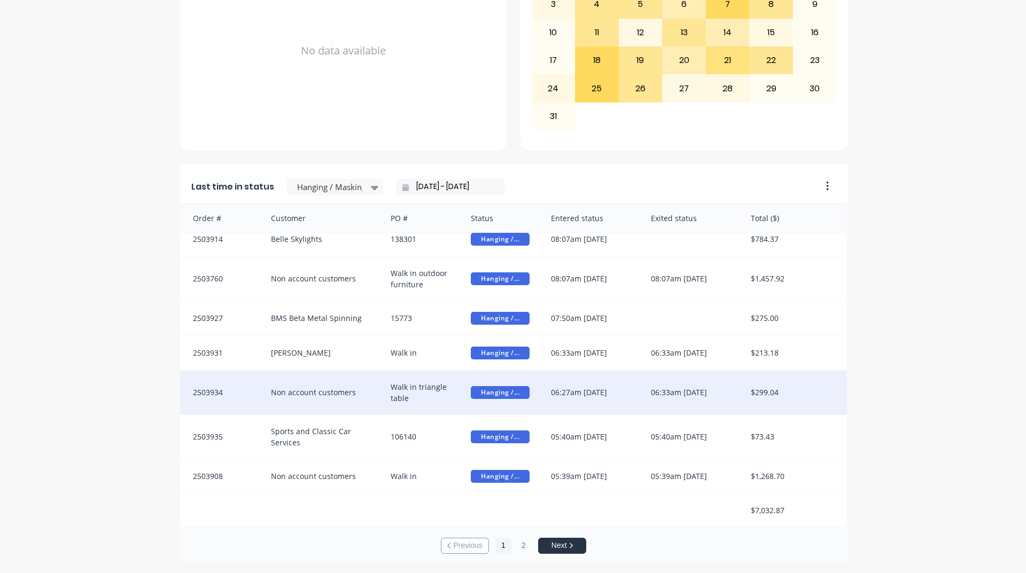
scroll to position [0, 0]
